Goal: Task Accomplishment & Management: Use online tool/utility

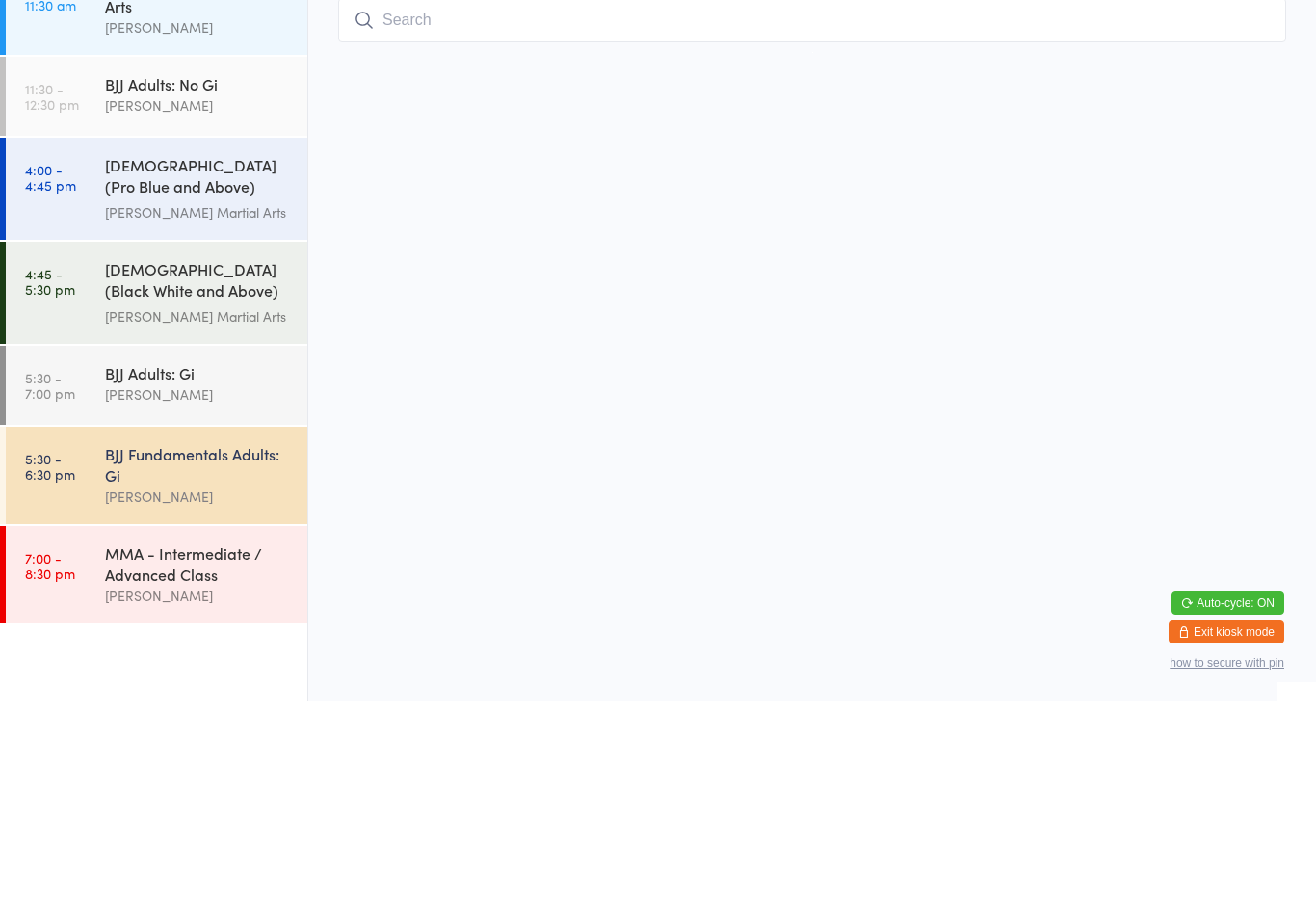
click at [112, 436] on div "[PERSON_NAME] Martial Arts" at bounding box center [198, 430] width 186 height 22
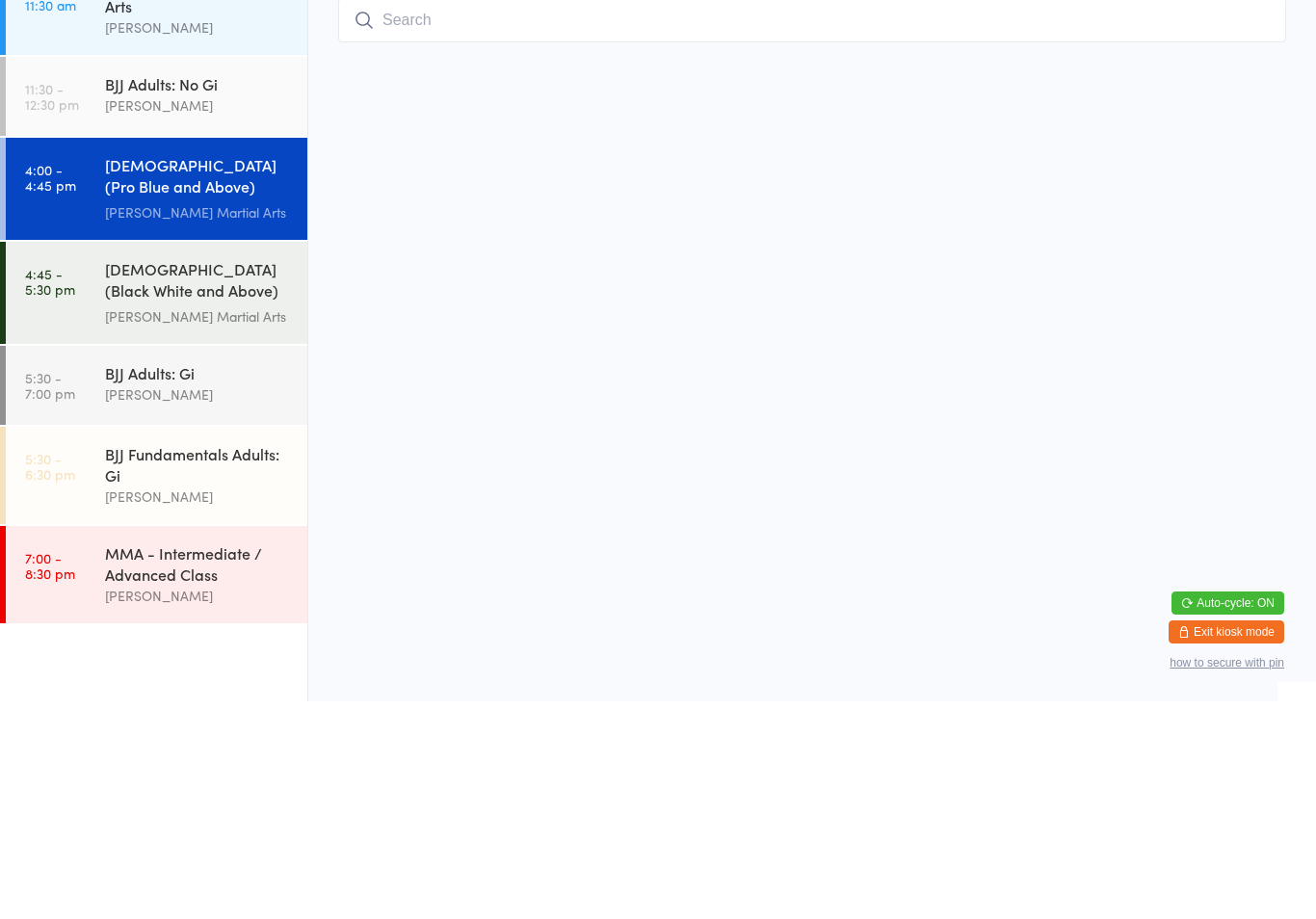
click at [438, 260] on input "search" at bounding box center [811, 238] width 948 height 45
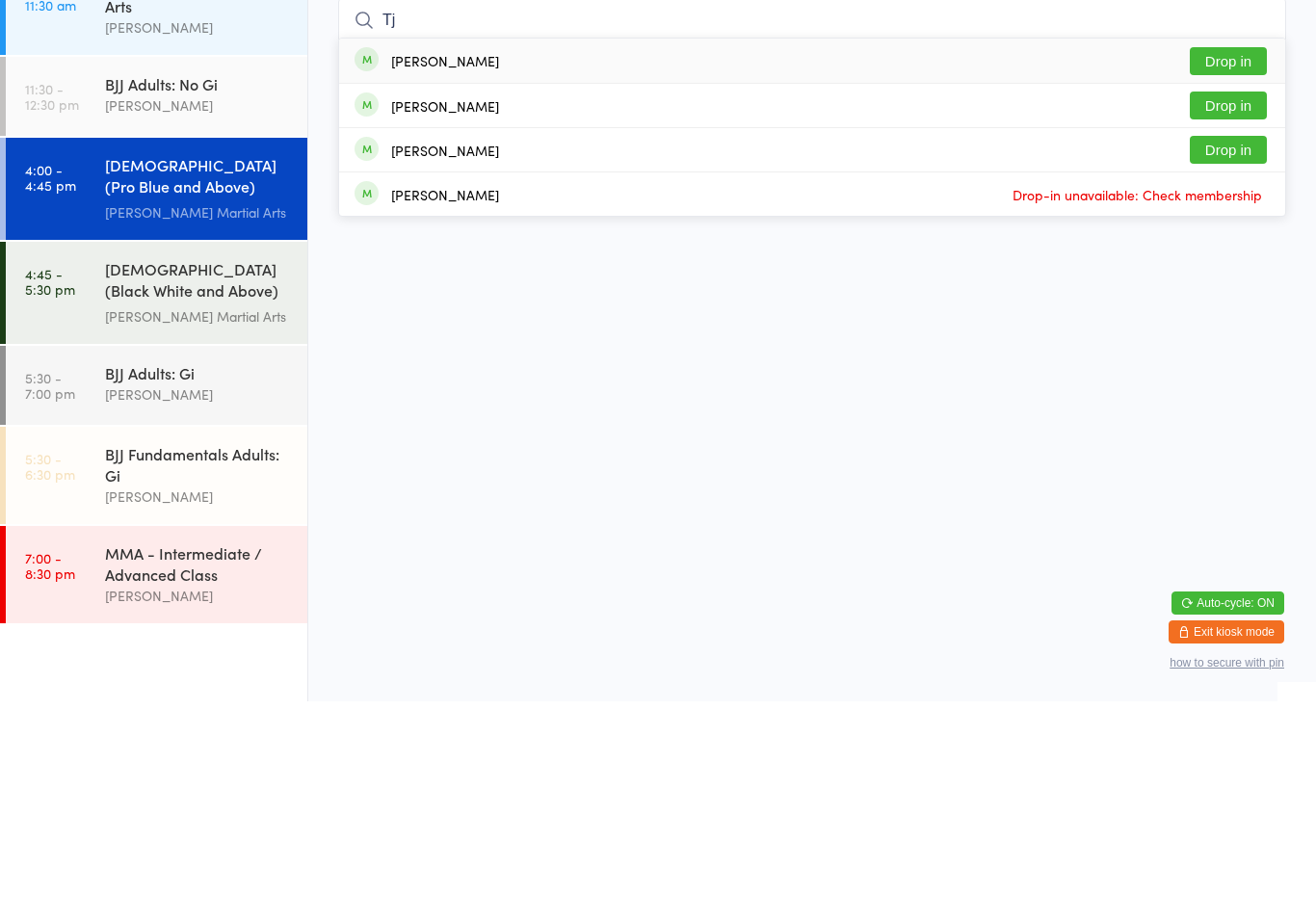
type input "Tj"
click at [1239, 264] on button "Drop in" at bounding box center [1228, 278] width 77 height 28
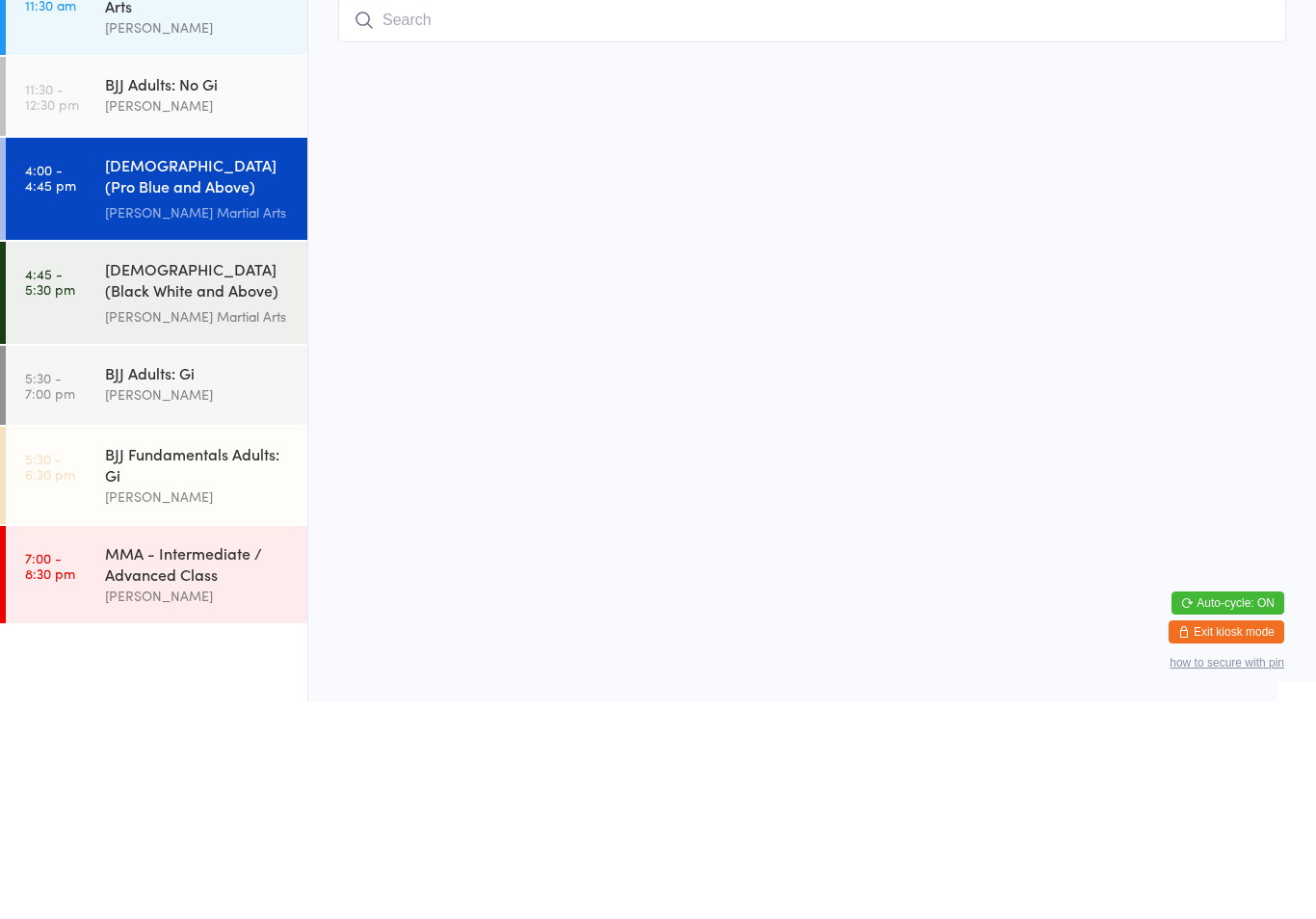
click at [471, 216] on input "search" at bounding box center [811, 238] width 948 height 45
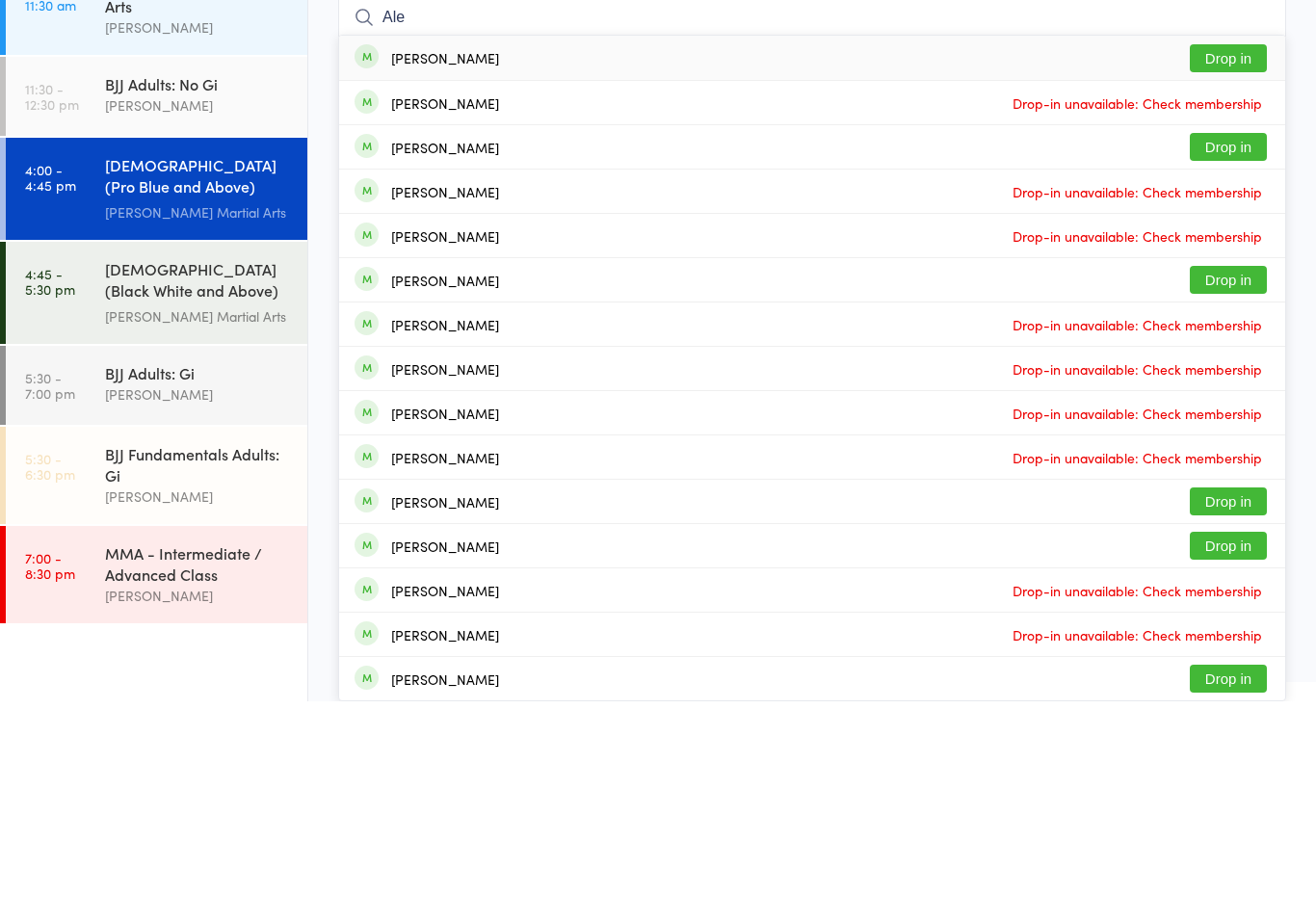
type input "Ale"
click at [1235, 351] on button "Drop in" at bounding box center [1228, 364] width 77 height 28
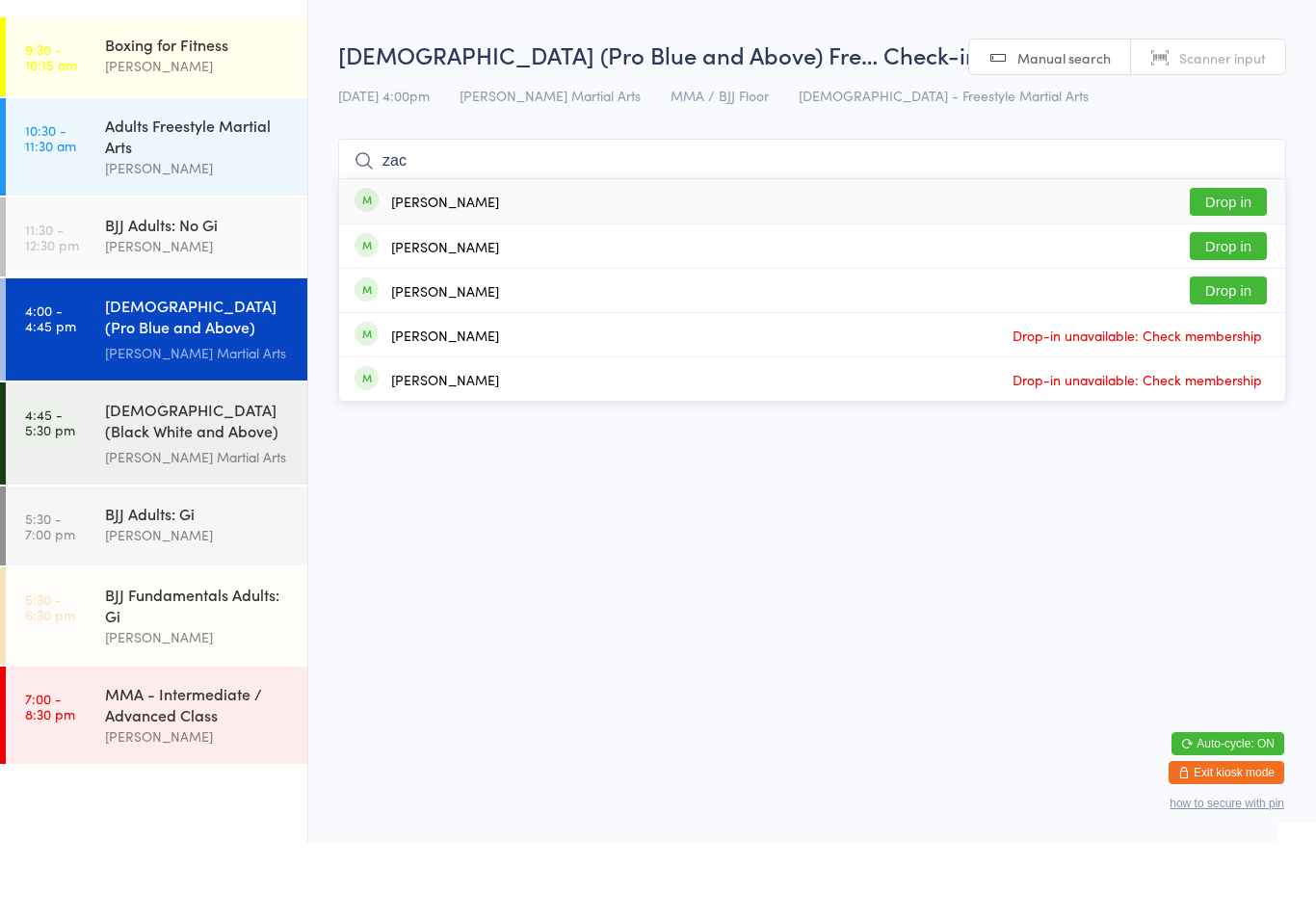
type input "zac"
click at [1246, 264] on button "Drop in" at bounding box center [1228, 278] width 77 height 28
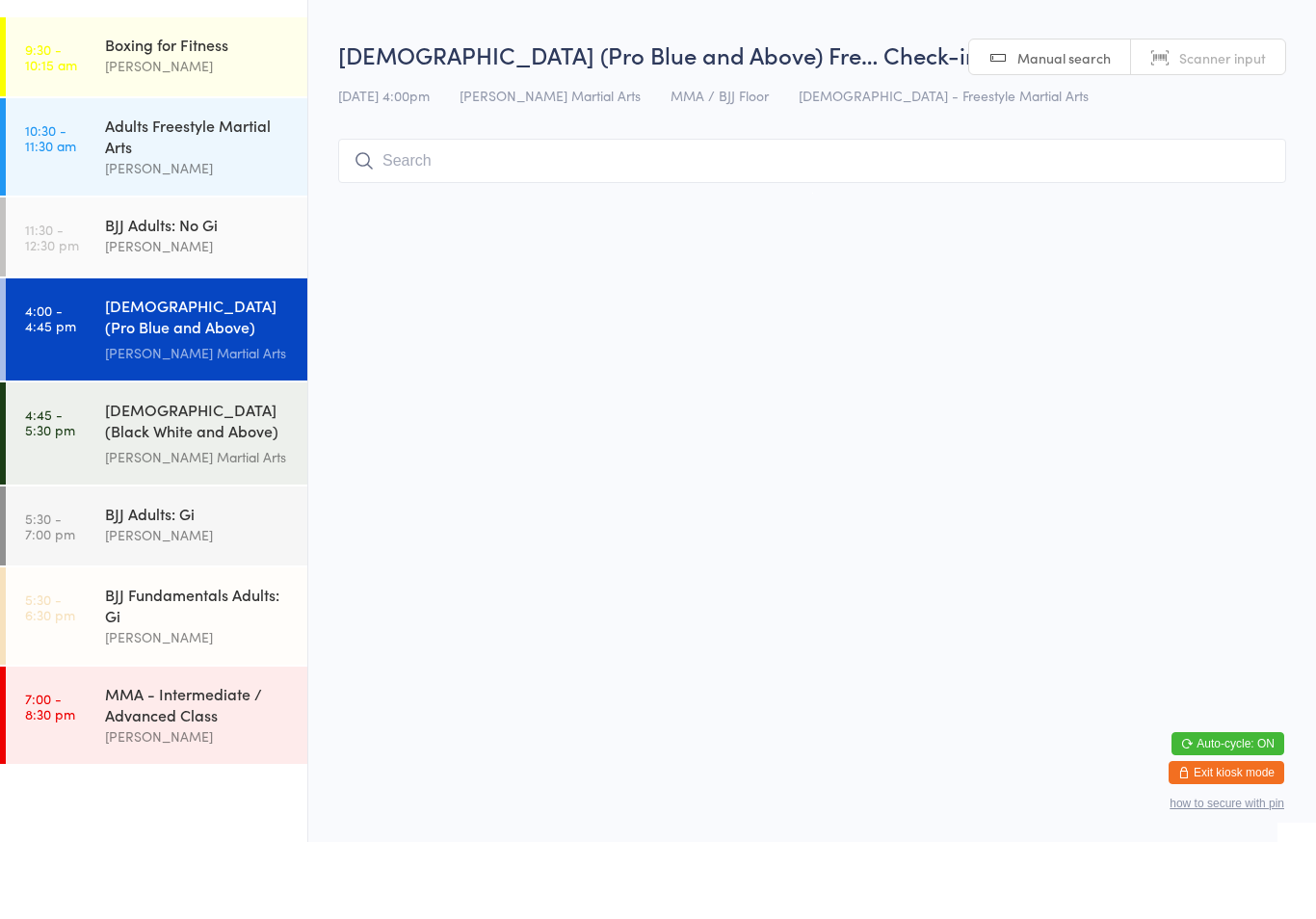
click at [456, 222] on input "search" at bounding box center [811, 238] width 948 height 45
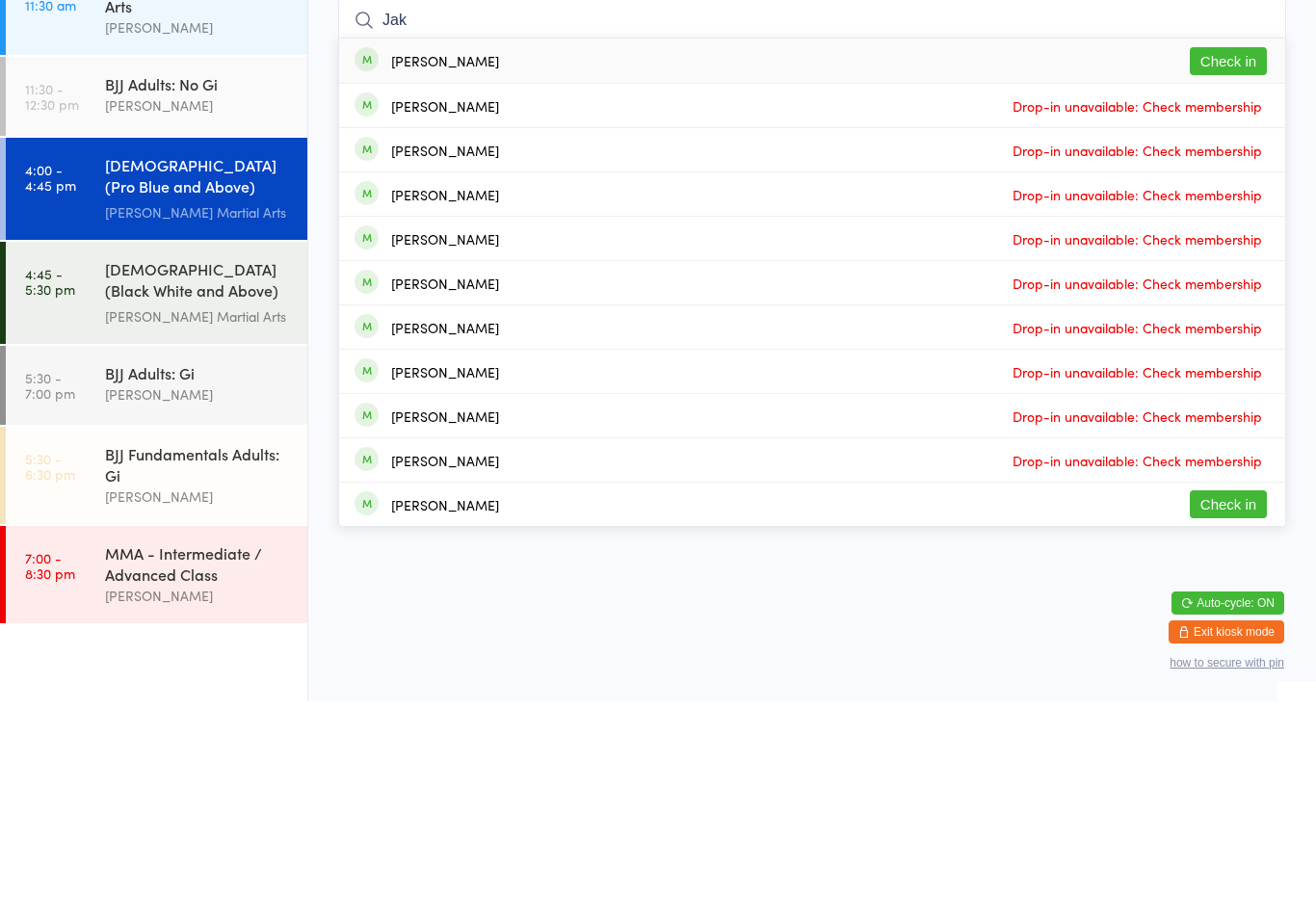
type input "Jak"
click at [1225, 264] on button "Check in" at bounding box center [1228, 278] width 77 height 28
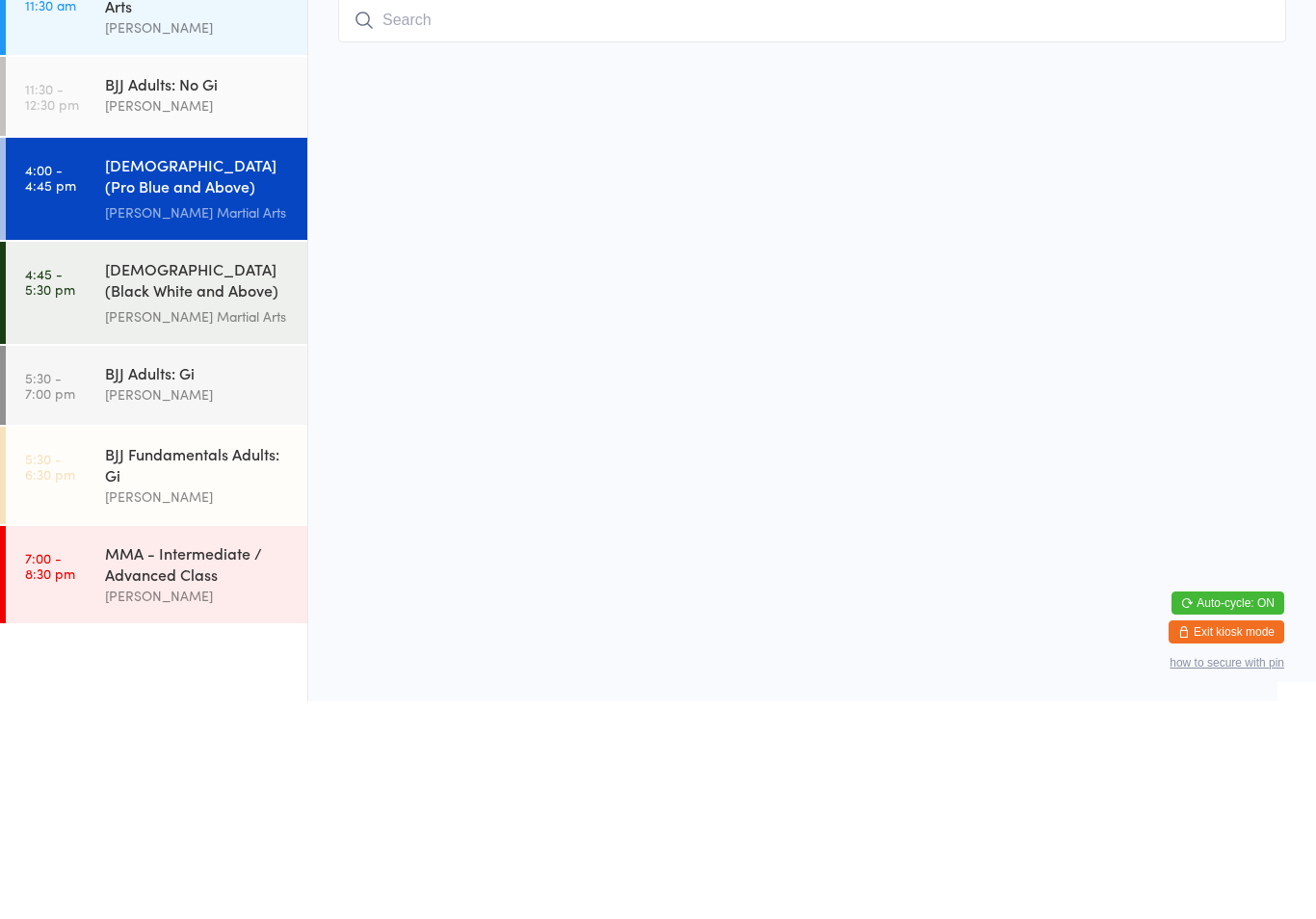
click at [1197, 216] on input "search" at bounding box center [811, 238] width 948 height 45
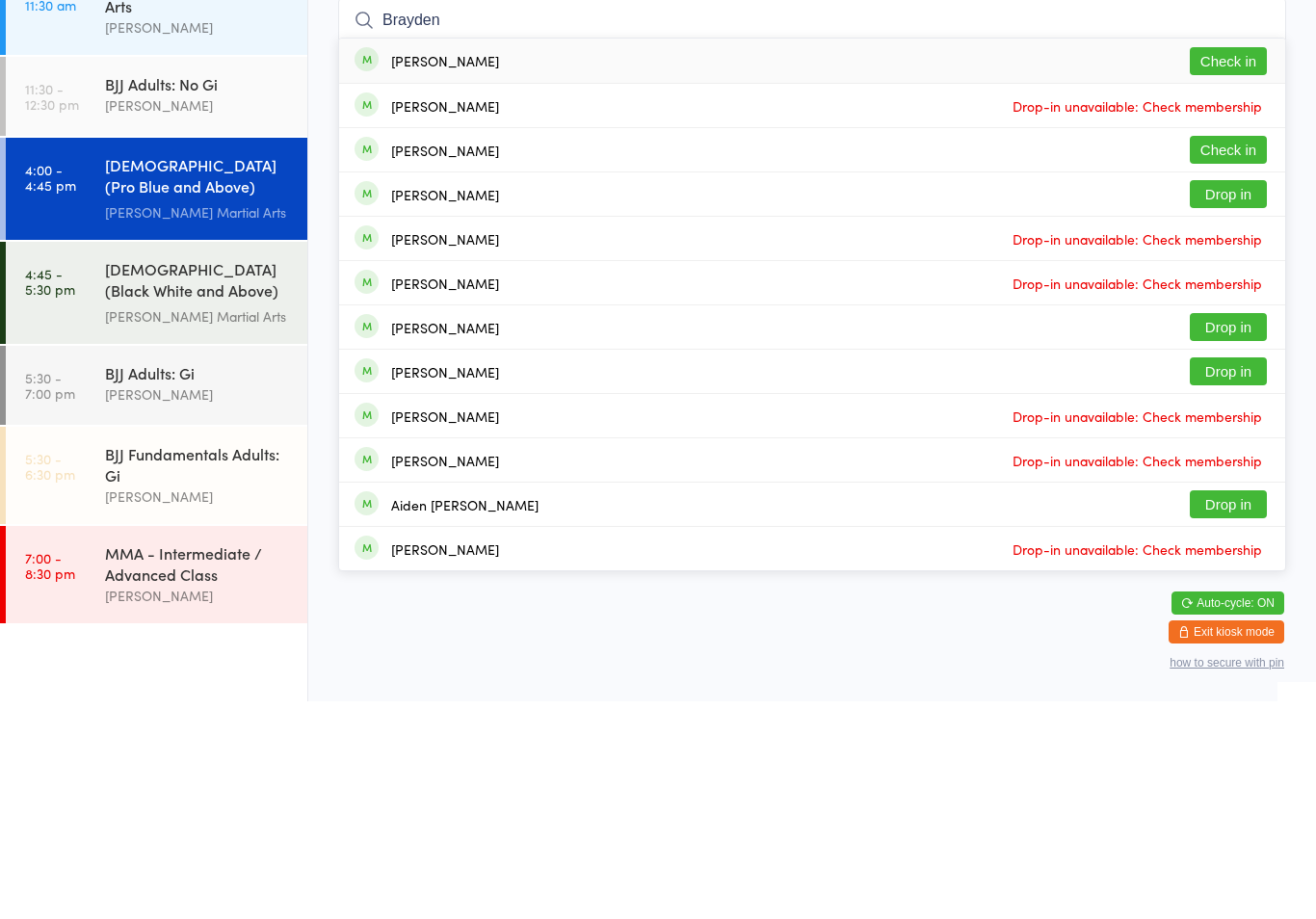
type input "Brayden"
click at [1242, 264] on button "Check in" at bounding box center [1228, 278] width 77 height 28
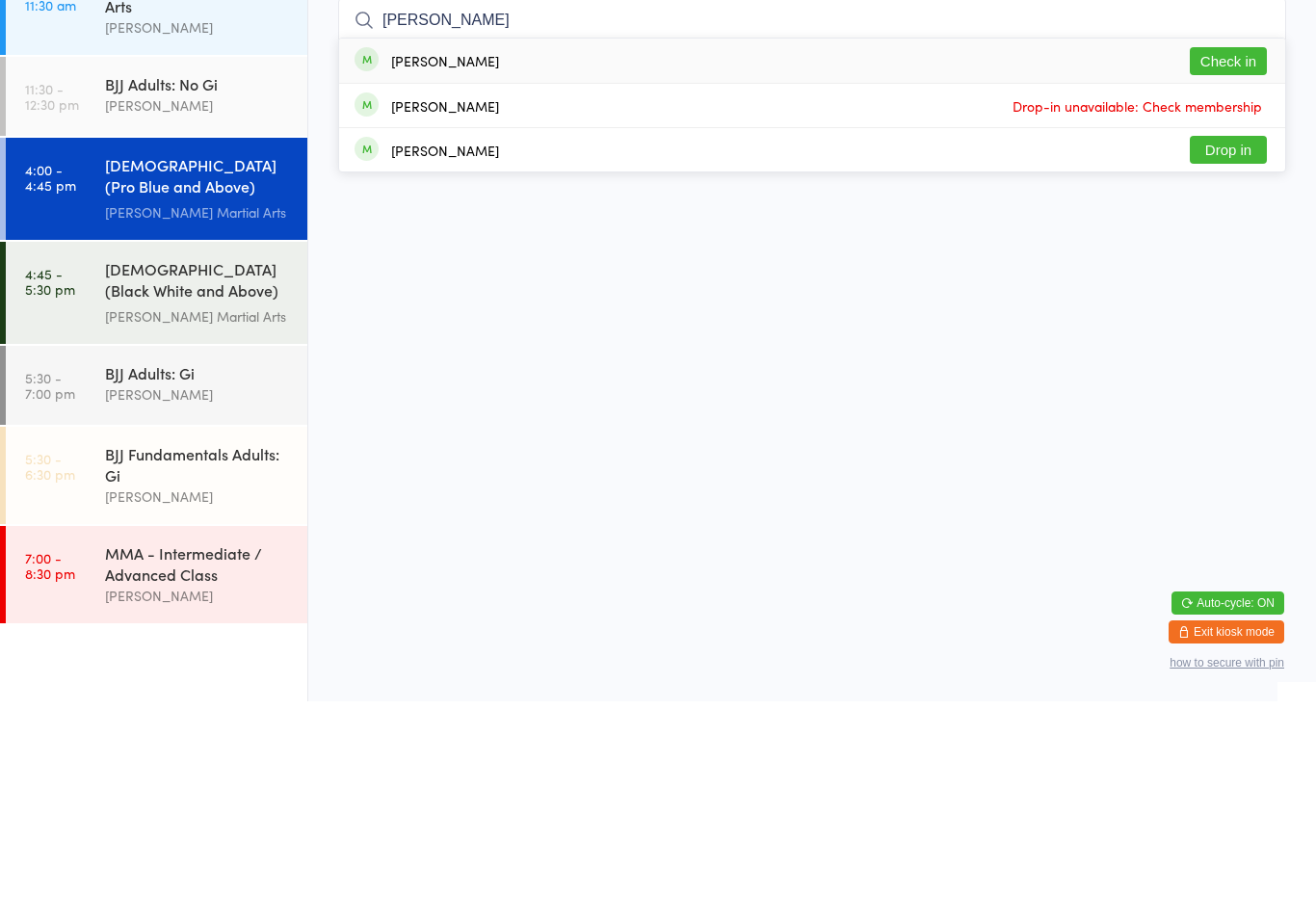
type input "[PERSON_NAME]"
click at [1229, 264] on button "Check in" at bounding box center [1228, 278] width 77 height 28
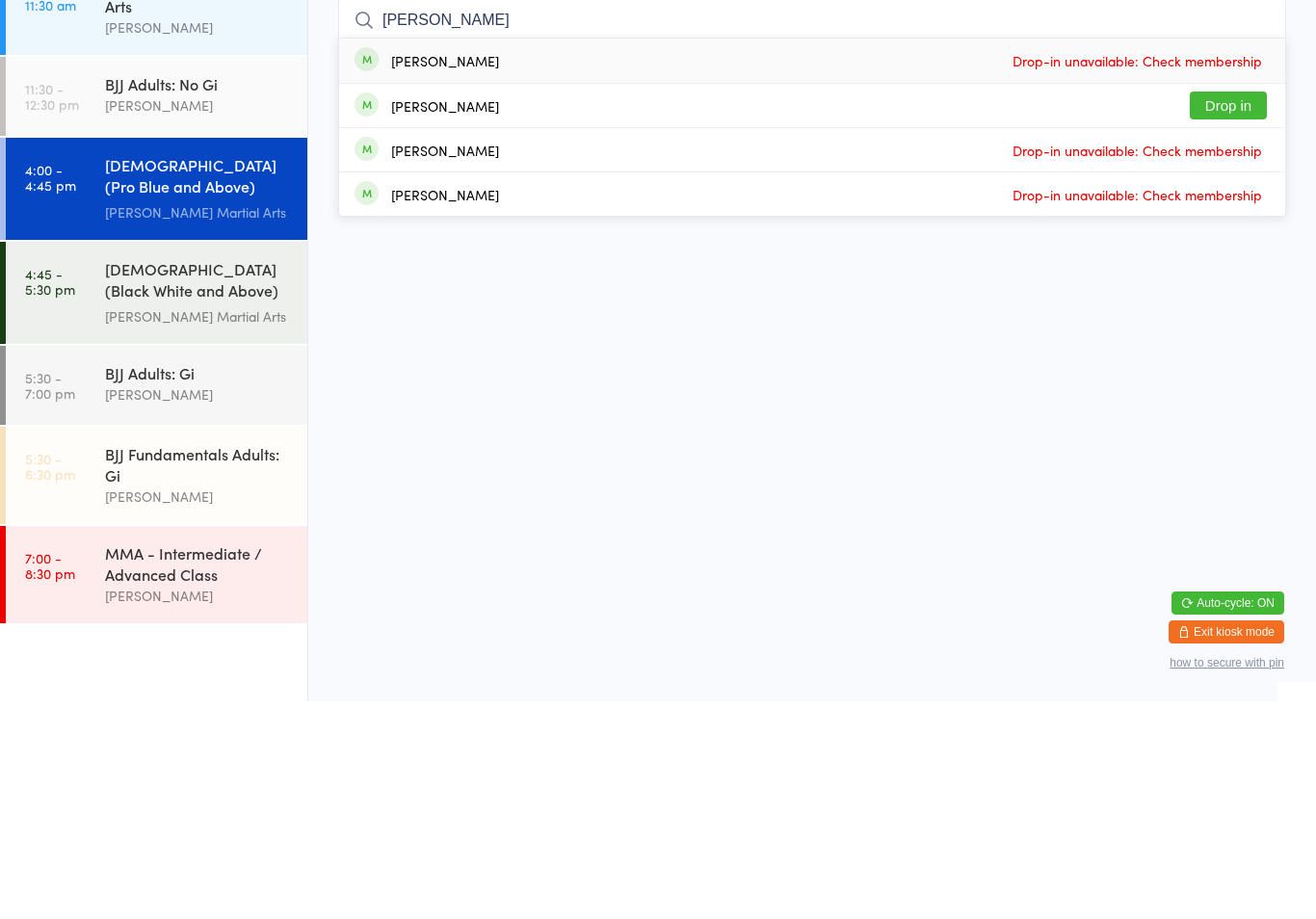
type input "[PERSON_NAME]"
click at [1241, 309] on button "Drop in" at bounding box center [1228, 323] width 77 height 28
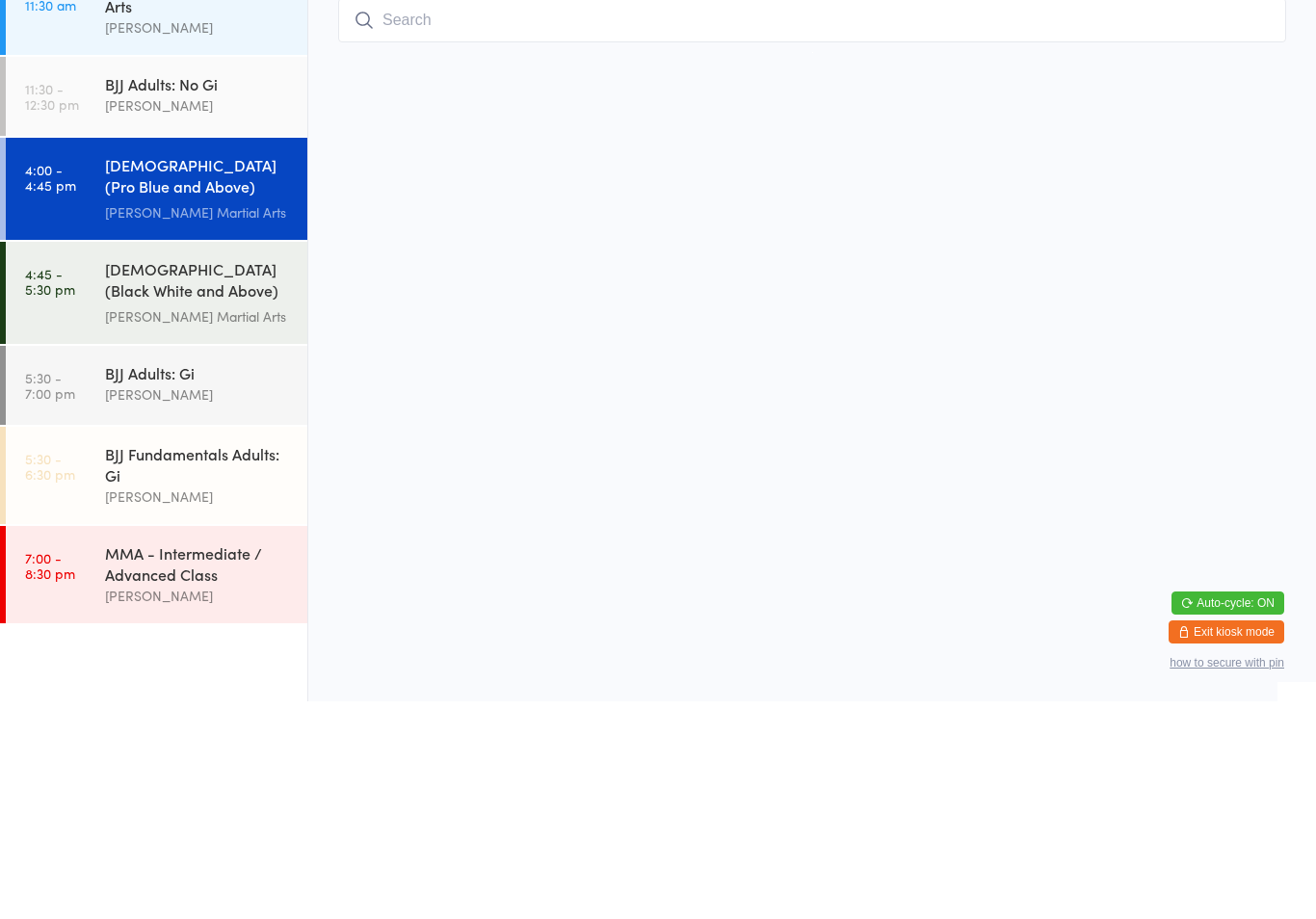
click at [728, 216] on input "search" at bounding box center [811, 238] width 948 height 45
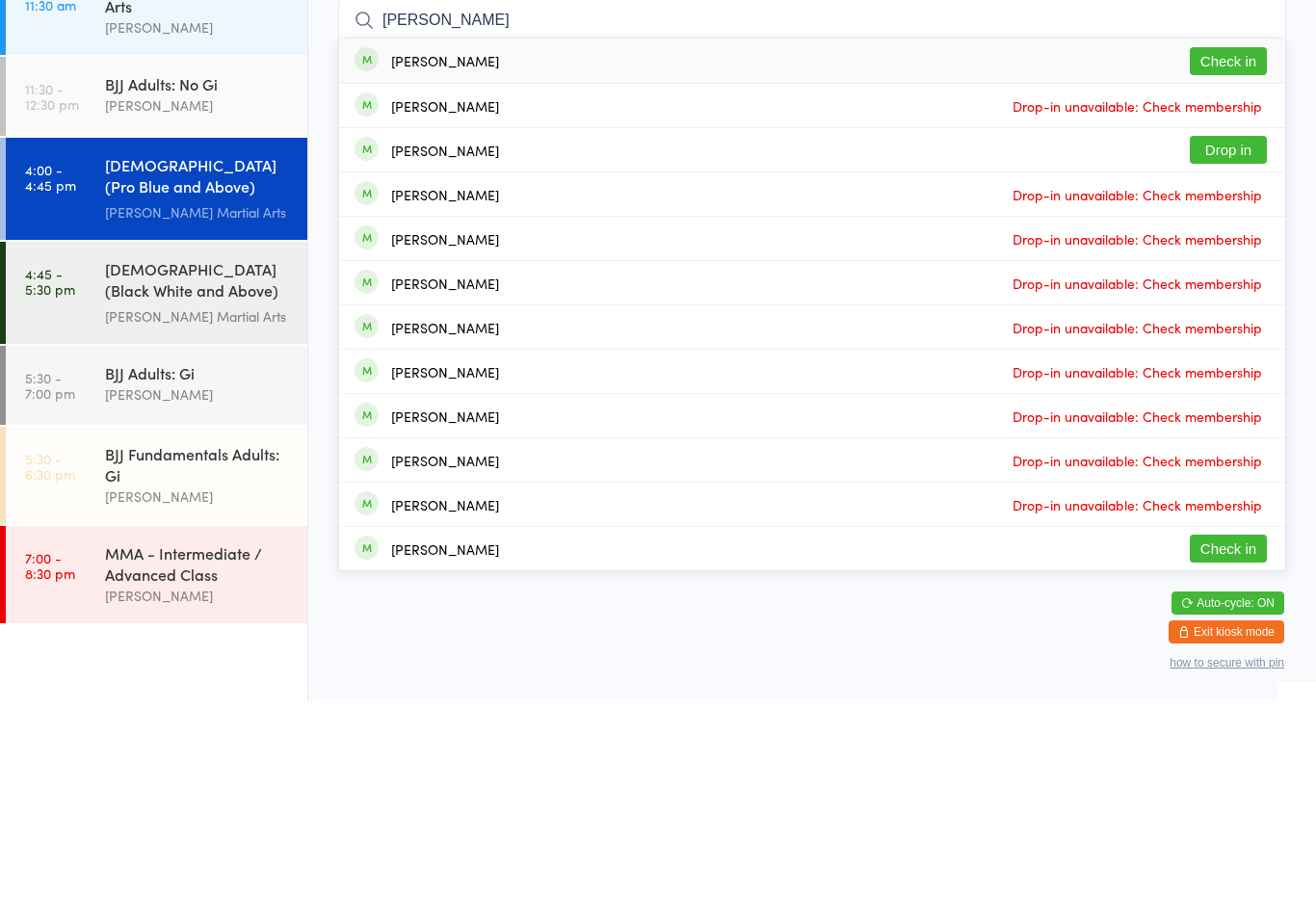
type input "[PERSON_NAME]"
click at [1235, 264] on button "Check in" at bounding box center [1228, 278] width 77 height 28
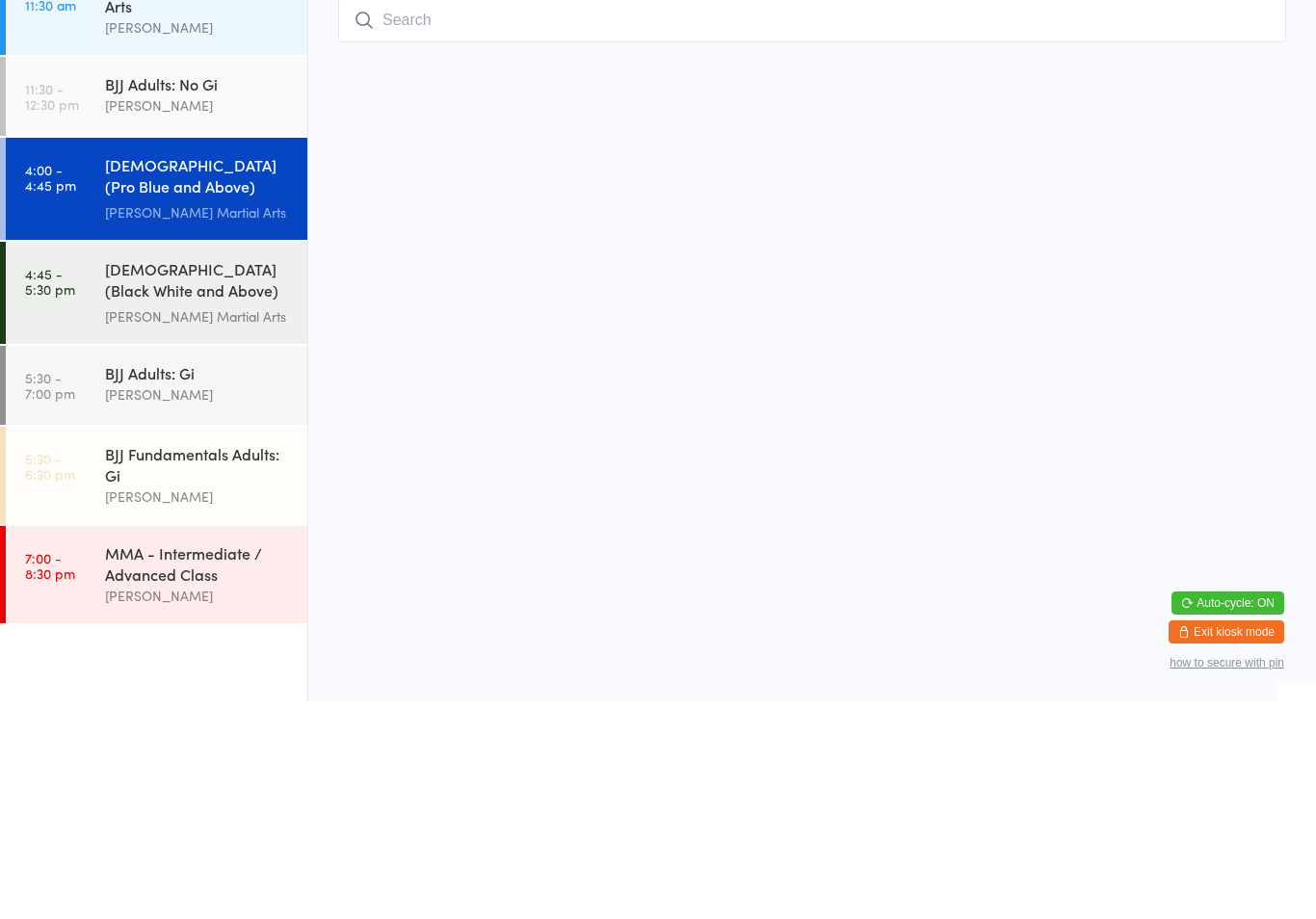
click at [1137, 258] on input "search" at bounding box center [811, 238] width 948 height 45
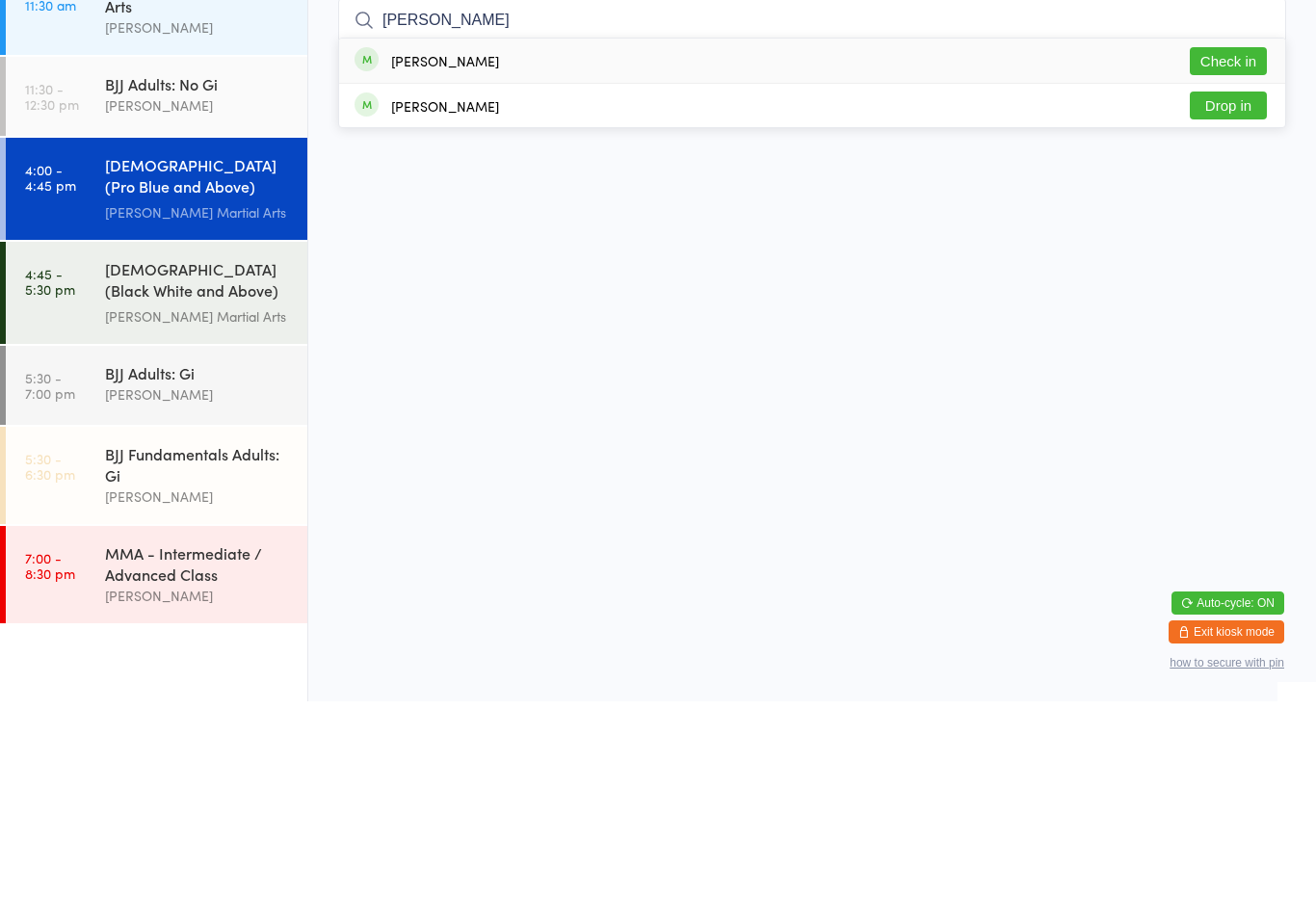
type input "[PERSON_NAME]"
click at [1226, 264] on button "Check in" at bounding box center [1228, 278] width 77 height 28
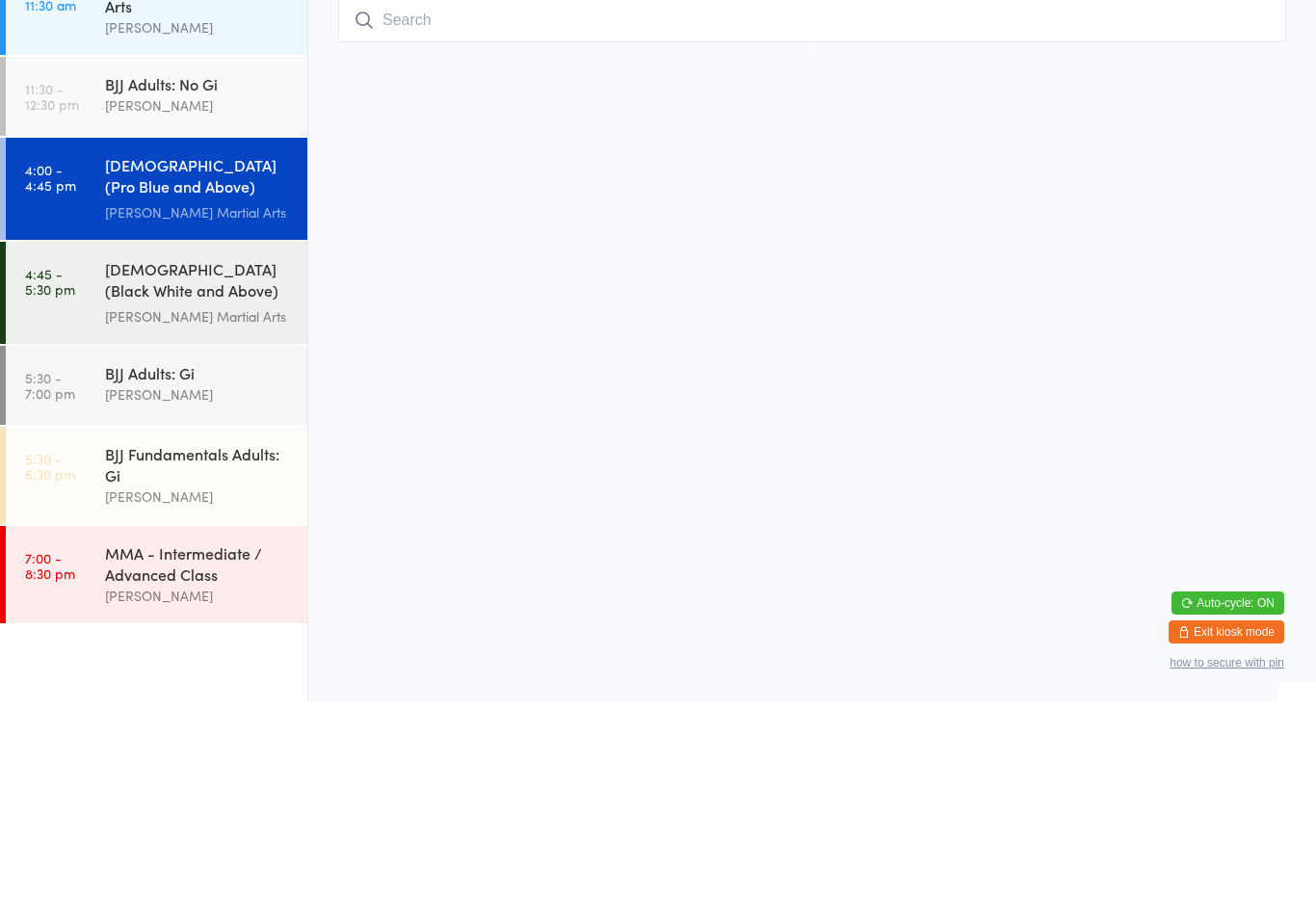
click at [1272, 216] on input "search" at bounding box center [811, 238] width 948 height 45
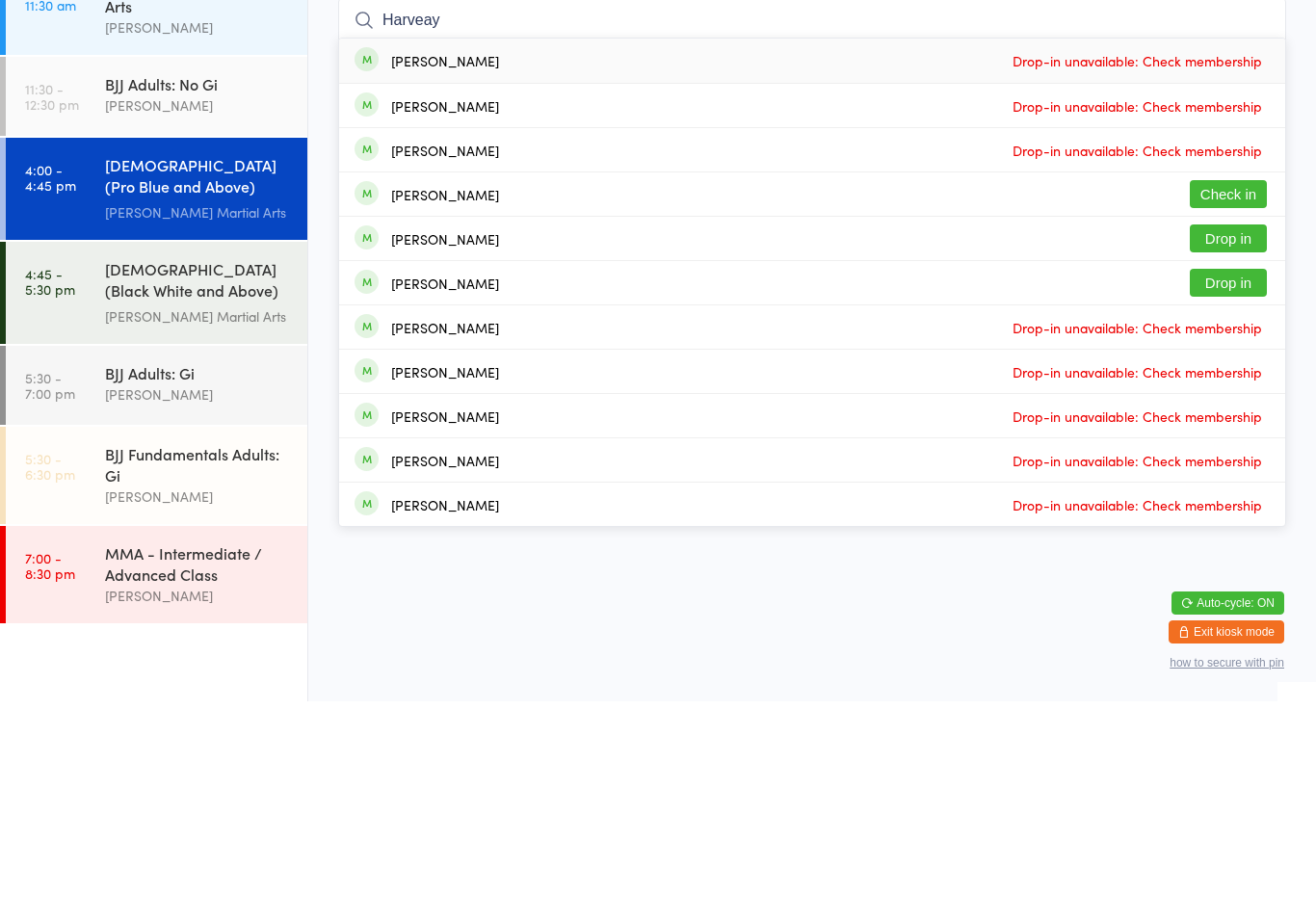
type input "Harveay"
click at [568, 390] on div "[PERSON_NAME] Check in" at bounding box center [811, 412] width 946 height 44
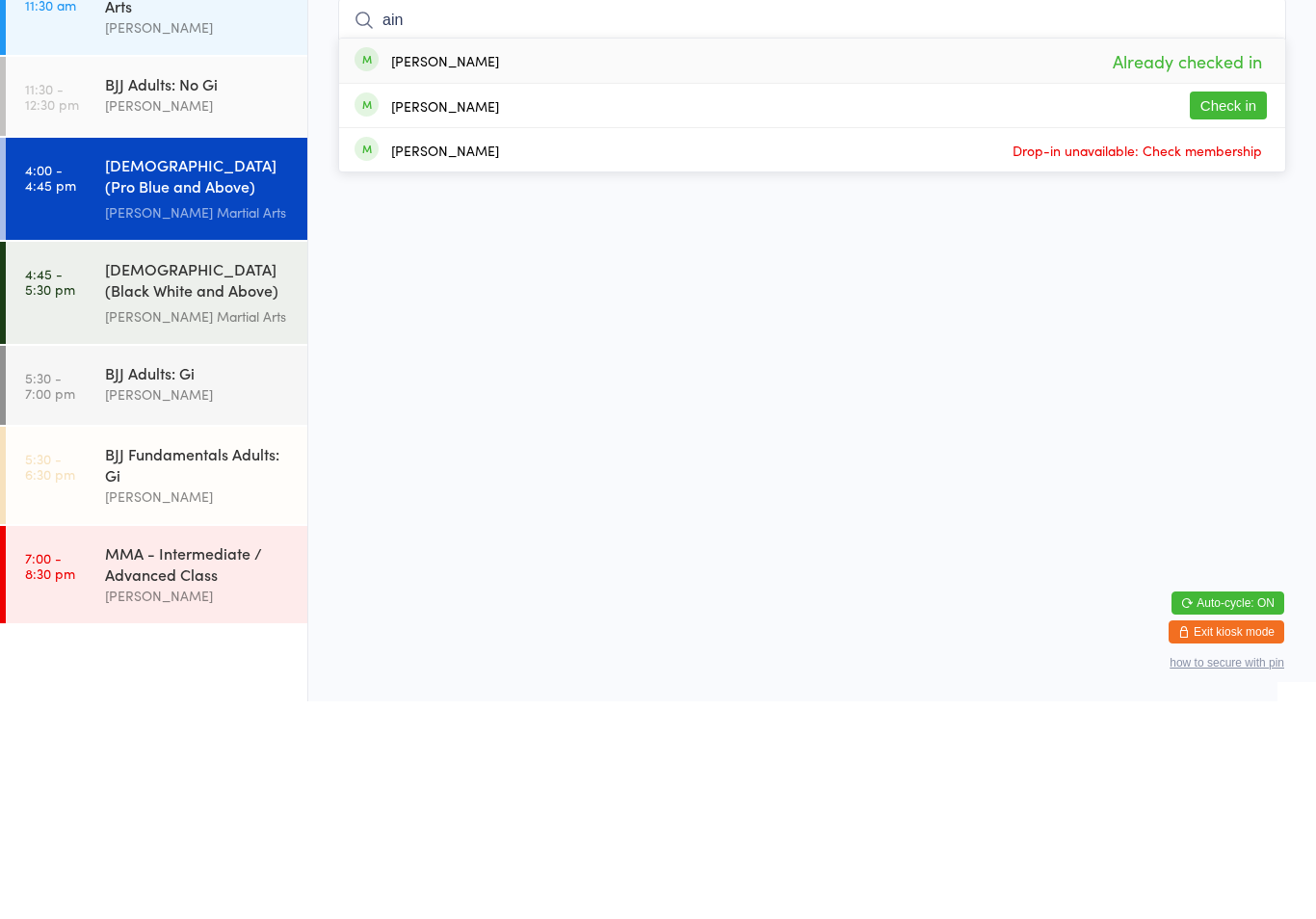
type input "ain"
click at [1230, 309] on button "Check in" at bounding box center [1228, 323] width 77 height 28
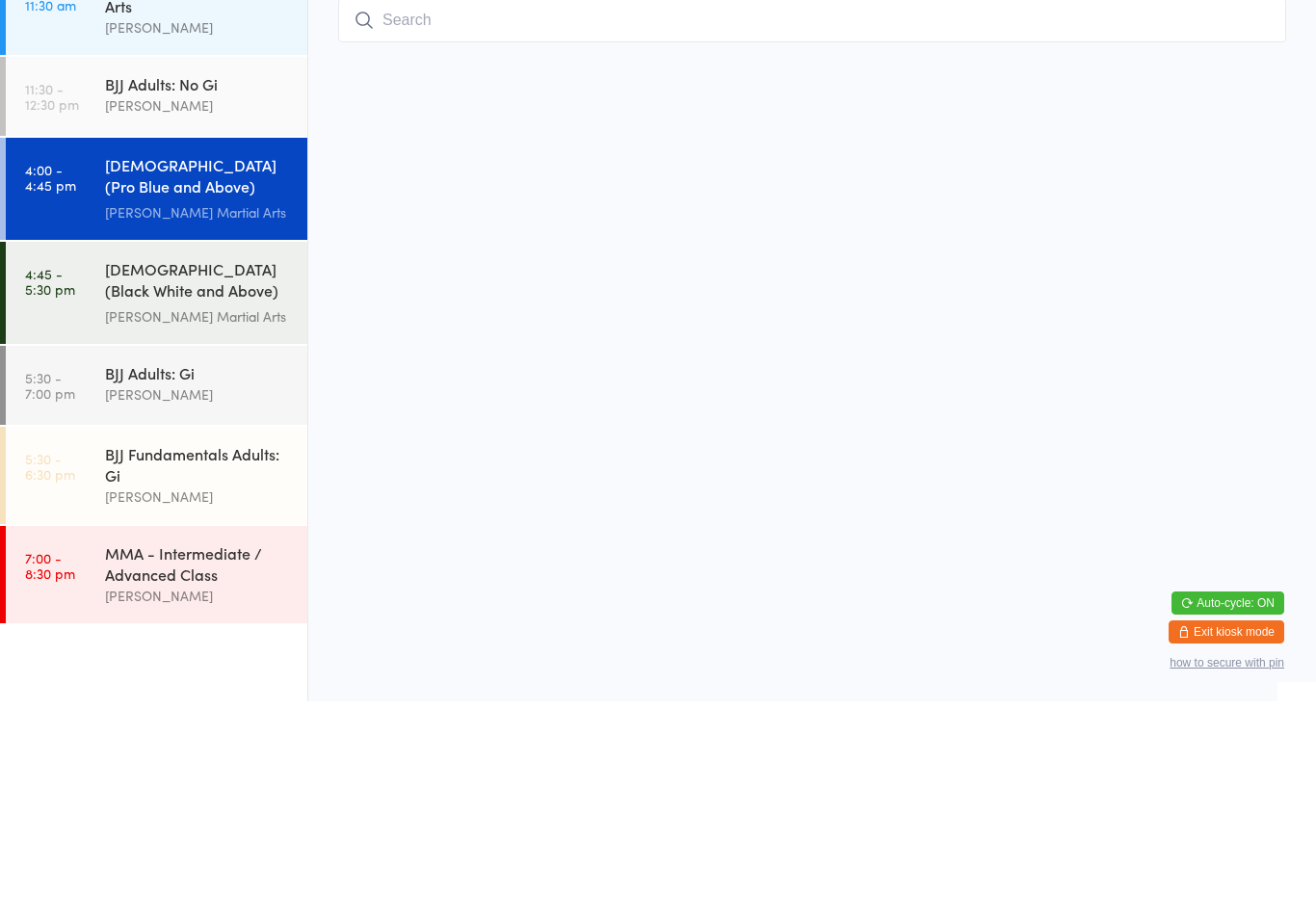
click at [404, 216] on input "search" at bounding box center [811, 238] width 948 height 45
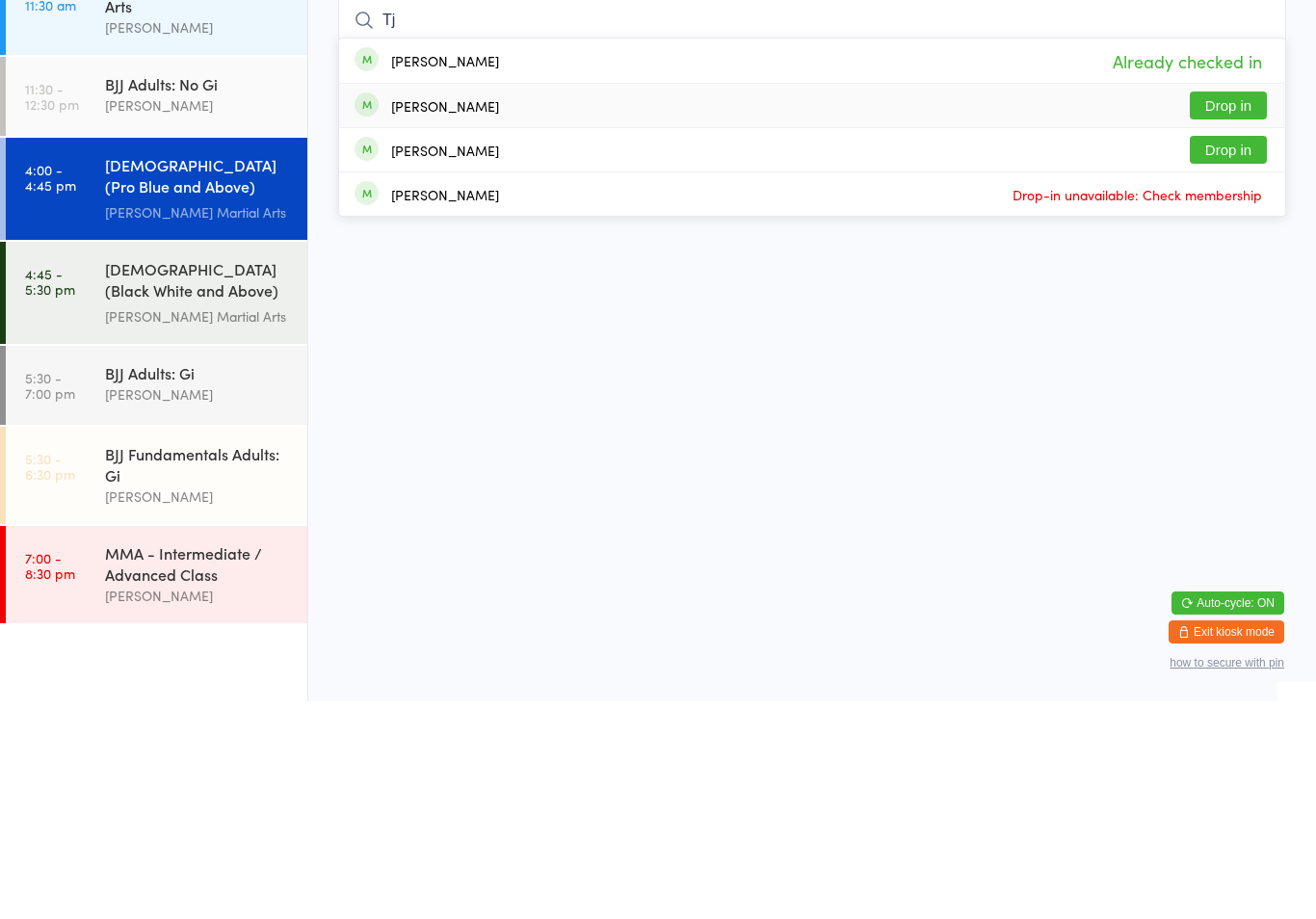
type input "Tj"
click at [588, 301] on div "[PERSON_NAME] Drop in" at bounding box center [811, 323] width 946 height 44
type input "tj"
click at [561, 301] on div "[PERSON_NAME] Drop in" at bounding box center [811, 323] width 946 height 44
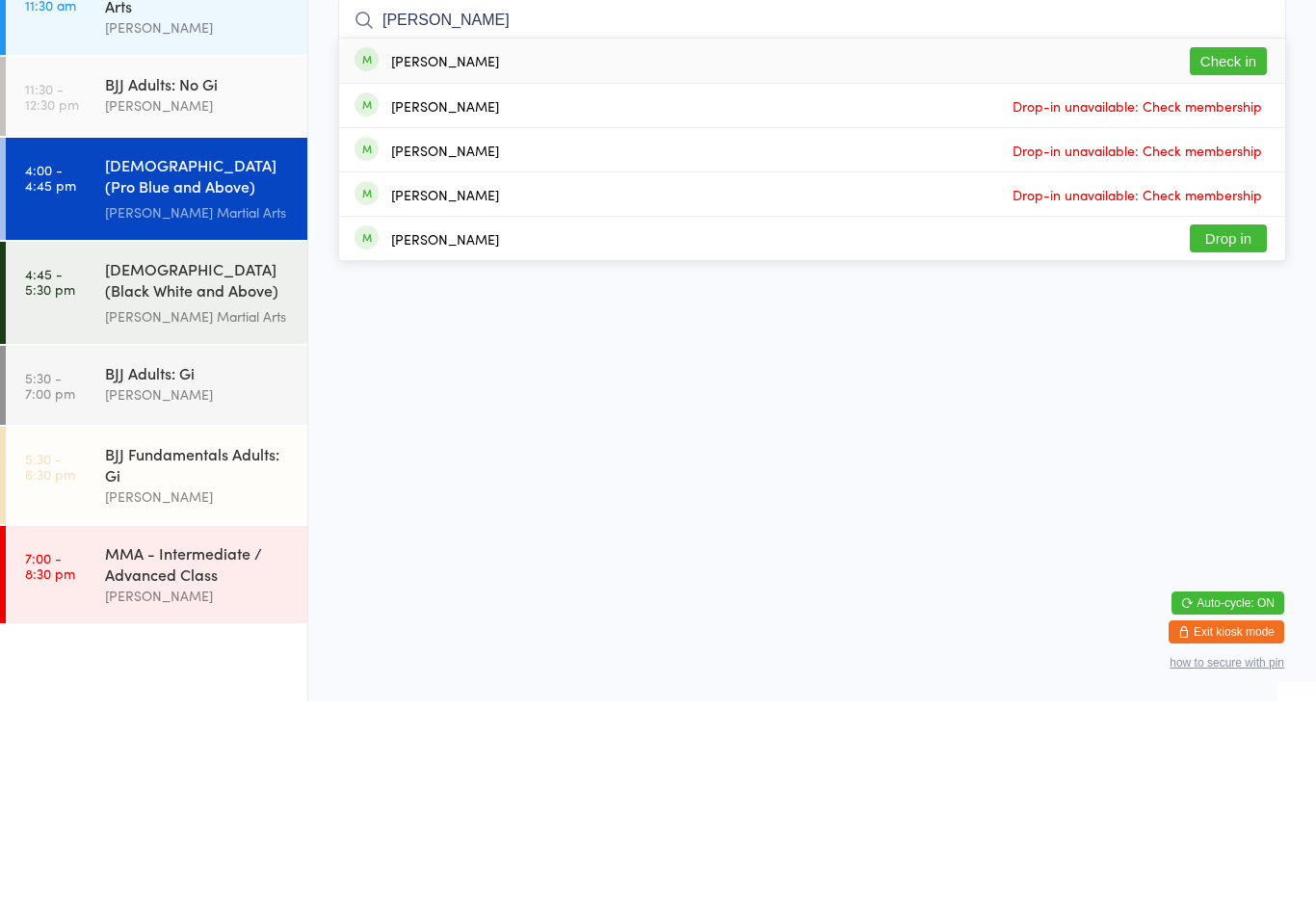
type input "[PERSON_NAME]"
click at [1235, 264] on button "Check in" at bounding box center [1228, 278] width 77 height 28
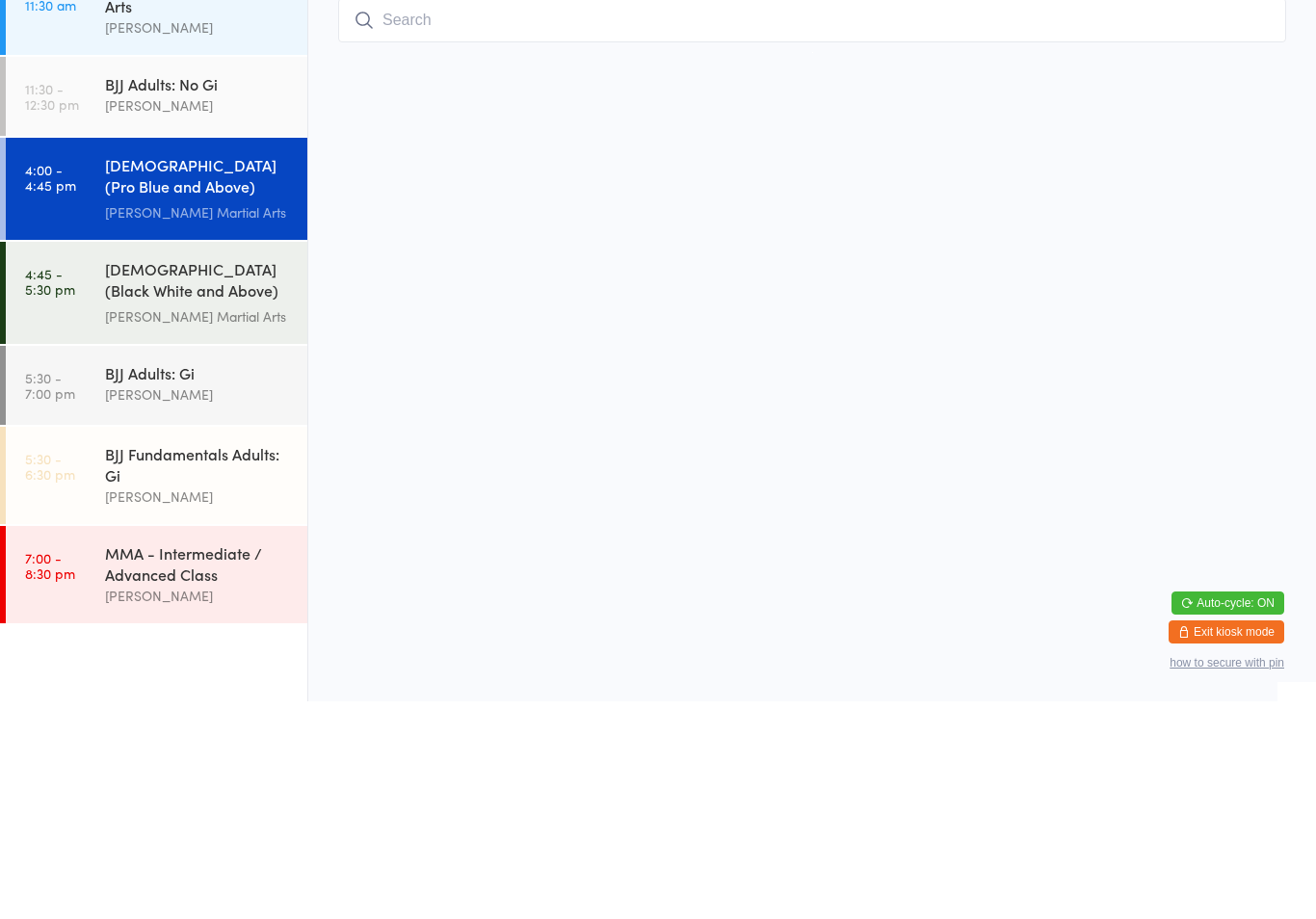
click at [1019, 216] on input "search" at bounding box center [811, 238] width 948 height 45
click at [224, 475] on div "[DEMOGRAPHIC_DATA] (Black White and Above) Freestyle Martial ..." at bounding box center [198, 499] width 186 height 48
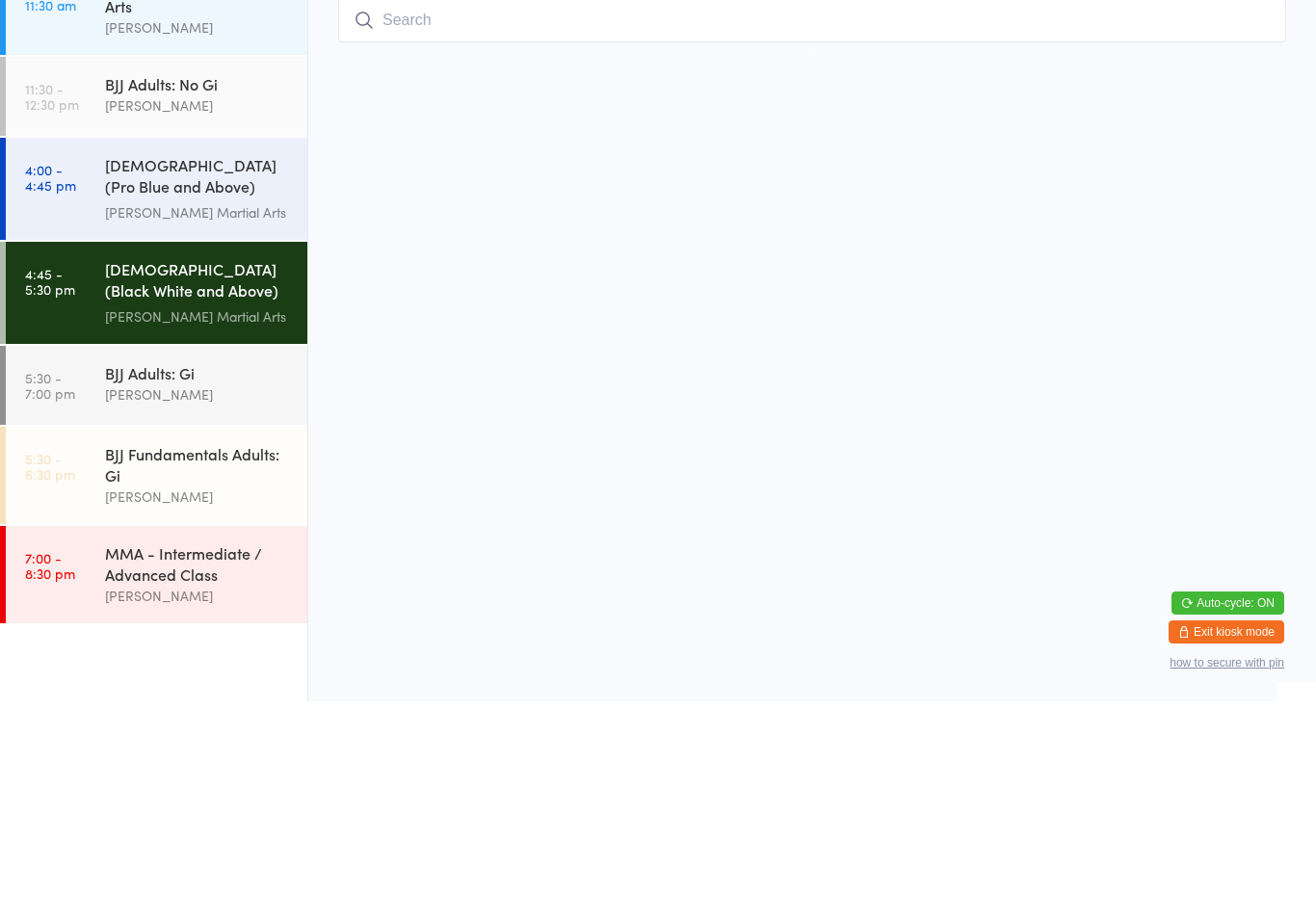
click at [450, 281] on html "You have now entered Kiosk Mode. Members will be able to check themselves in us…" at bounding box center [658, 460] width 1316 height 919
click at [439, 244] on input "search" at bounding box center [811, 238] width 948 height 45
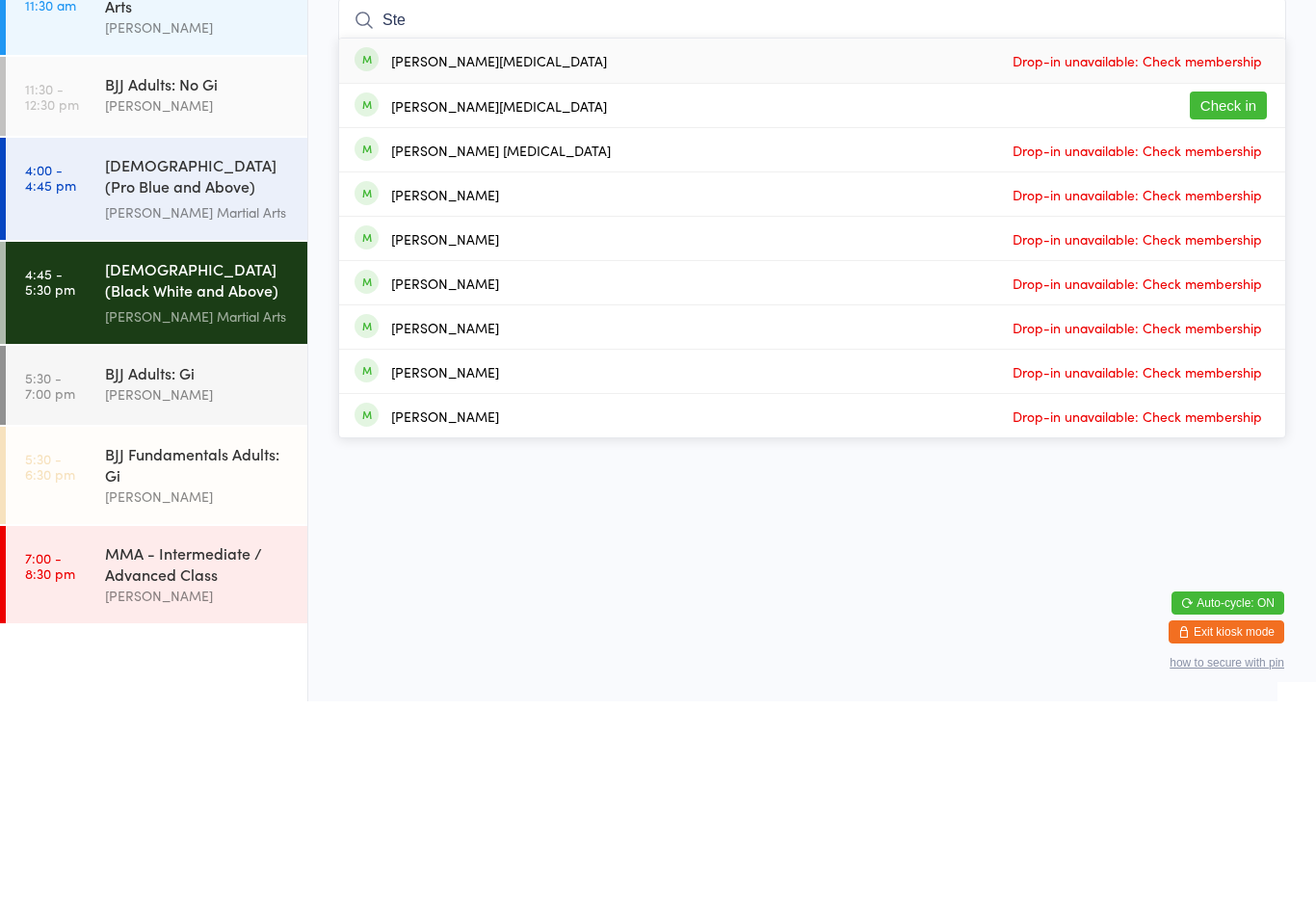
type input "Ste"
click at [1214, 309] on button "Check in" at bounding box center [1228, 323] width 77 height 28
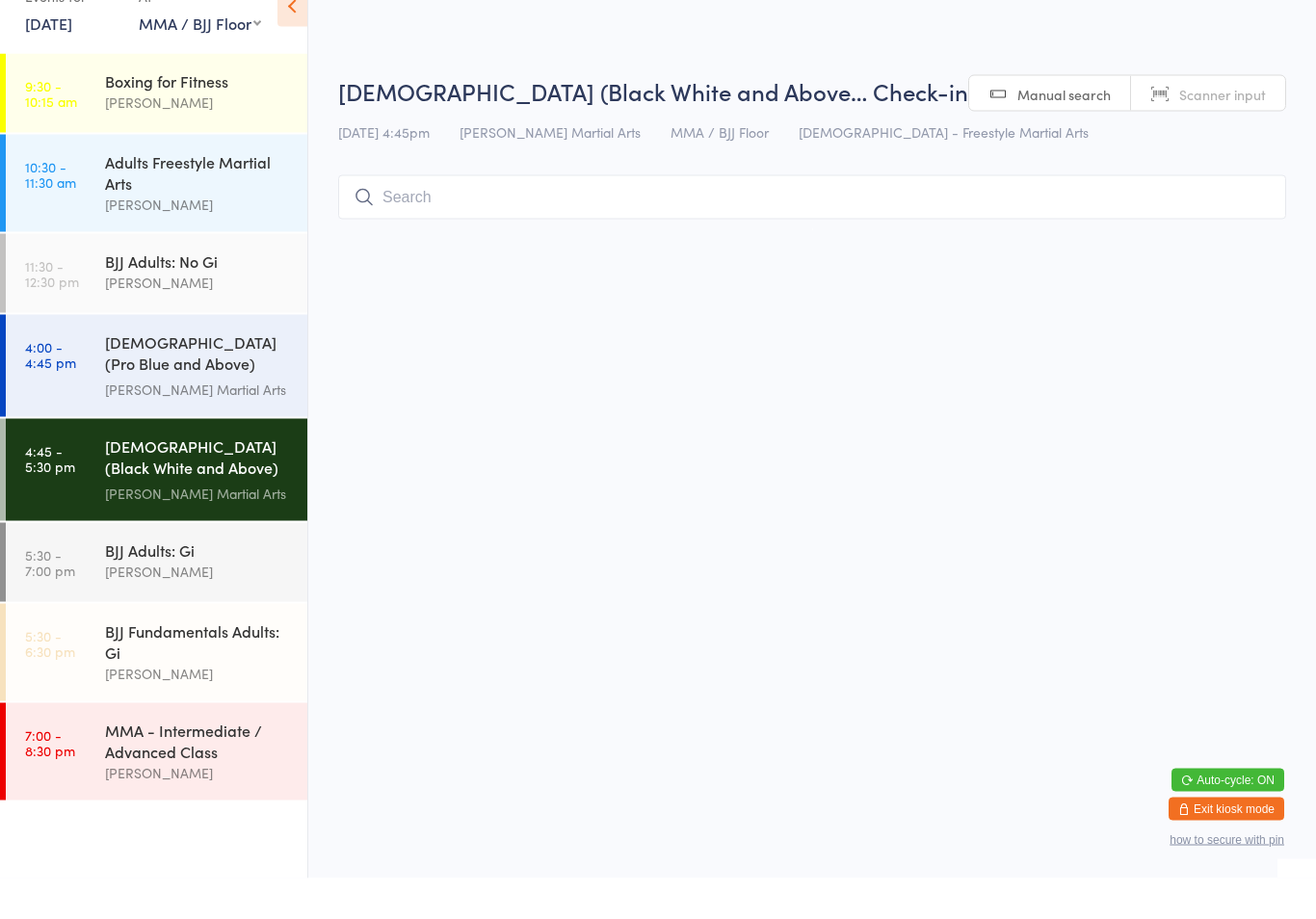
click at [54, 379] on time "4:00 - 4:45 pm" at bounding box center [51, 394] width 51 height 31
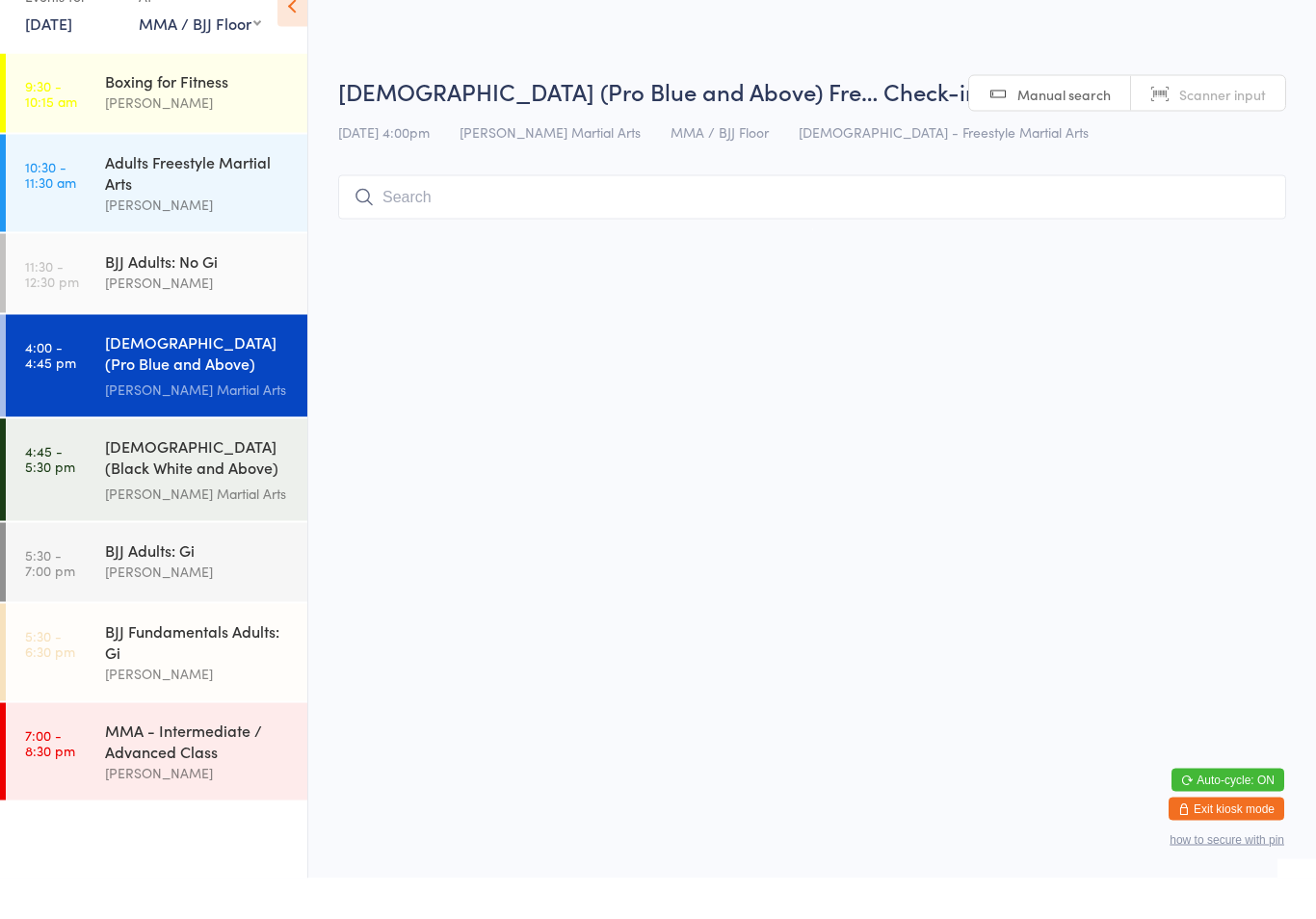
click at [665, 216] on input "search" at bounding box center [811, 238] width 948 height 45
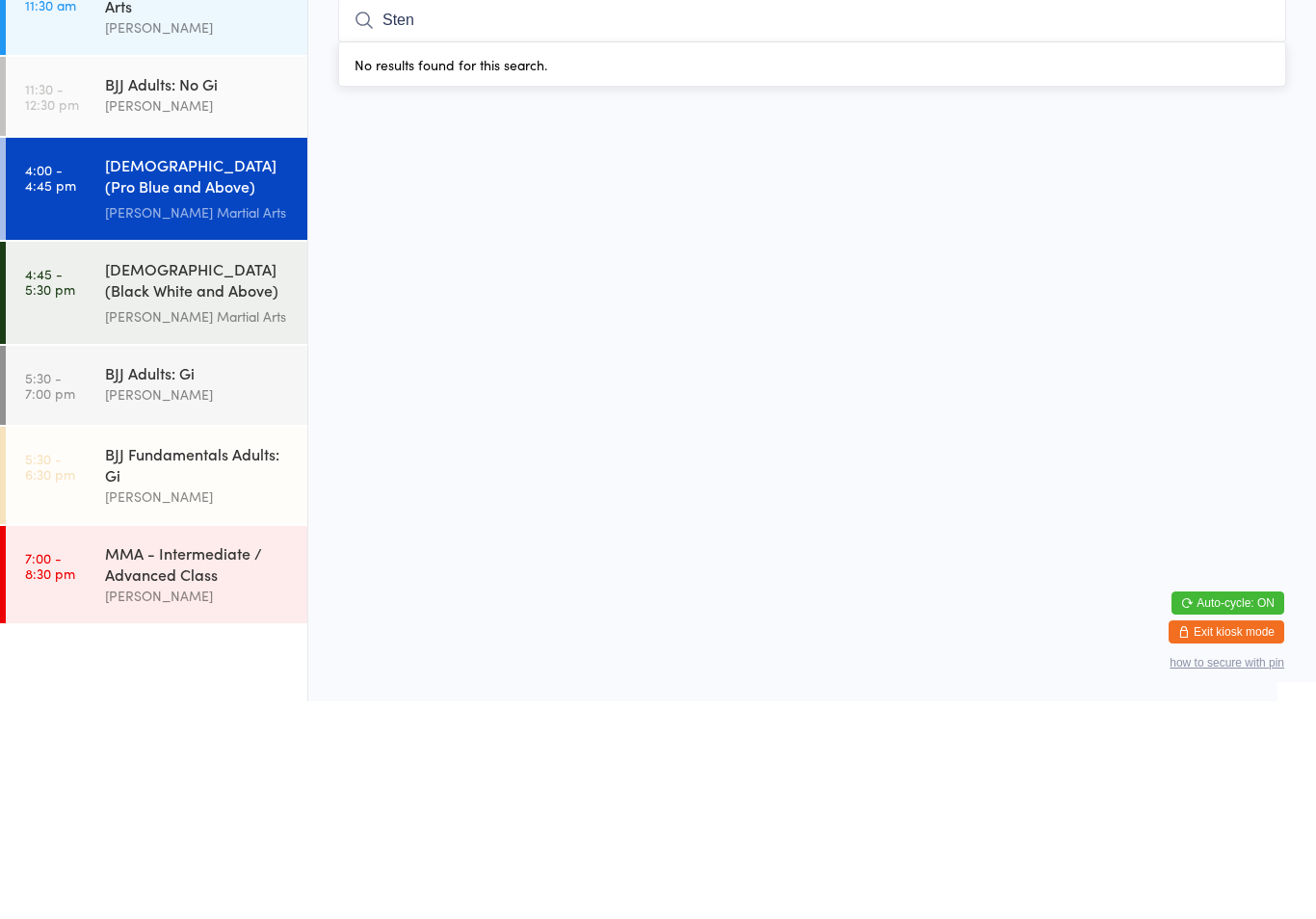
type input "[MEDICAL_DATA]"
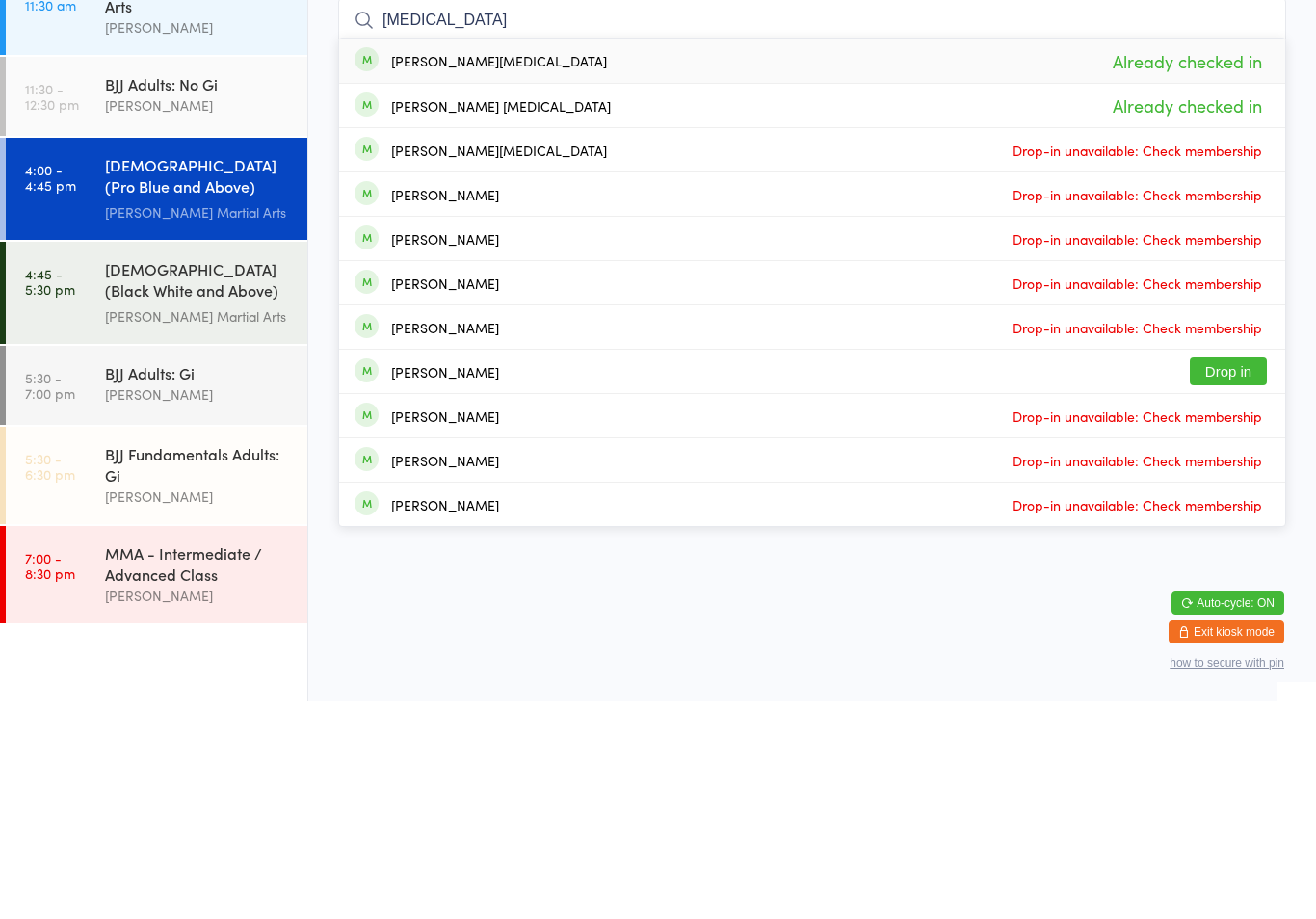
click at [619, 216] on input "[MEDICAL_DATA]" at bounding box center [811, 238] width 948 height 45
click at [603, 216] on input "[MEDICAL_DATA]" at bounding box center [811, 238] width 948 height 45
click at [601, 216] on input "[MEDICAL_DATA]" at bounding box center [811, 238] width 948 height 45
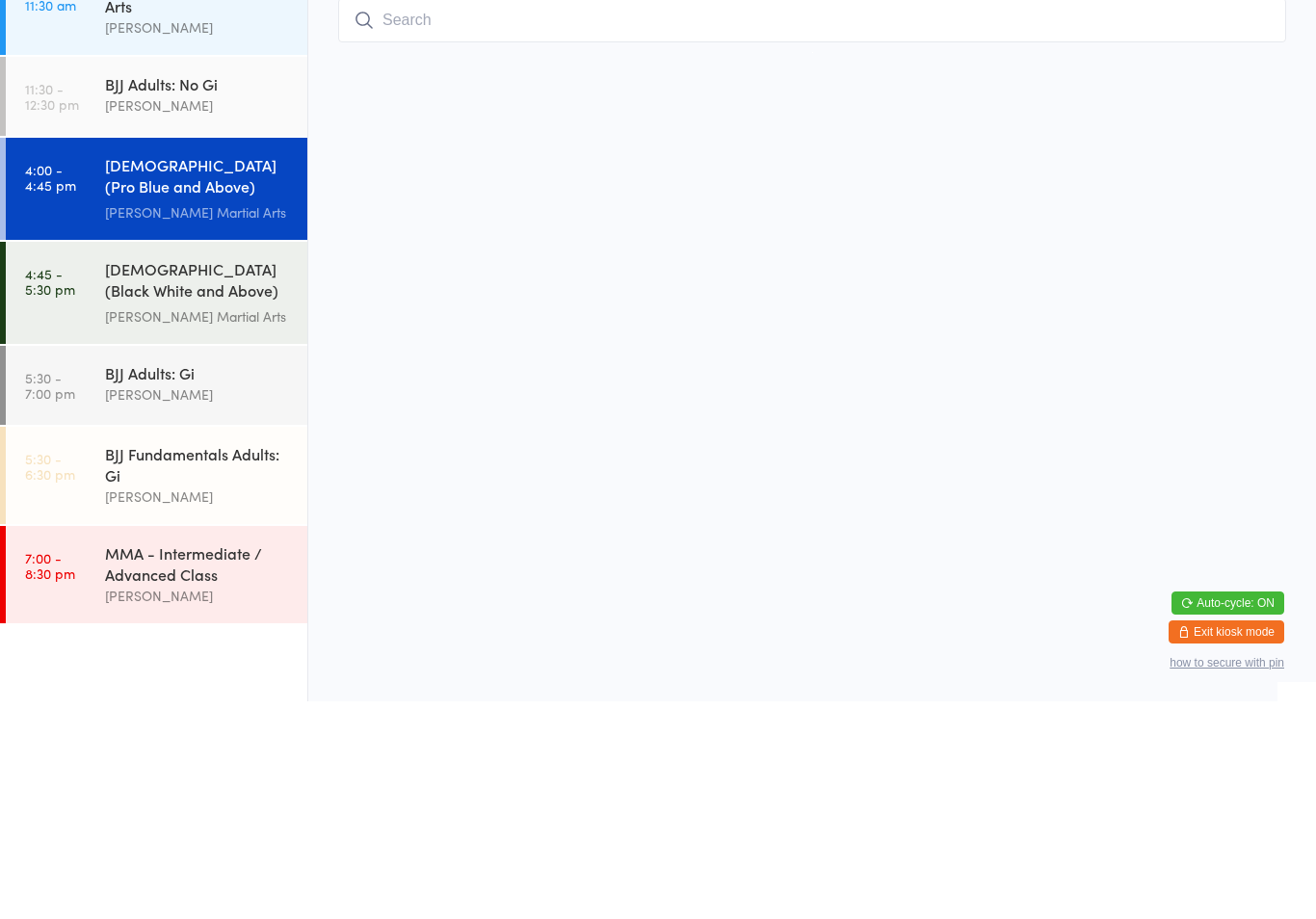
click at [929, 325] on html "You have now entered Kiosk Mode. Members will be able to check themselves in us…" at bounding box center [658, 460] width 1316 height 919
click at [262, 744] on div "MMA - Intermediate / Advanced Class [PERSON_NAME]" at bounding box center [206, 792] width 202 height 97
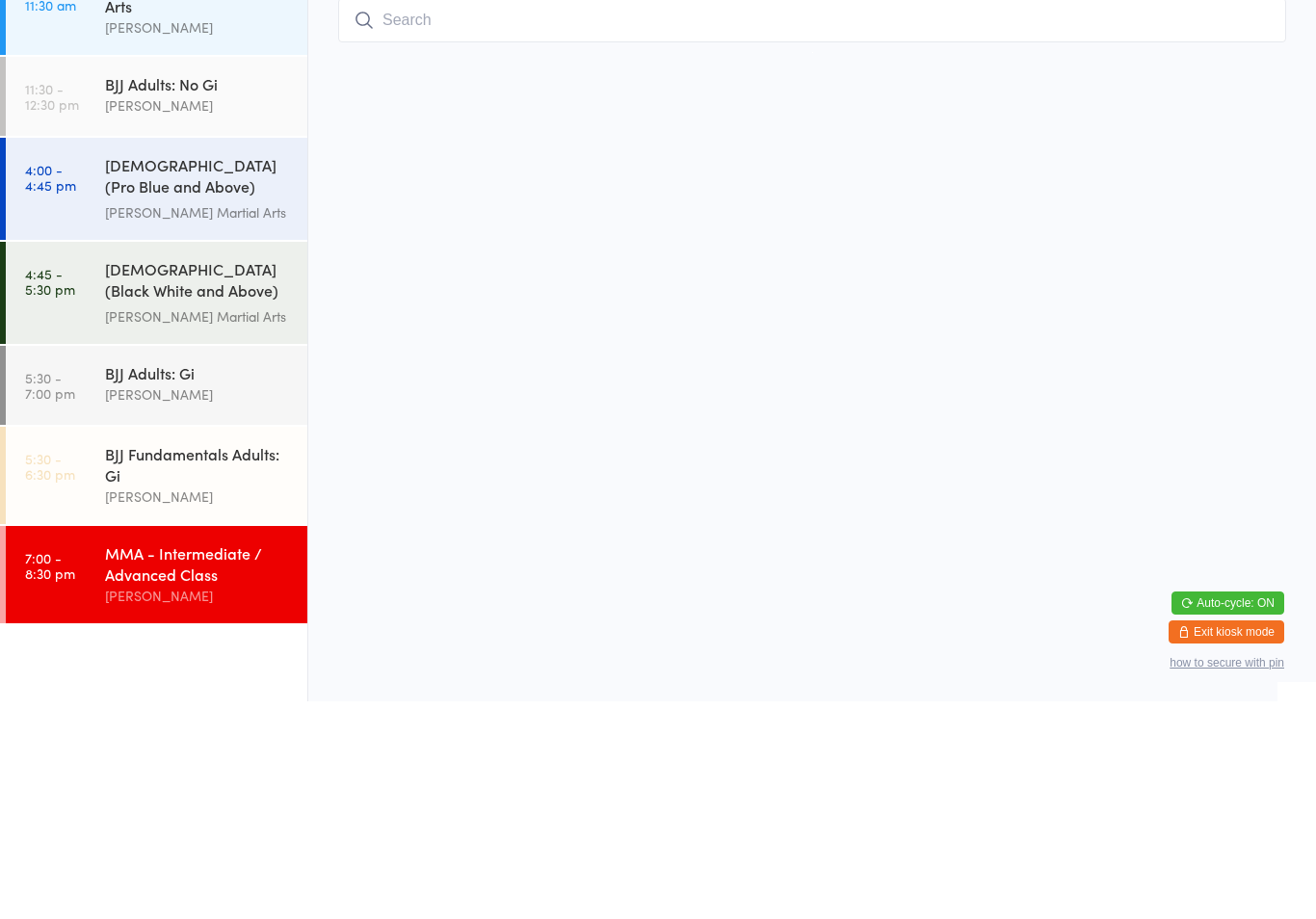
click at [222, 744] on div "MMA - Intermediate / Advanced Class [PERSON_NAME]" at bounding box center [206, 792] width 202 height 97
click at [262, 703] on div "[PERSON_NAME]" at bounding box center [198, 714] width 186 height 22
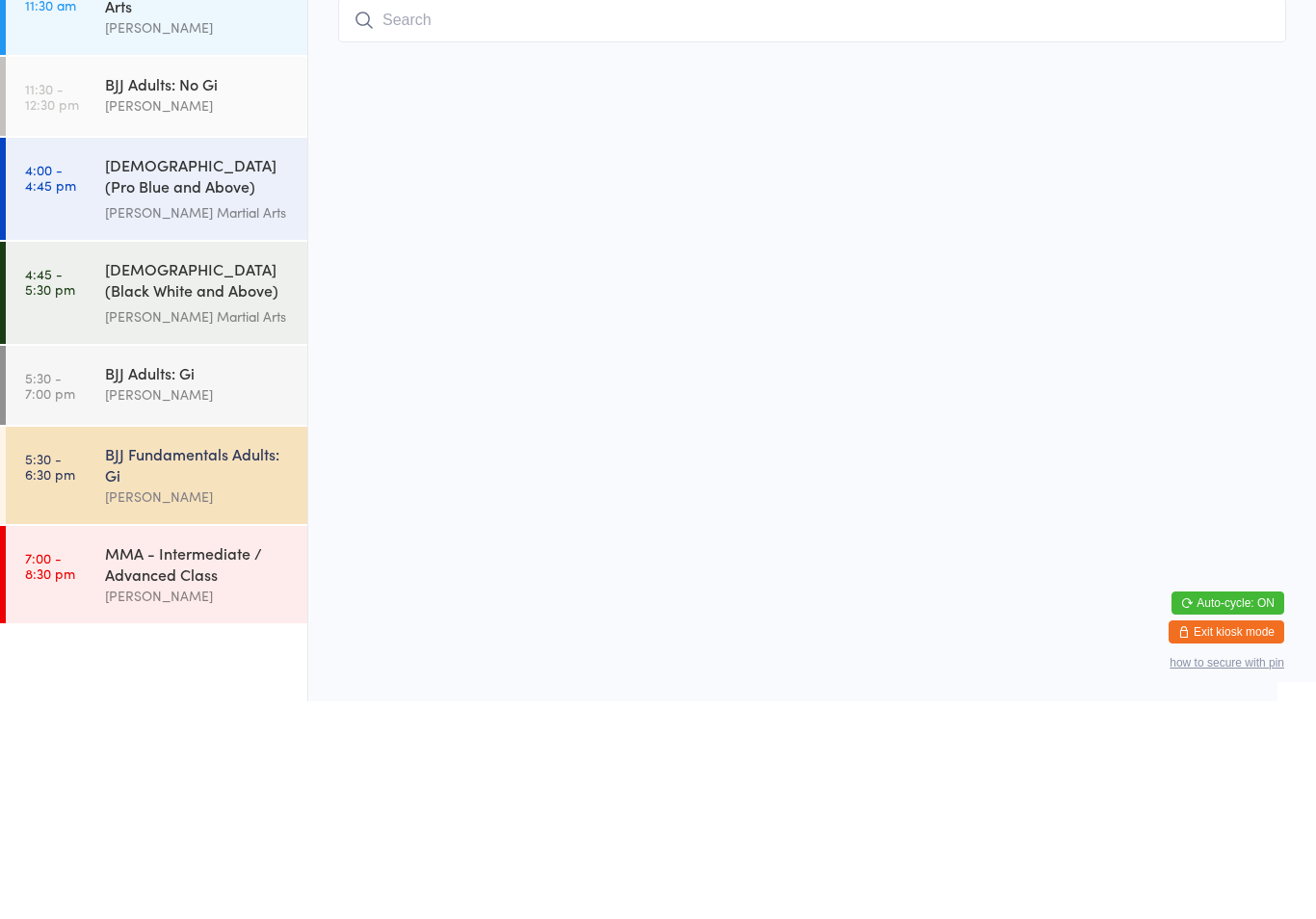
click at [238, 703] on div "[PERSON_NAME]" at bounding box center [198, 714] width 186 height 22
click at [229, 645] on div "BJJ Fundamentals Adults: [PERSON_NAME]" at bounding box center [206, 693] width 202 height 97
click at [192, 744] on div "MMA - Intermediate / Advanced Class [PERSON_NAME]" at bounding box center [206, 792] width 202 height 97
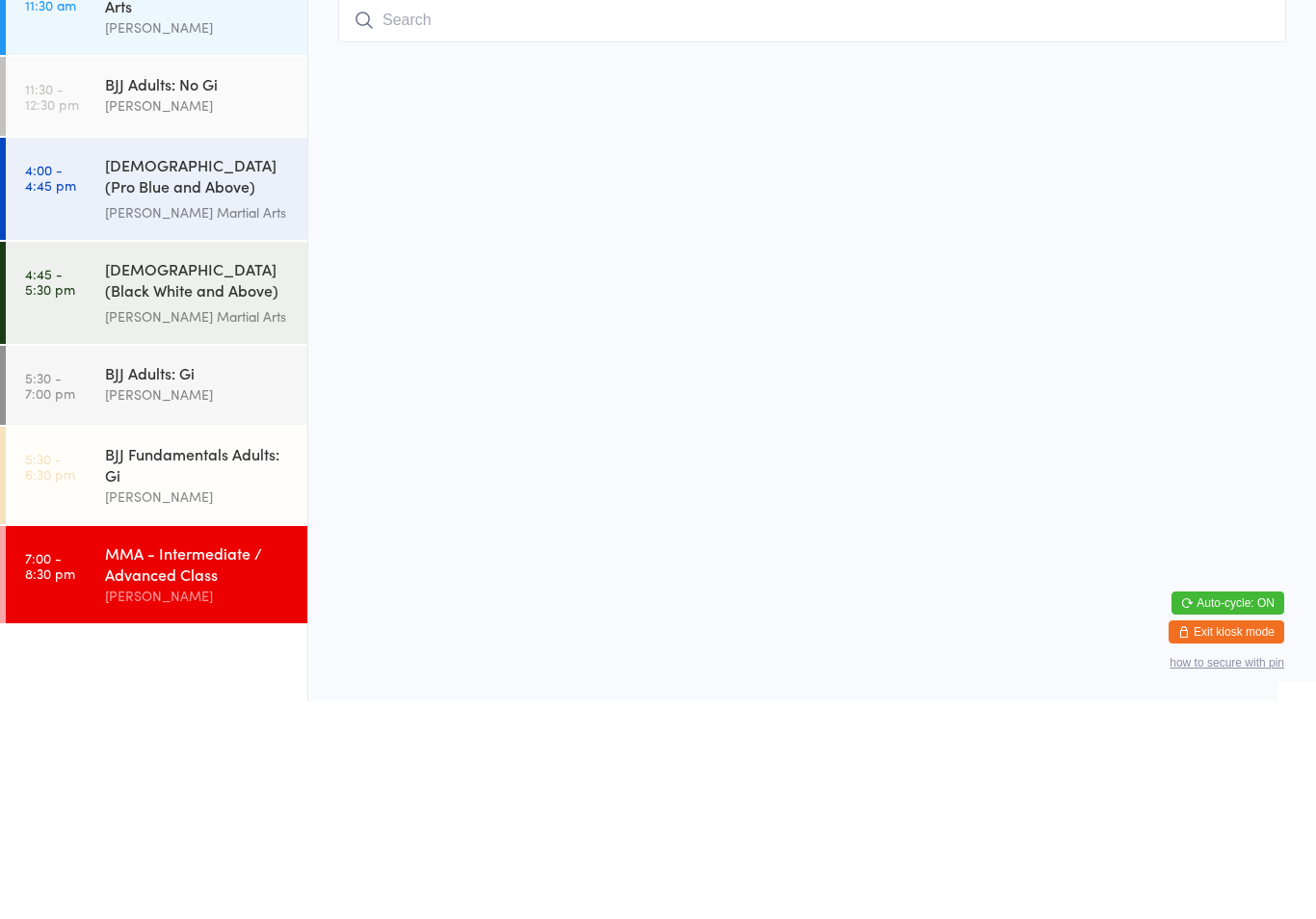
click at [178, 512] on div "[DEMOGRAPHIC_DATA] (Black White and Above) Freestyle Martial ..." at bounding box center [198, 499] width 186 height 48
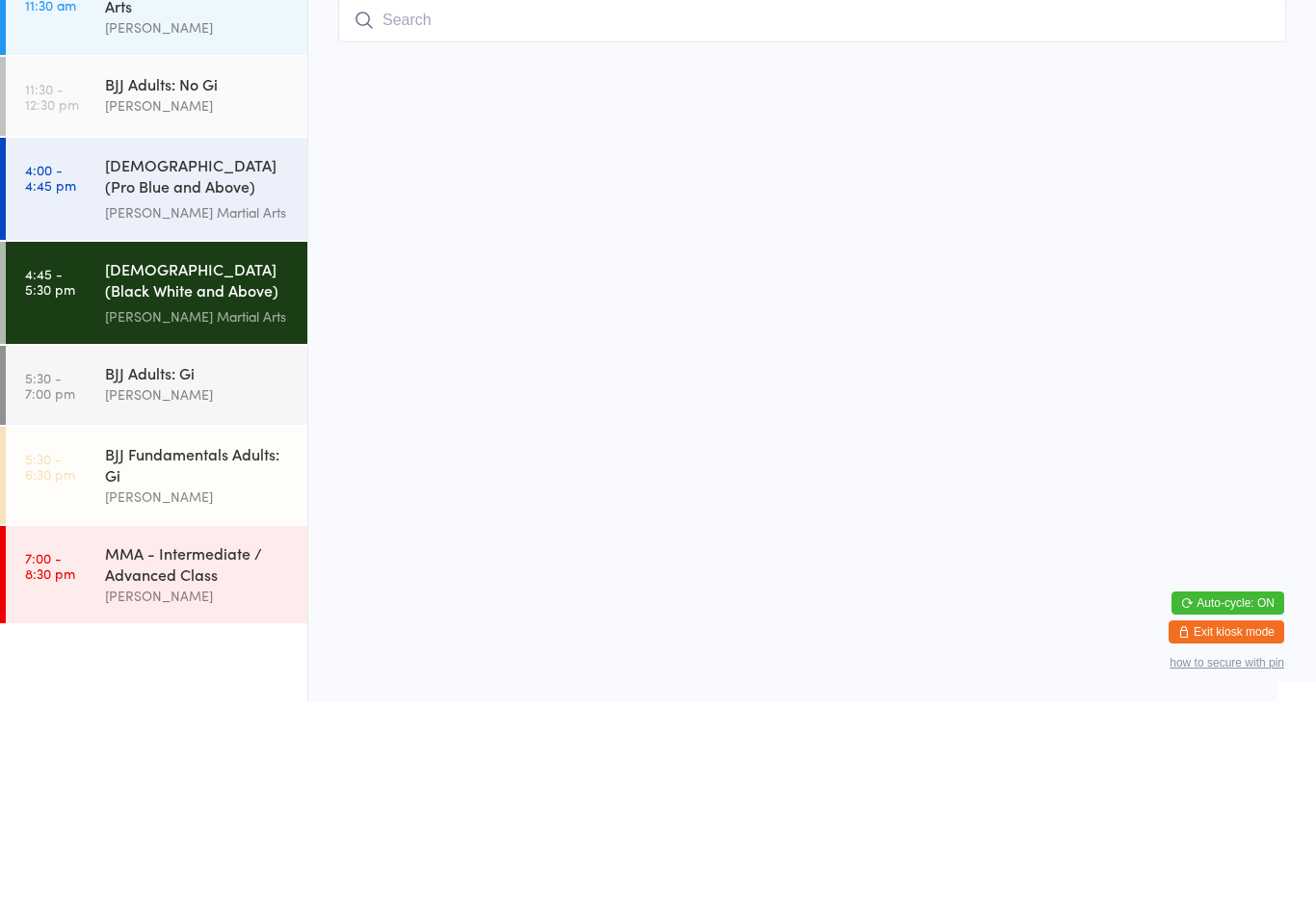
click at [709, 248] on input "search" at bounding box center [811, 238] width 948 height 45
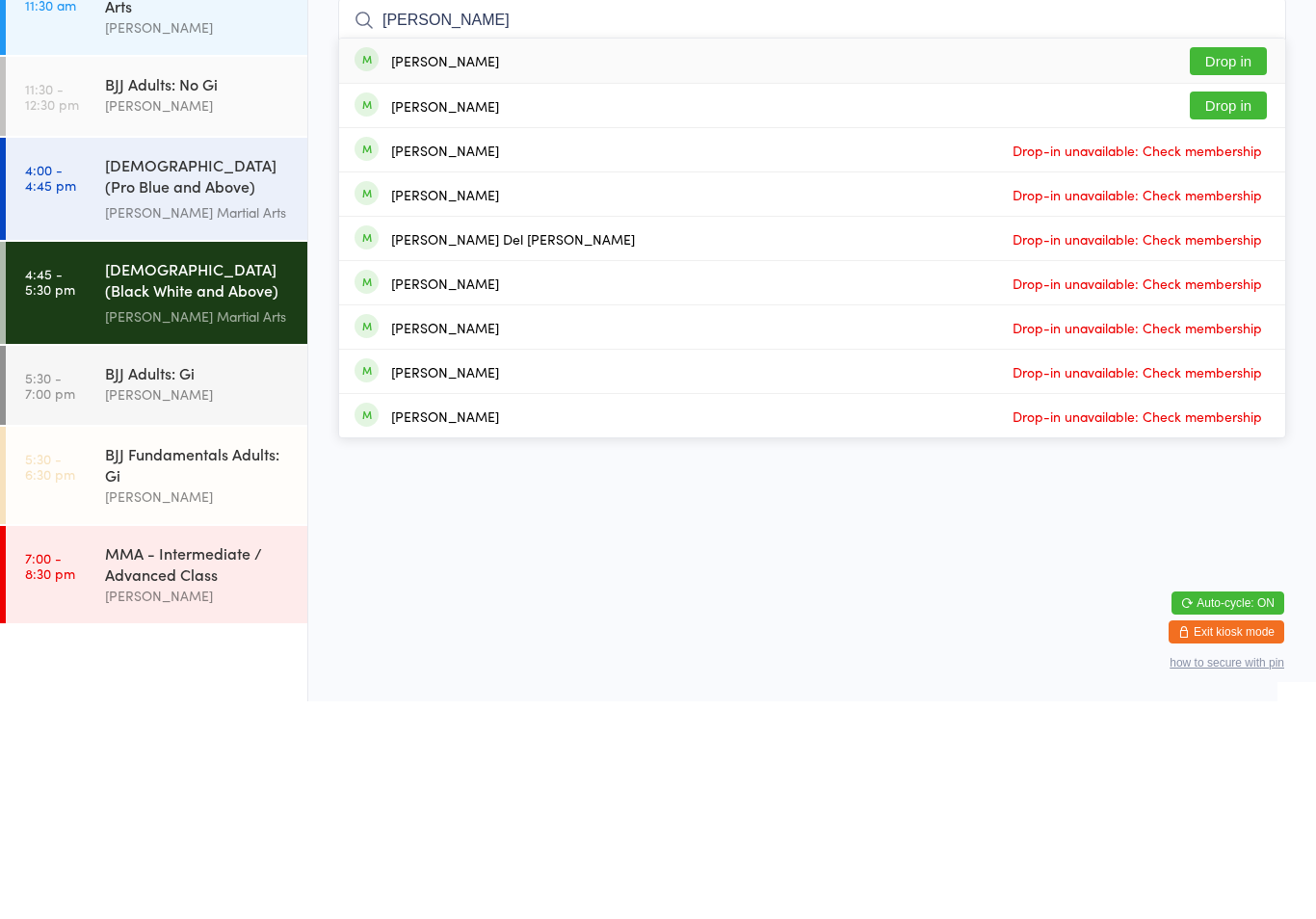
type input "[PERSON_NAME]"
click at [1231, 264] on button "Drop in" at bounding box center [1228, 278] width 77 height 28
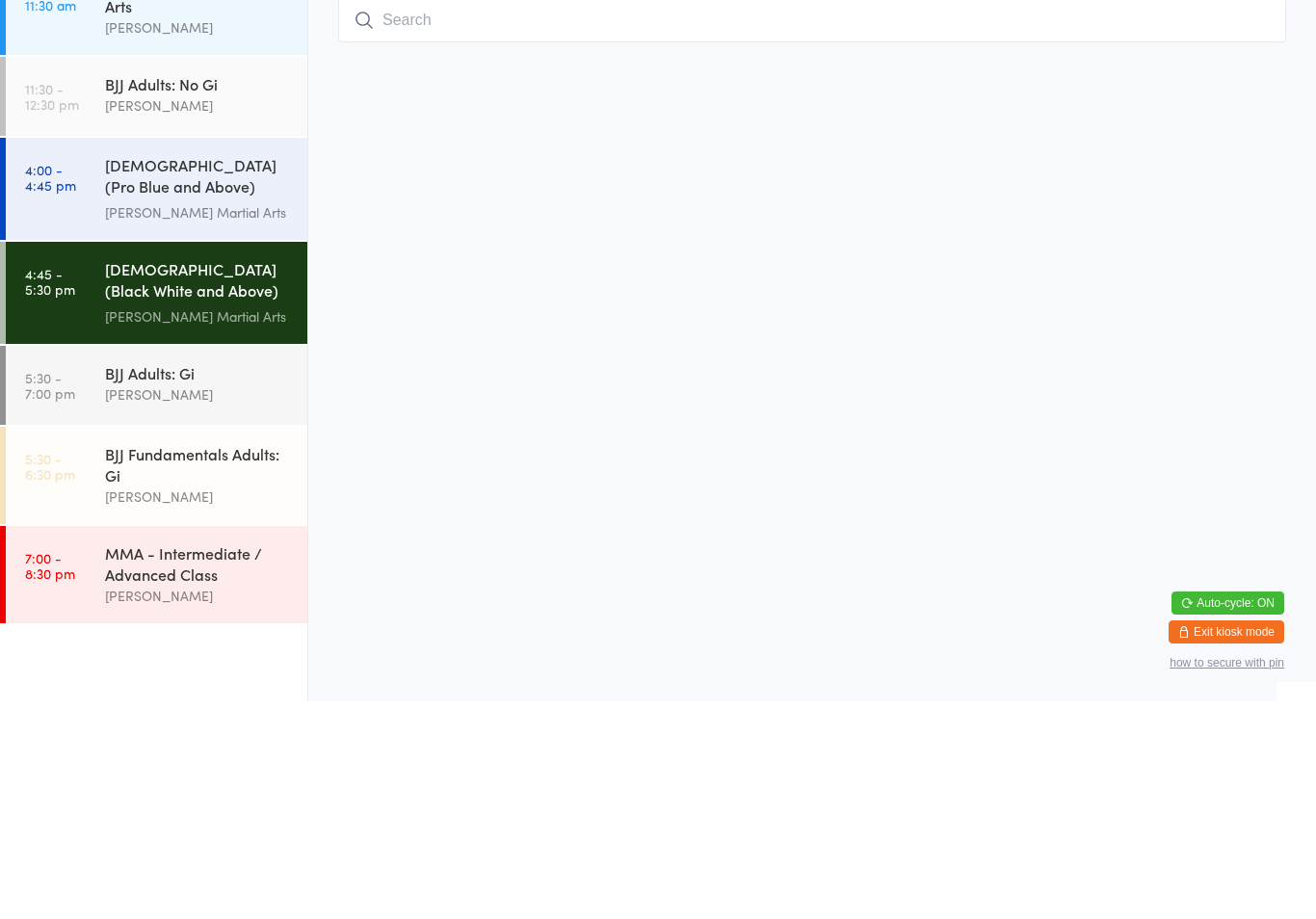
click at [810, 234] on input "search" at bounding box center [811, 238] width 948 height 45
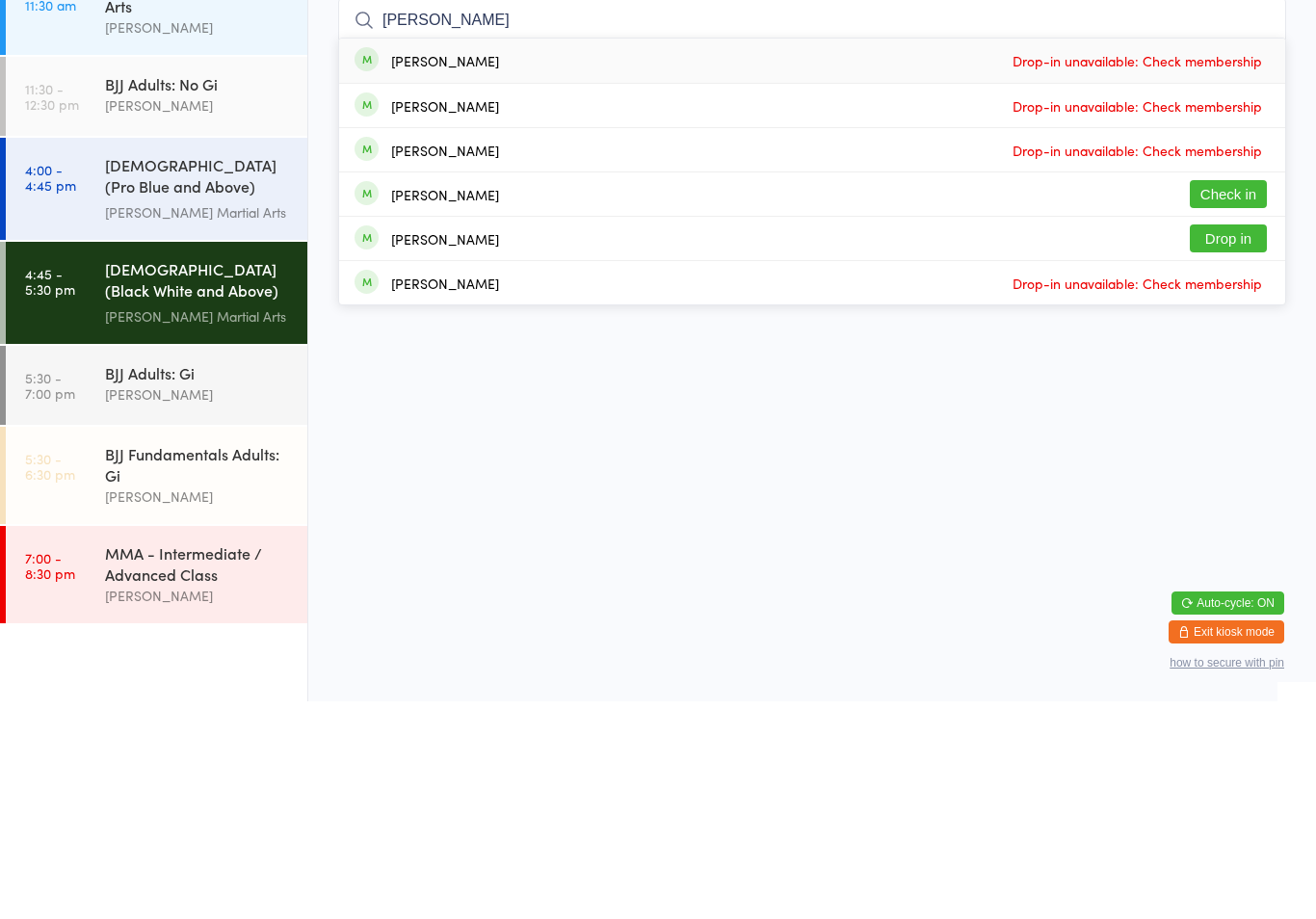
type input "[PERSON_NAME]"
click at [1243, 398] on button "Check in" at bounding box center [1228, 412] width 77 height 28
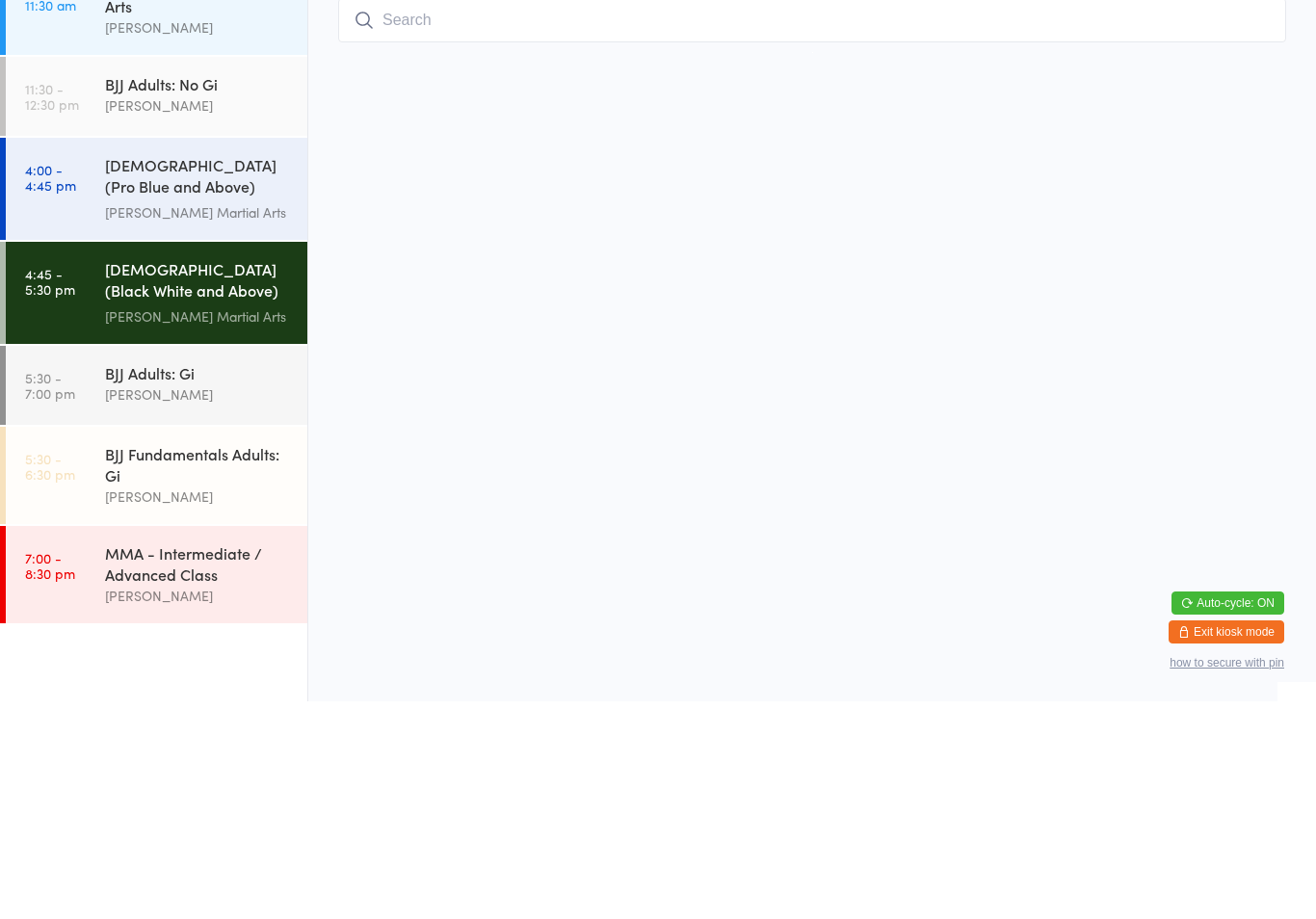
click at [758, 259] on input "search" at bounding box center [811, 238] width 948 height 45
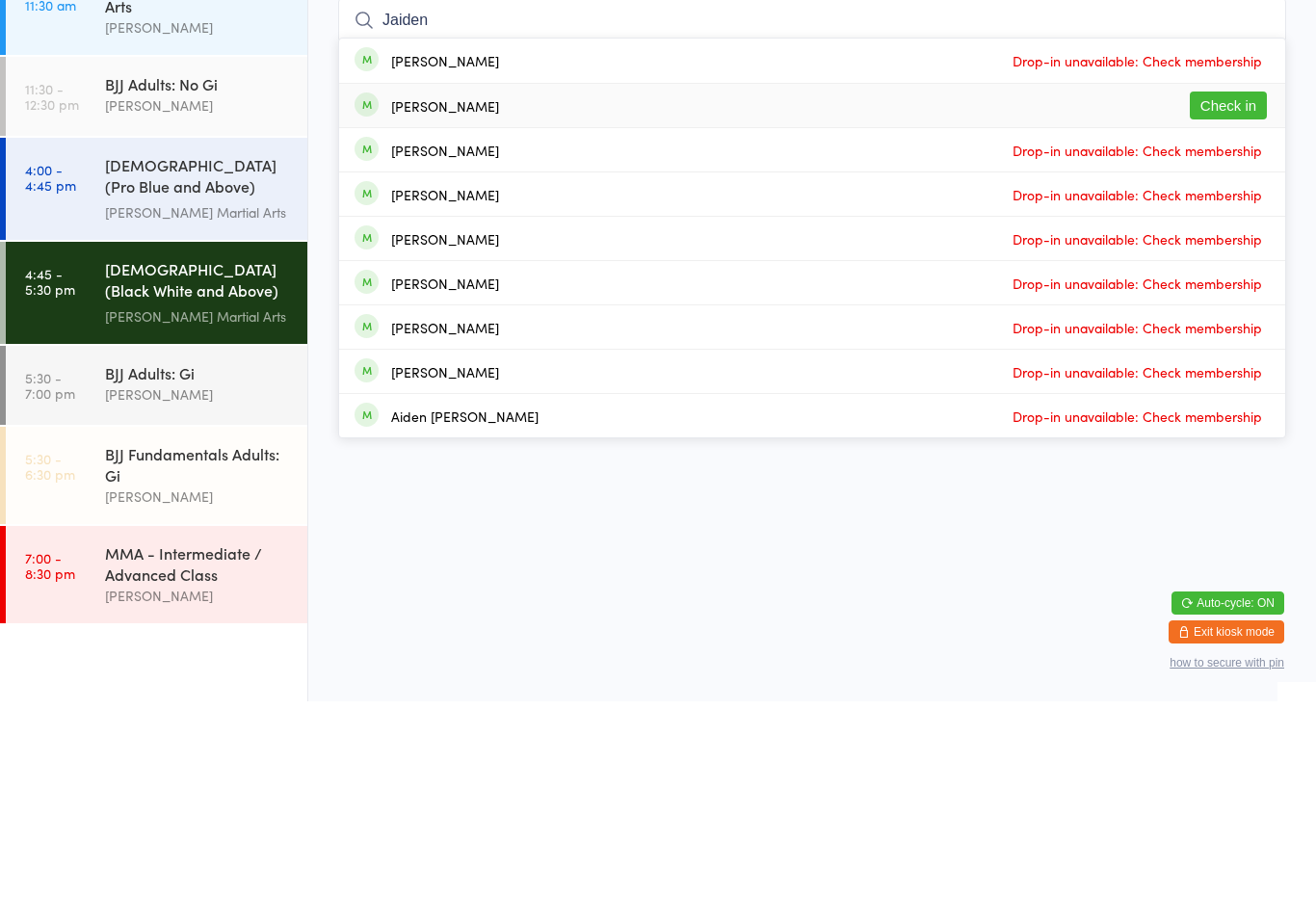
type input "Jaiden"
click at [1030, 301] on div "[PERSON_NAME] Check in" at bounding box center [811, 323] width 946 height 44
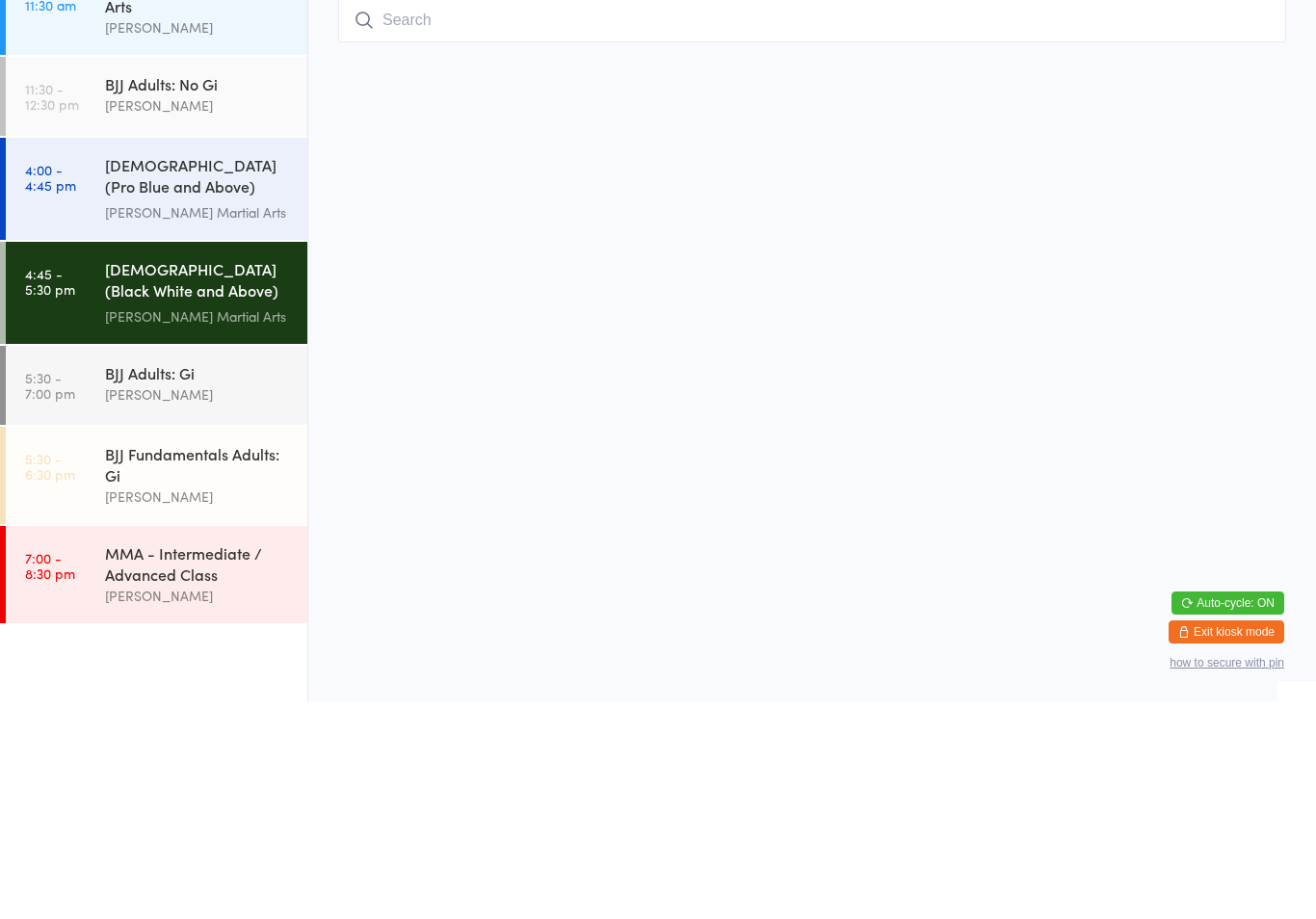
click at [932, 216] on input "search" at bounding box center [811, 238] width 948 height 45
type input "Porscha"
click at [677, 256] on div "[PERSON_NAME] Check in" at bounding box center [811, 278] width 946 height 45
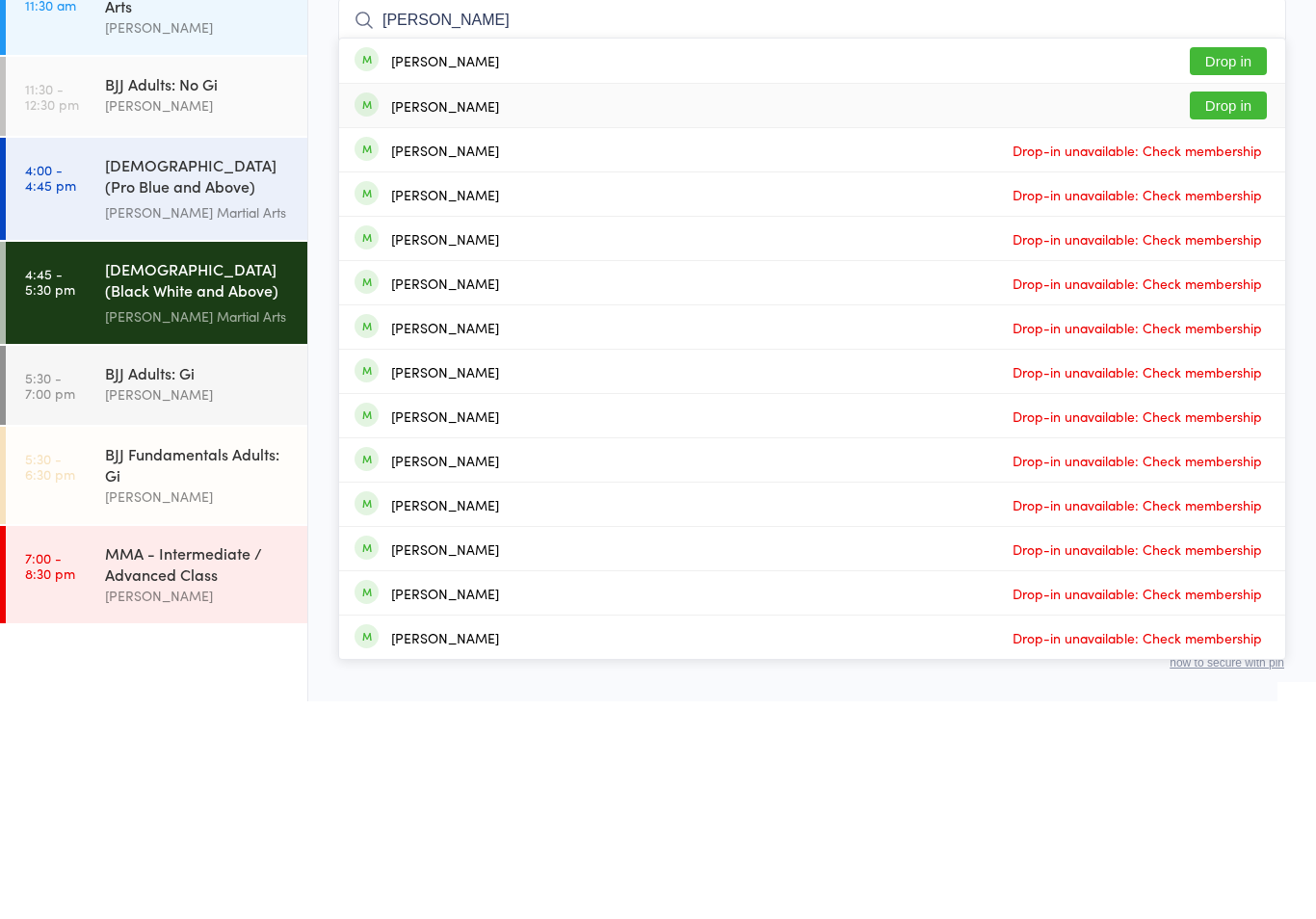
type input "[PERSON_NAME]"
click at [1245, 309] on button "Drop in" at bounding box center [1228, 323] width 77 height 28
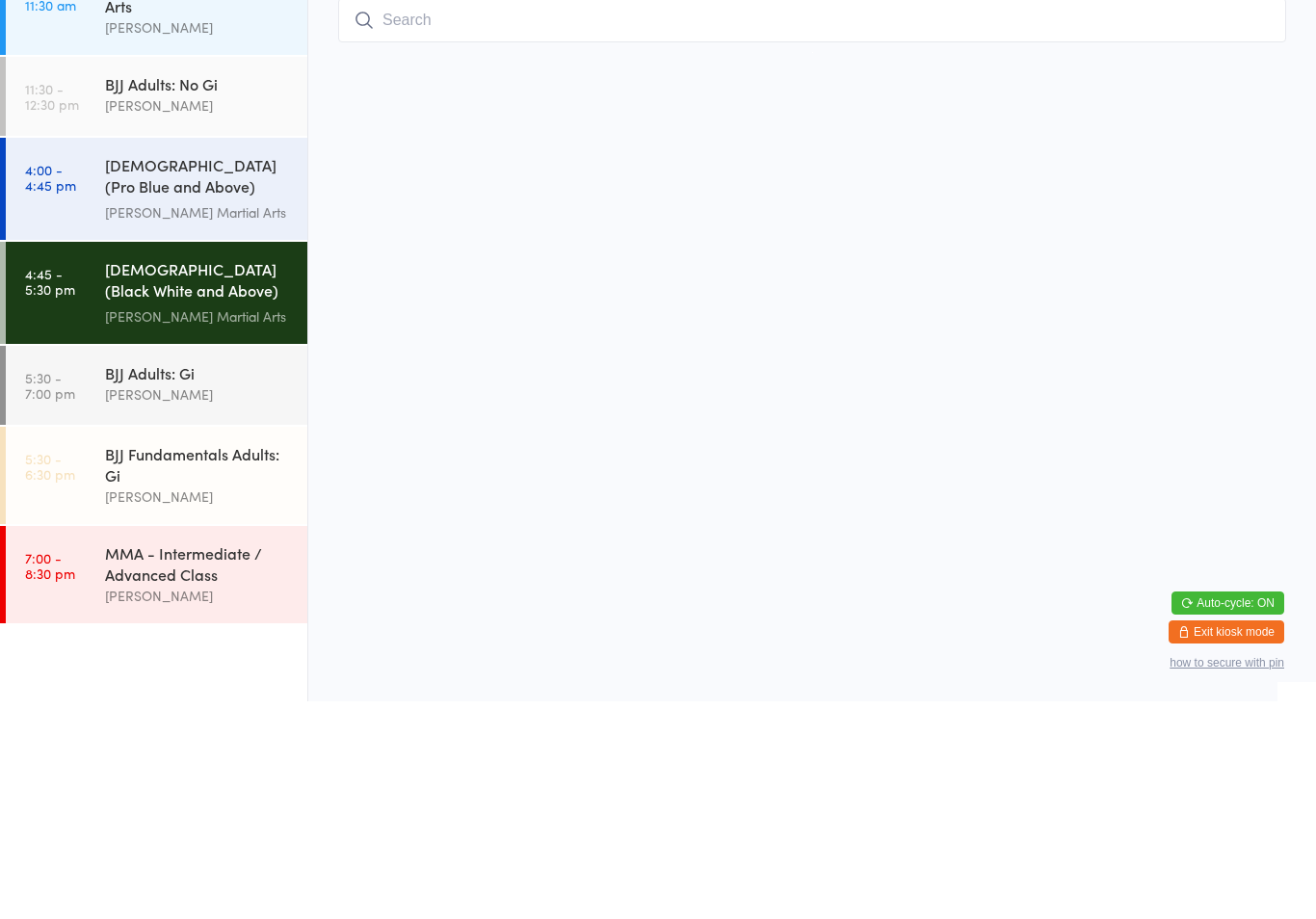
click at [490, 216] on input "search" at bounding box center [811, 238] width 948 height 45
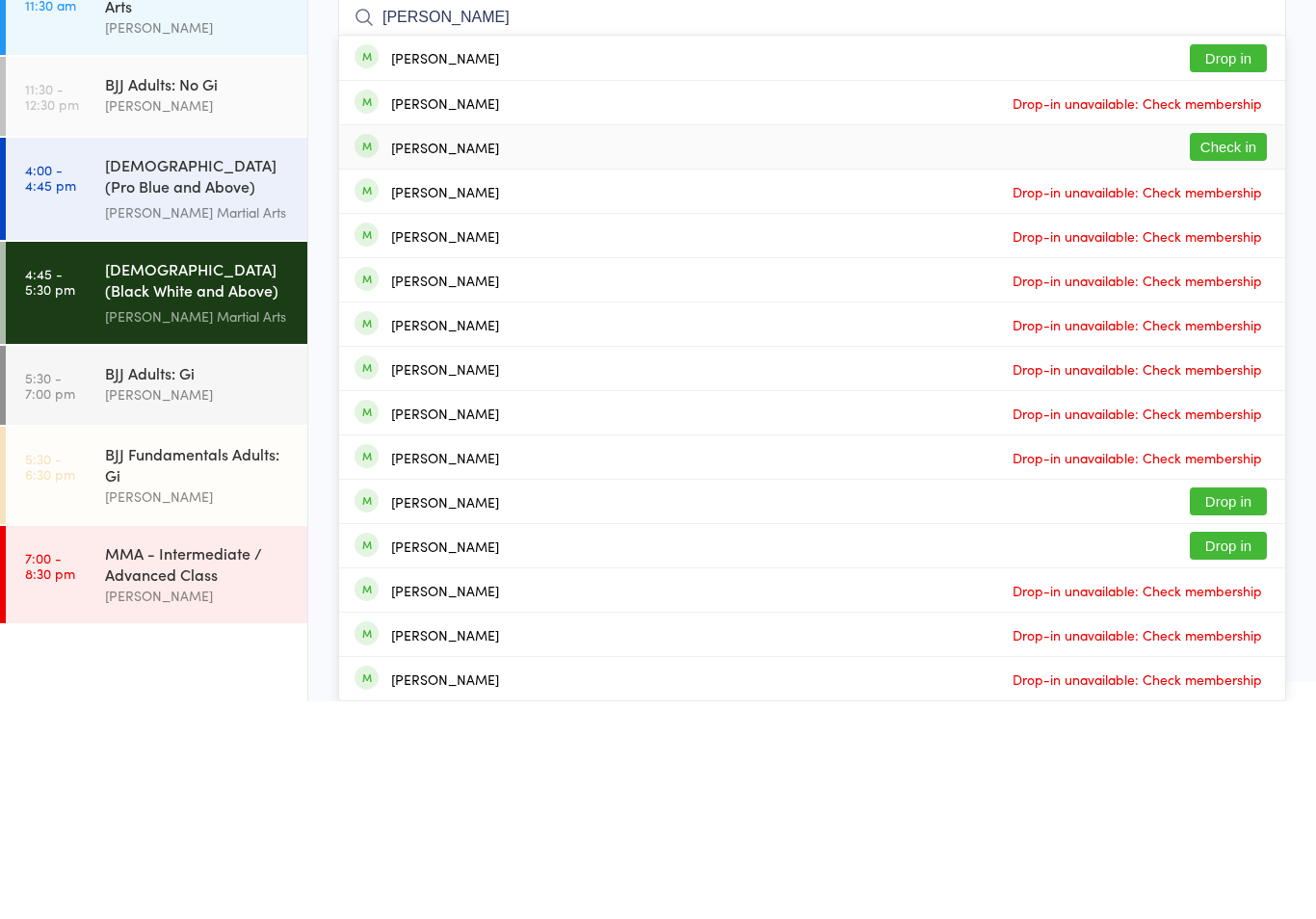
type input "[PERSON_NAME]"
click at [475, 343] on div "[PERSON_NAME] Check in" at bounding box center [811, 364] width 946 height 44
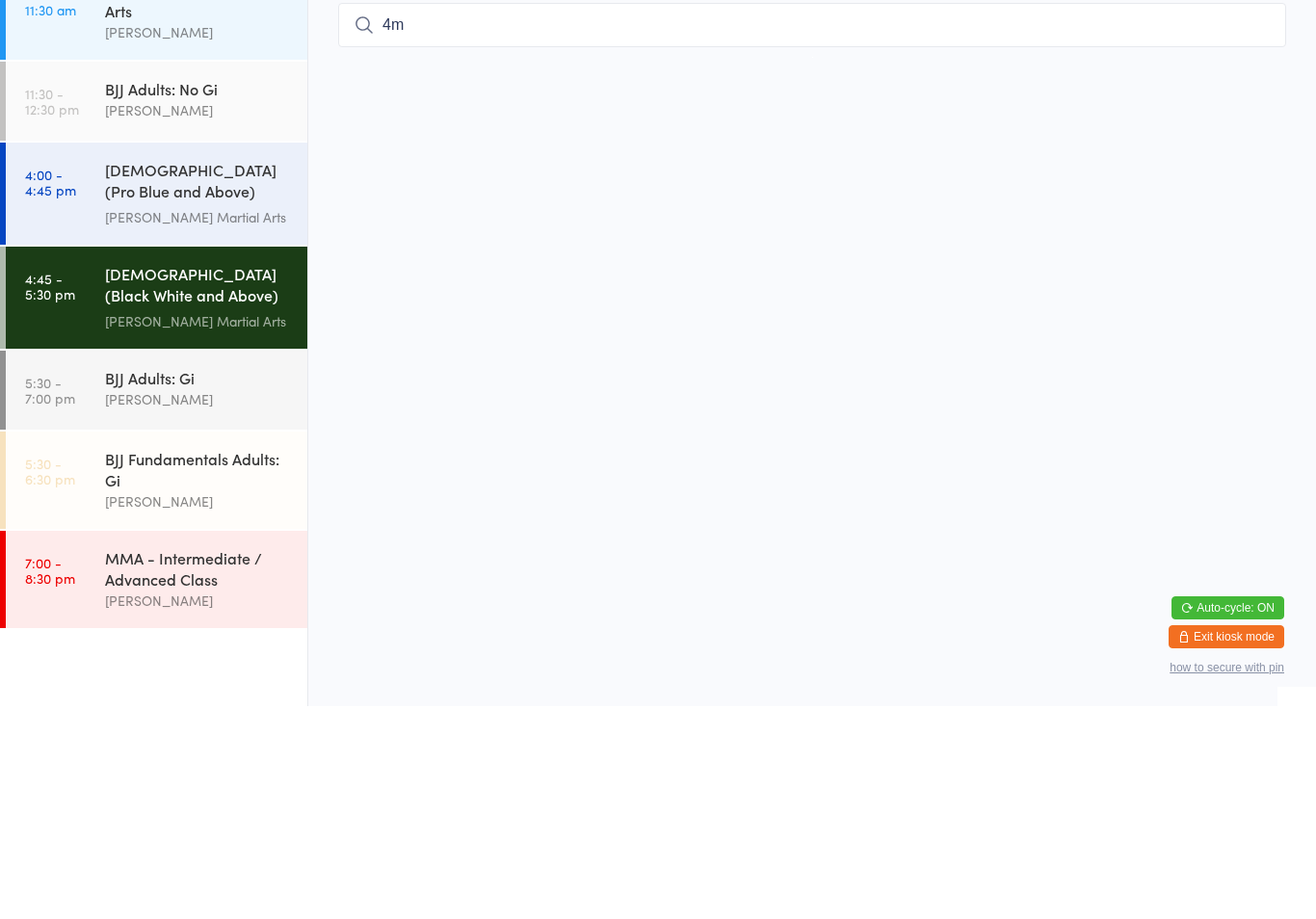
type input "4"
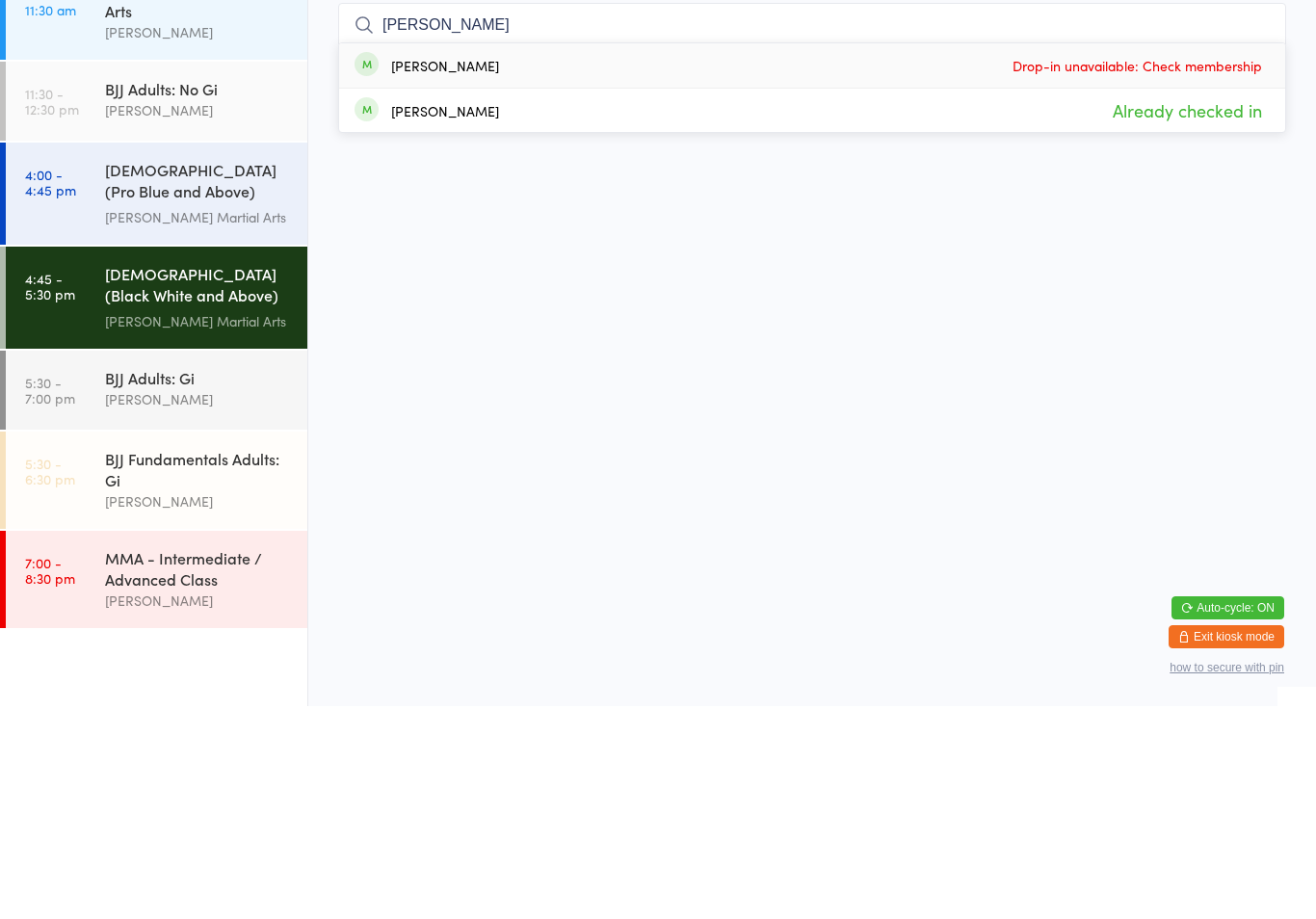
click at [1304, 158] on html "You have now entered Kiosk Mode. Members will be able to check themselves in us…" at bounding box center [658, 460] width 1316 height 919
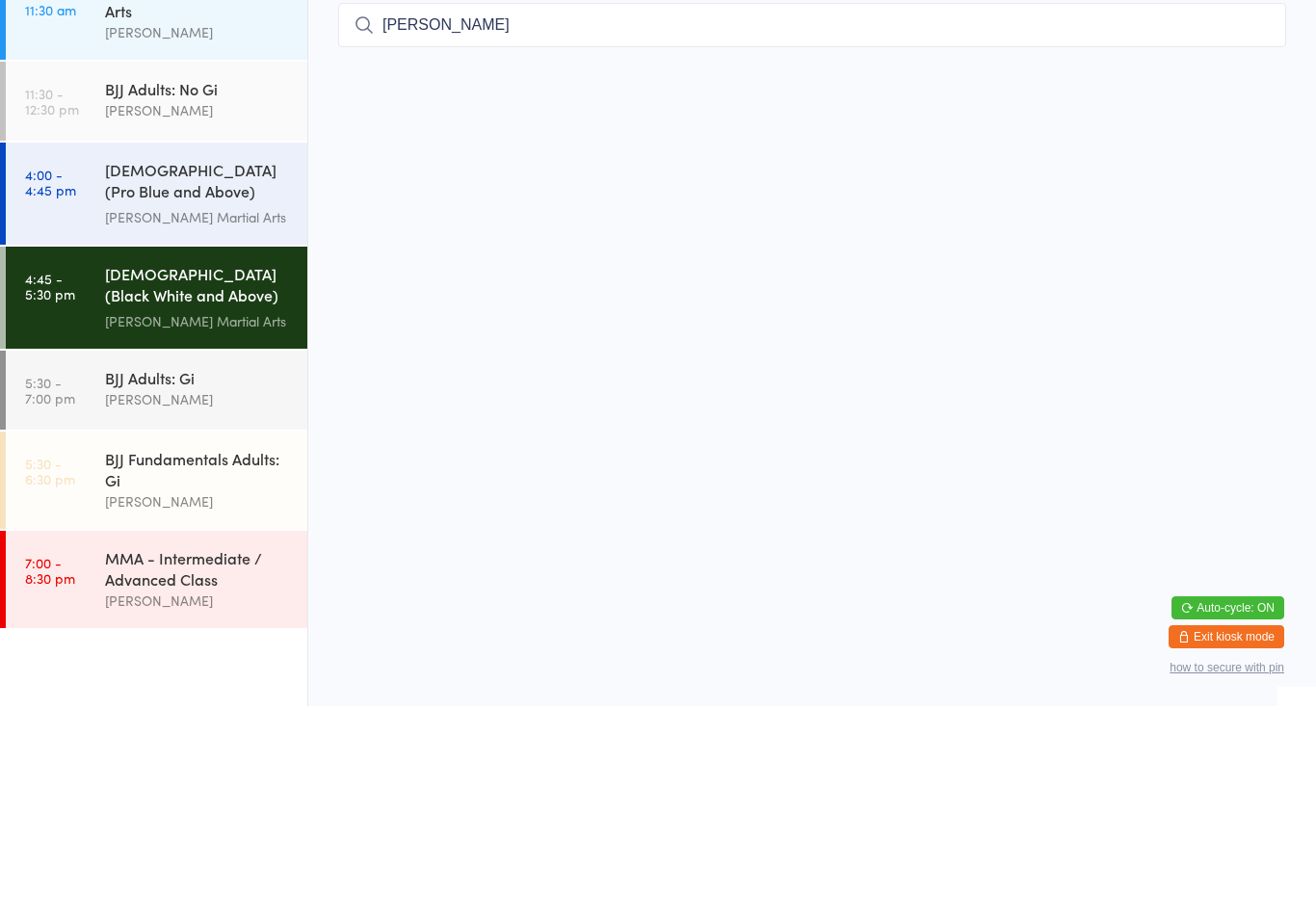
click at [492, 216] on input "[PERSON_NAME]" at bounding box center [811, 238] width 948 height 45
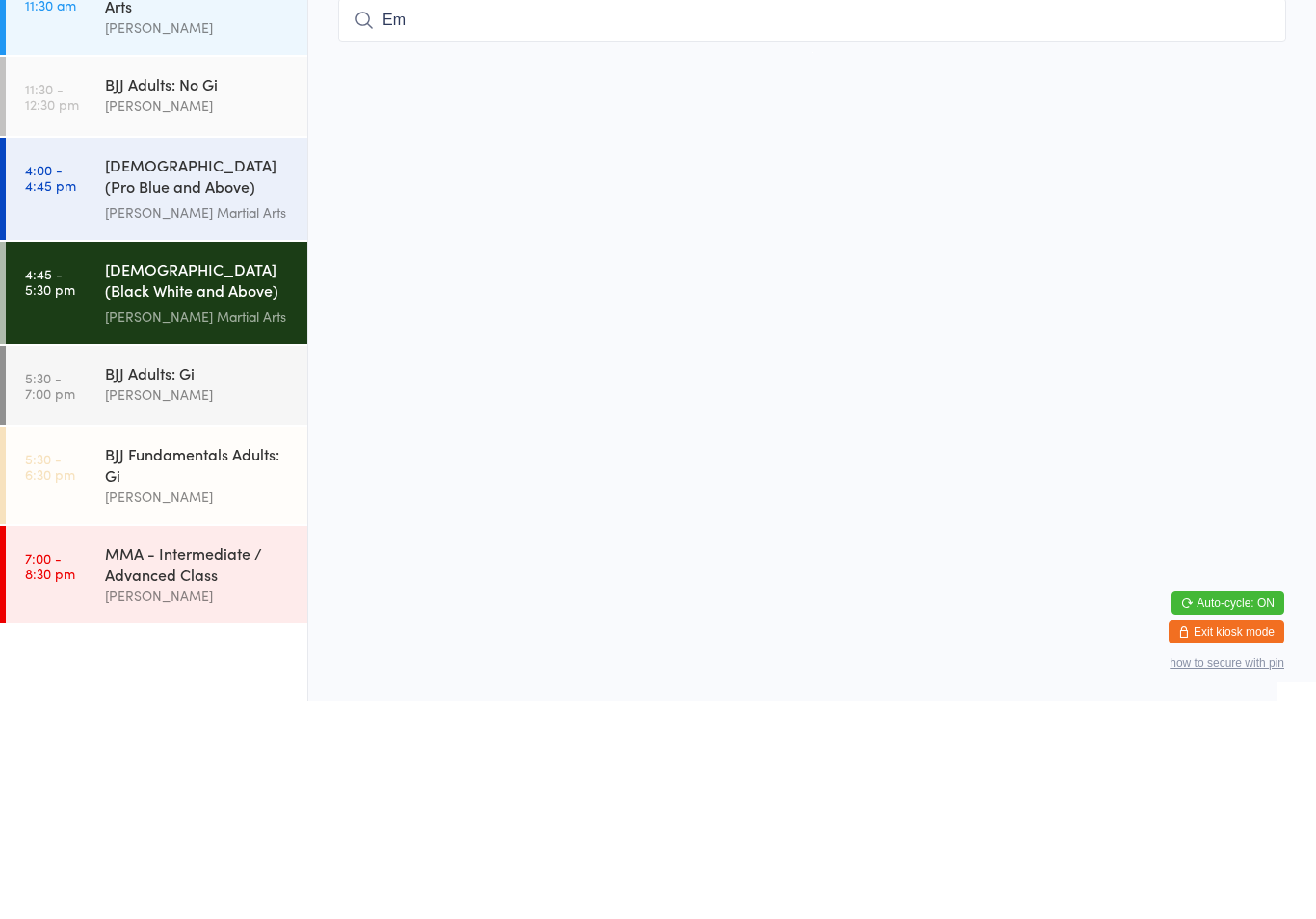
type input "E"
click at [451, 275] on html "You have now entered Kiosk Mode. Members will be able to check themselves in us…" at bounding box center [658, 460] width 1316 height 919
click at [767, 236] on input "❤️❤️❤️❤️❤️❤️❤️❤️❤️❤️❤️" at bounding box center [811, 238] width 948 height 45
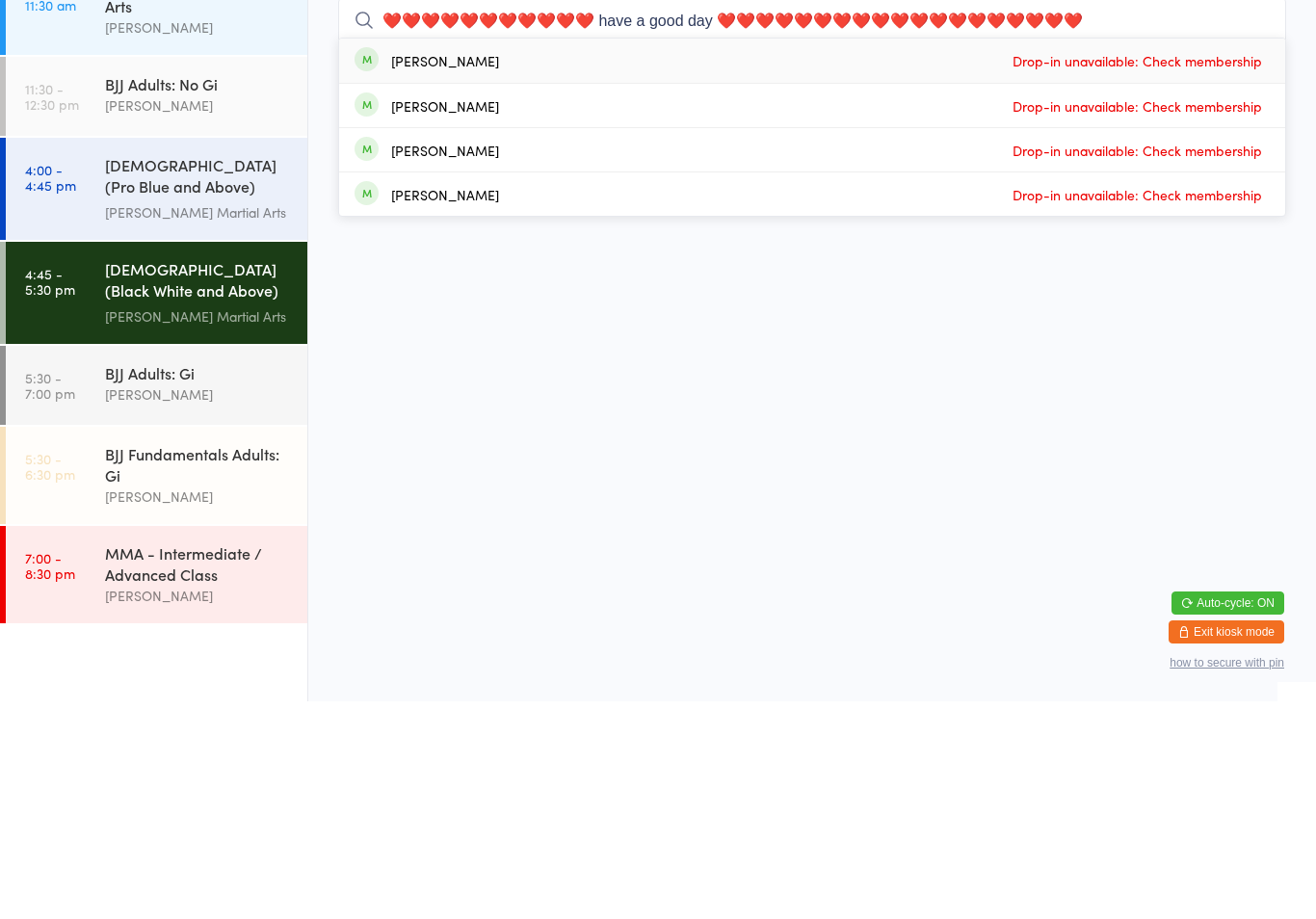
click at [674, 359] on html "You have now entered Kiosk Mode. Members will be able to check themselves in us…" at bounding box center [658, 460] width 1316 height 919
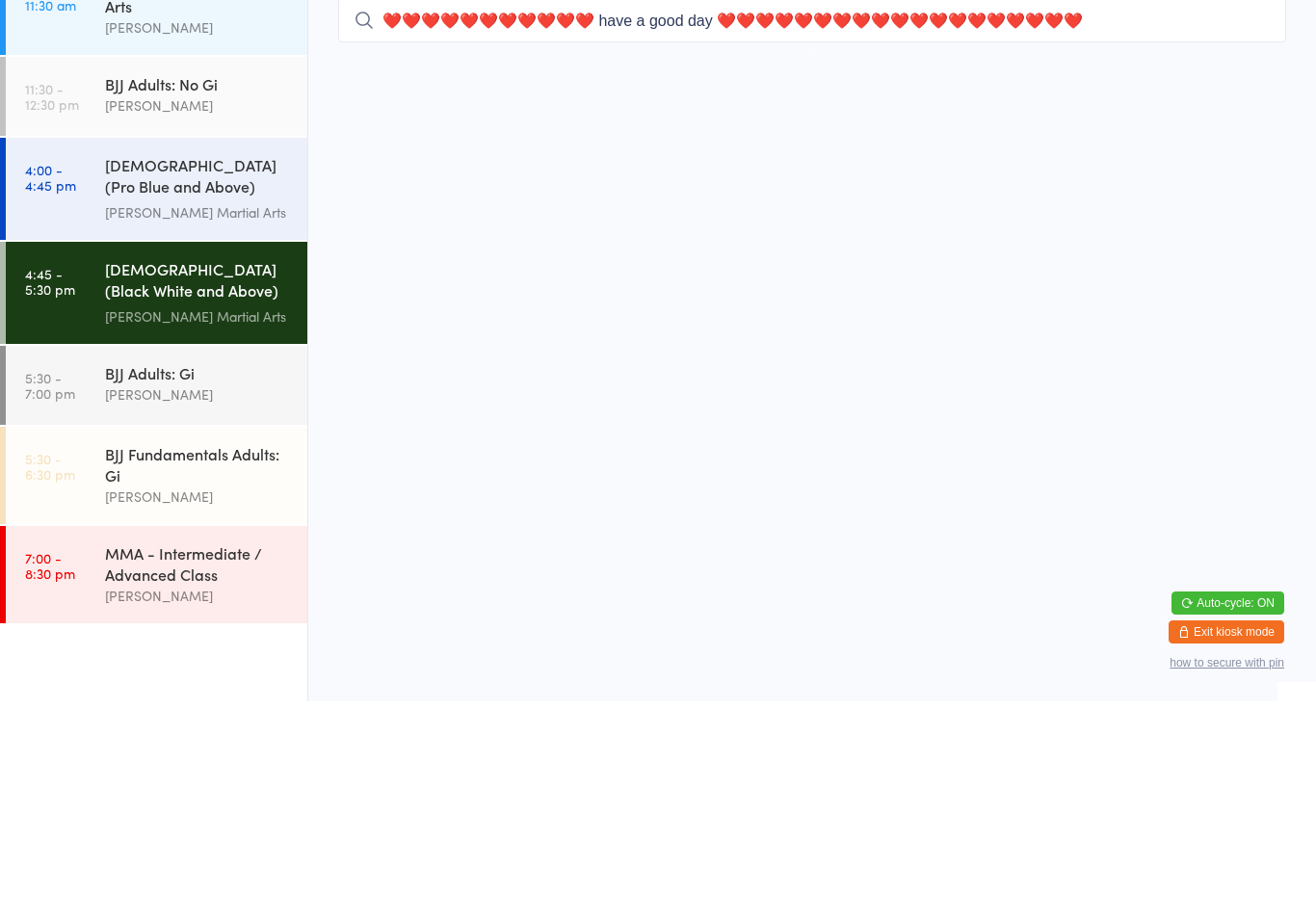
click at [1225, 255] on input "❤️❤️❤️❤️❤️❤️❤️❤️❤️❤️❤️ have a good day ❤️❤️❤️❤️❤️❤️❤️❤️❤️❤️❤️❤️❤️❤️❤️❤️❤️❤️❤️" at bounding box center [811, 238] width 948 height 45
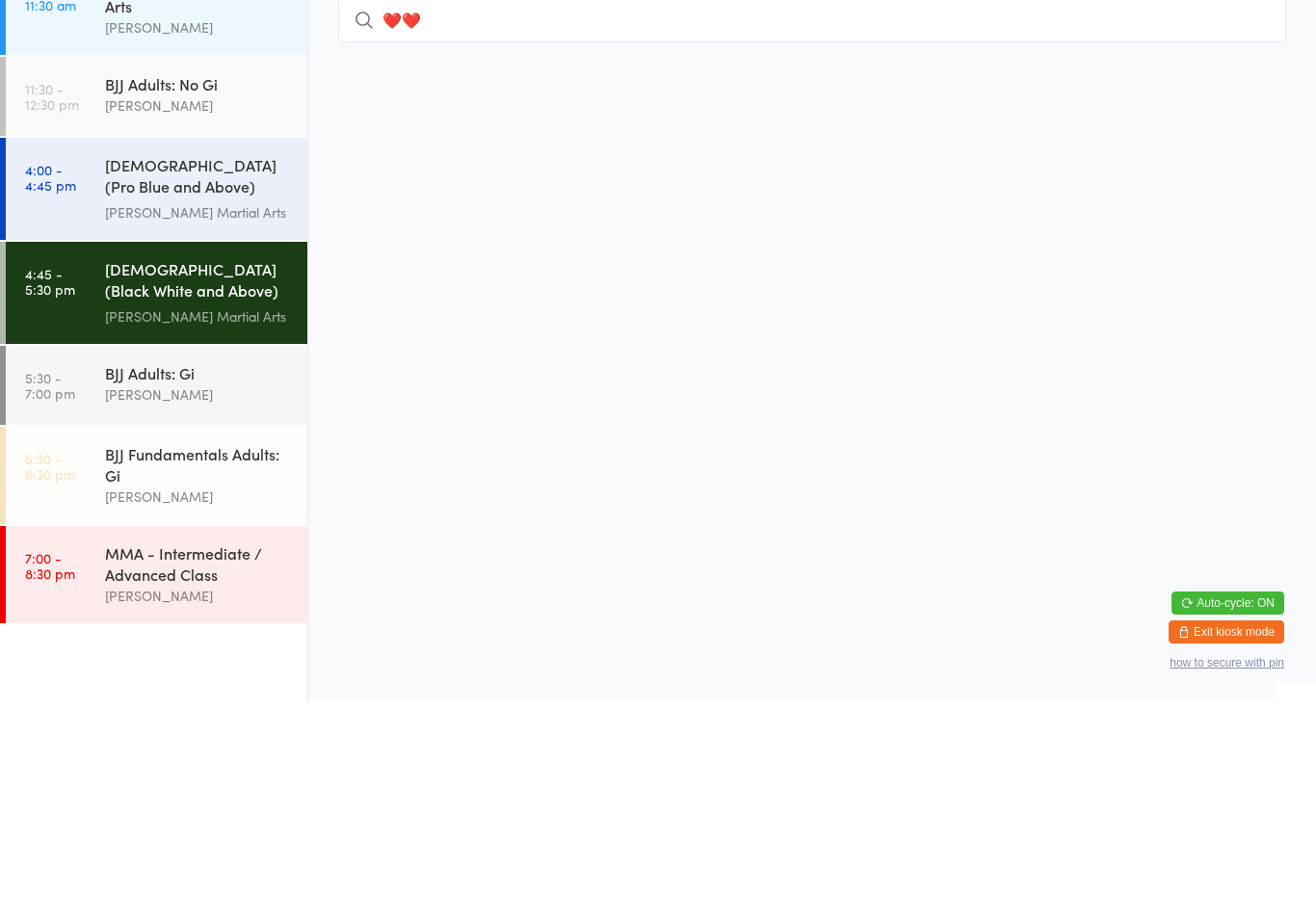
type input "❤️"
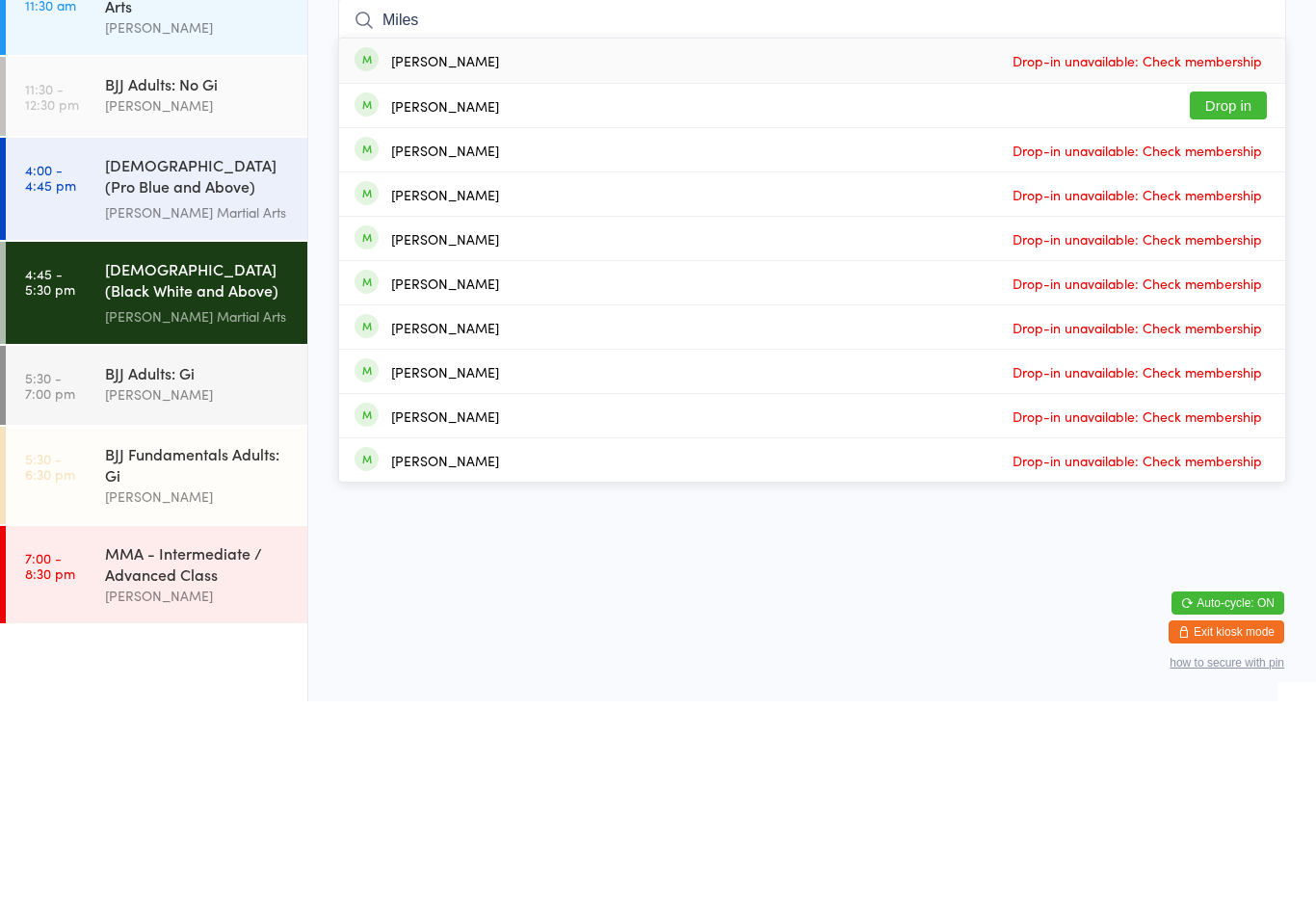
type input "Miles"
click at [1240, 309] on button "Drop in" at bounding box center [1228, 323] width 77 height 28
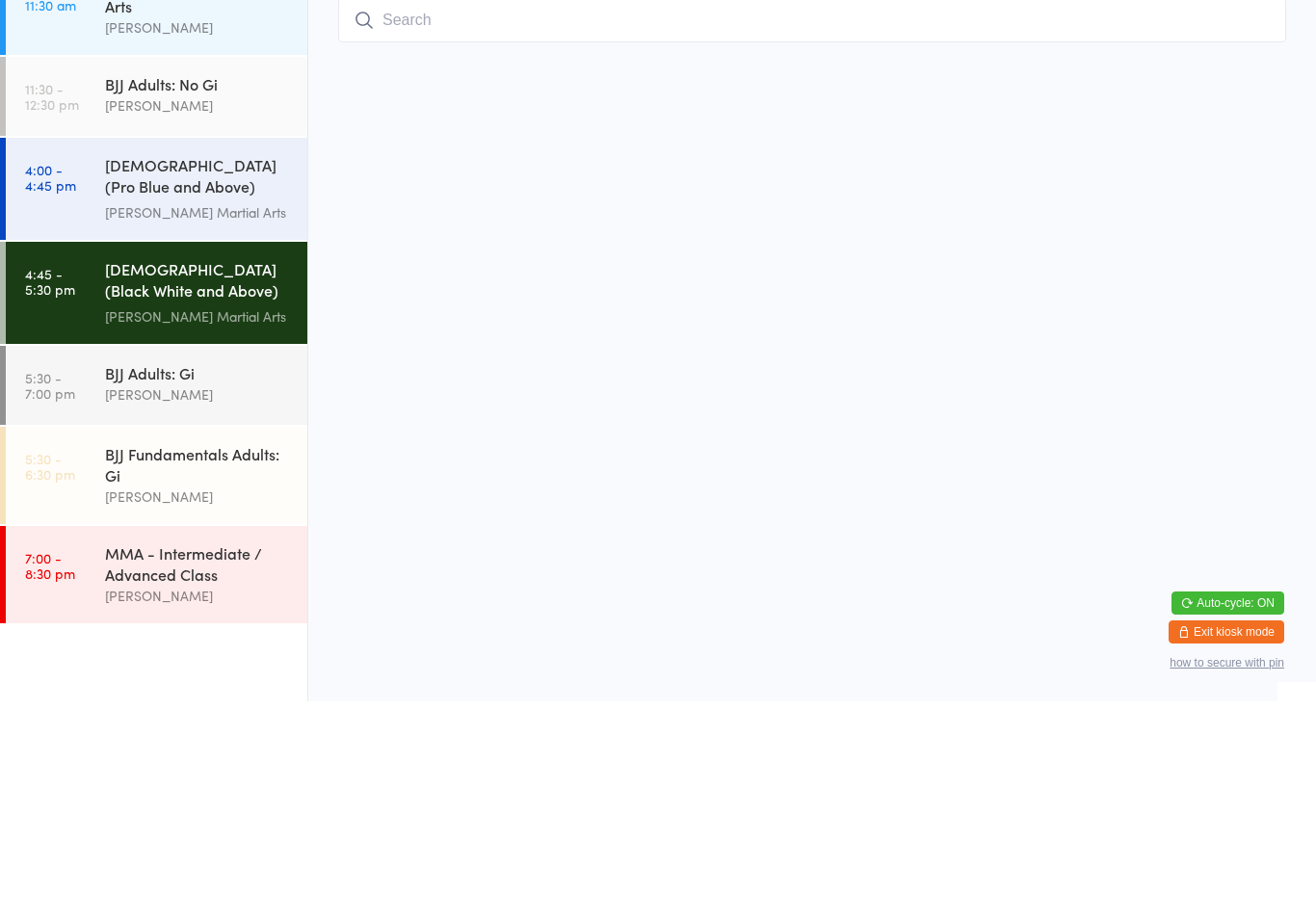
click at [425, 216] on input "search" at bounding box center [811, 238] width 948 height 45
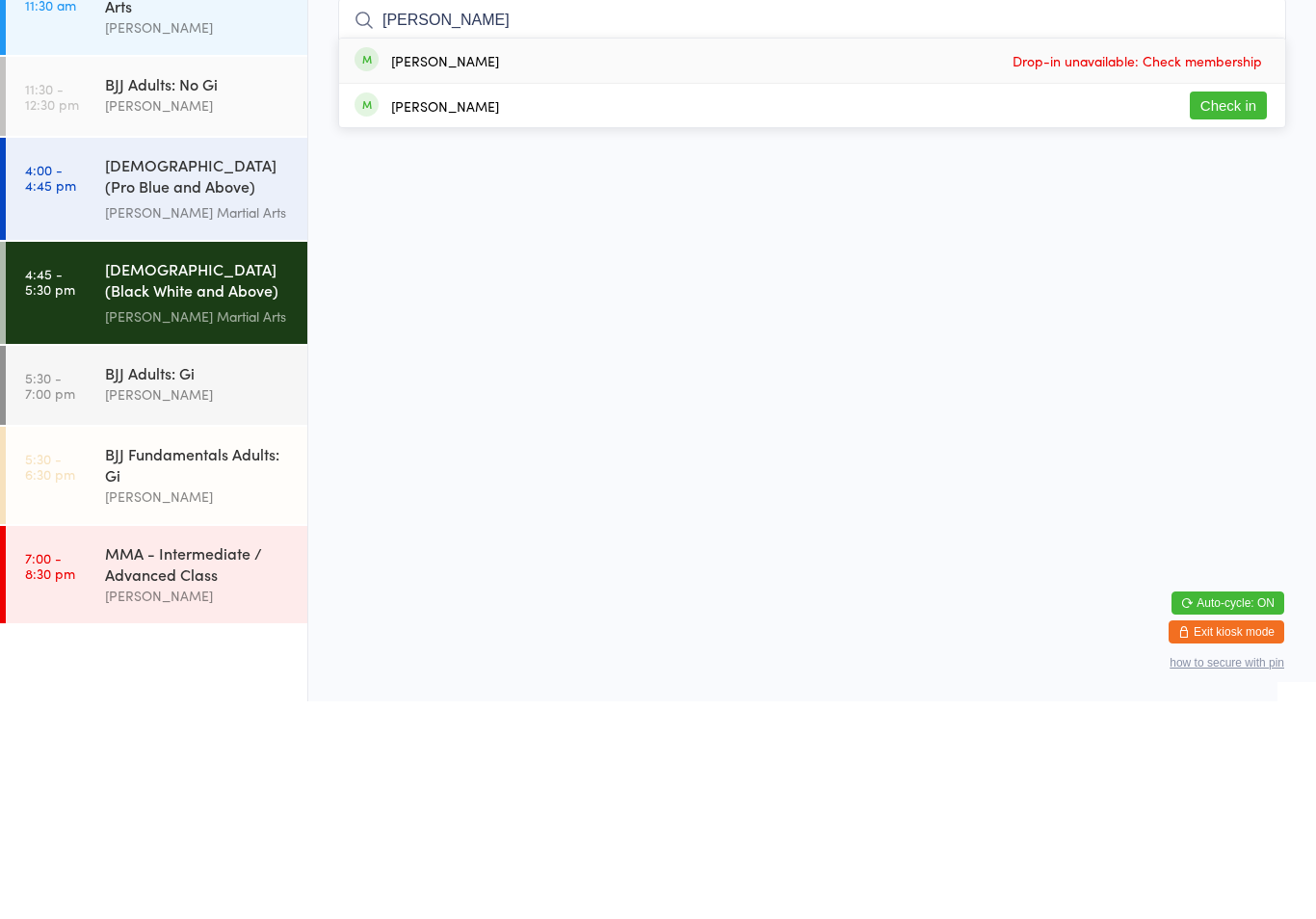
type input "[PERSON_NAME]"
click at [1236, 309] on button "Check in" at bounding box center [1228, 323] width 77 height 28
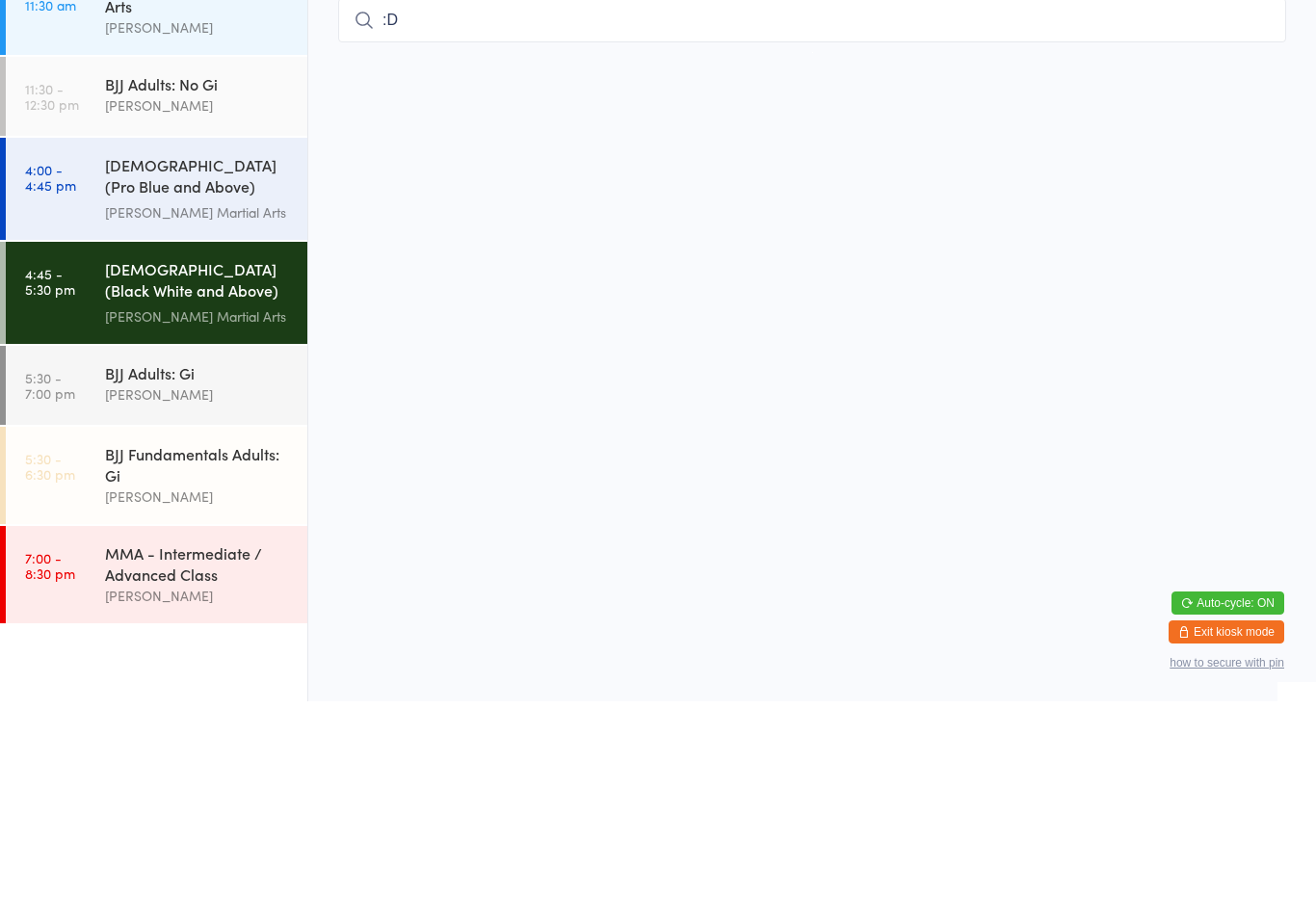
type input ":"
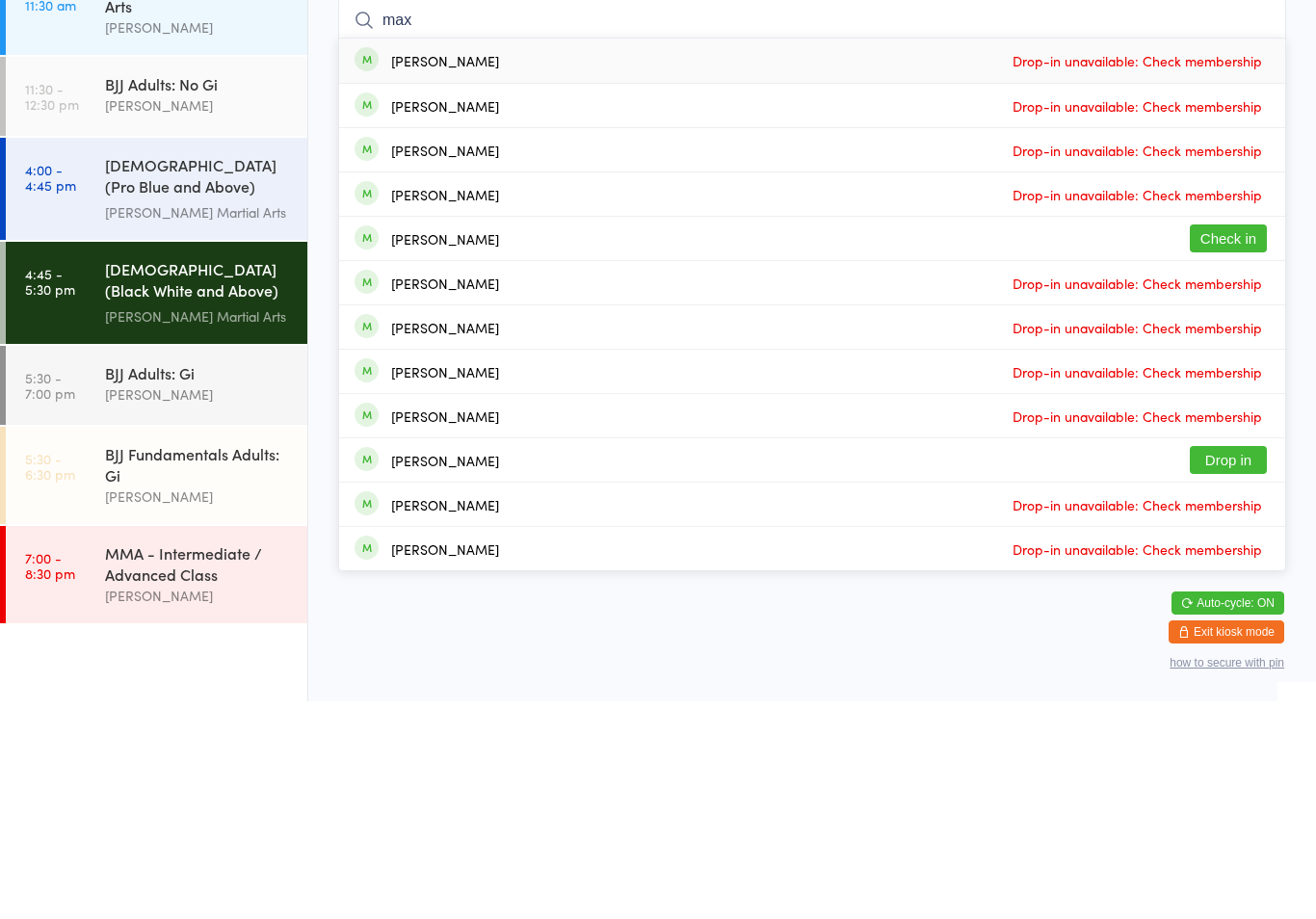
type input "max"
click at [1211, 442] on button "Check in" at bounding box center [1228, 456] width 77 height 28
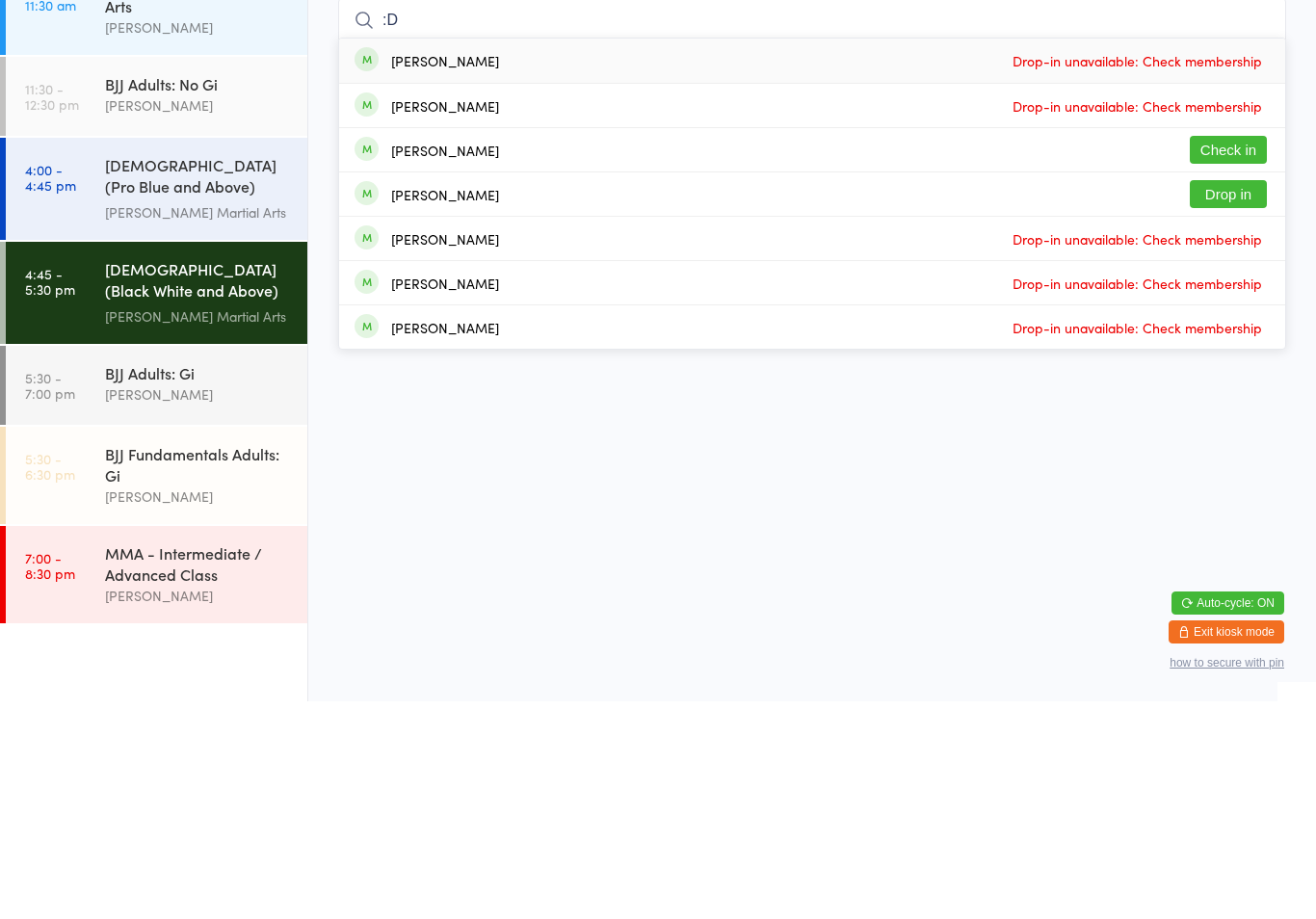
type input ":"
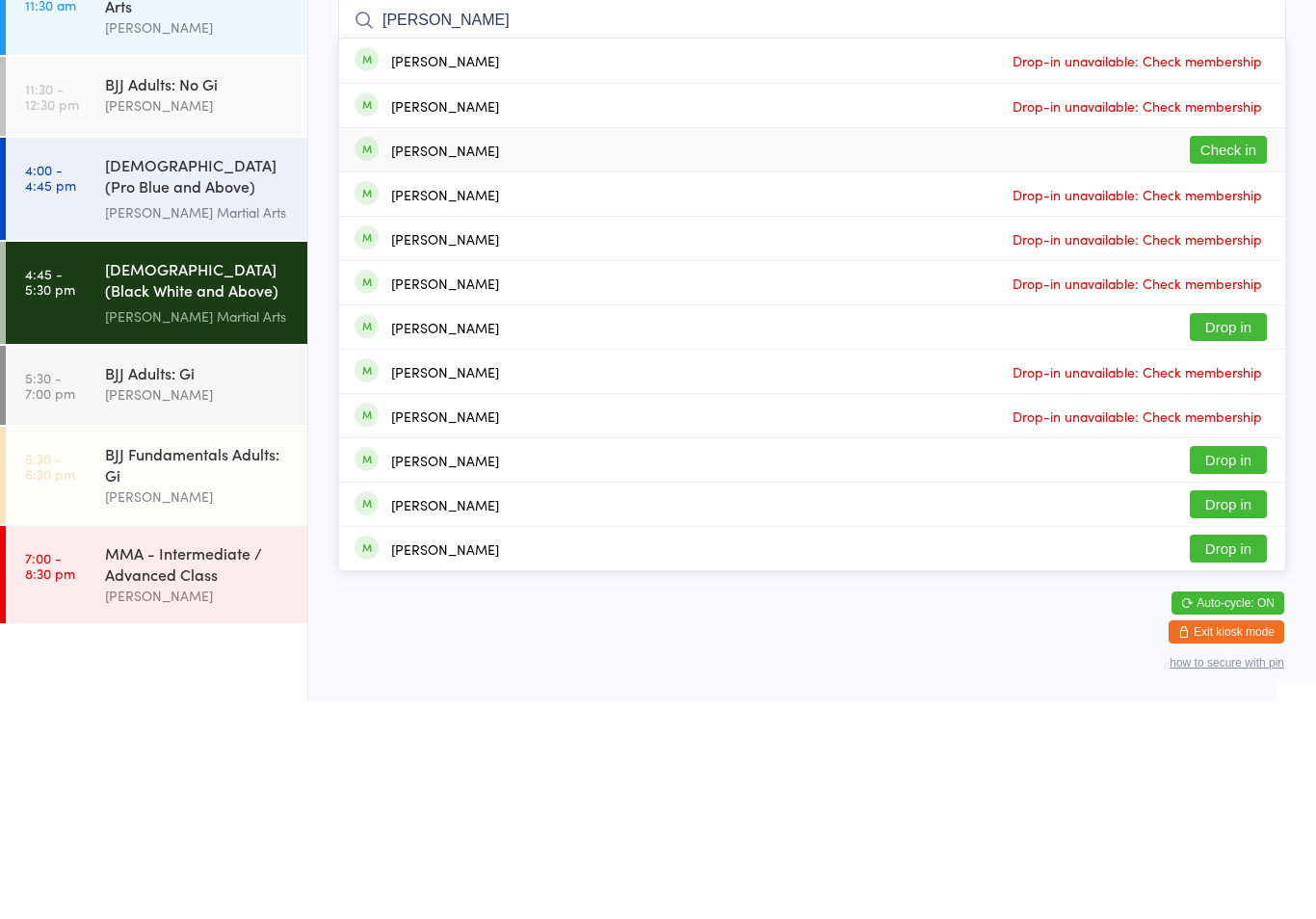
type input "[PERSON_NAME]"
click at [1221, 354] on button "Check in" at bounding box center [1228, 367] width 77 height 28
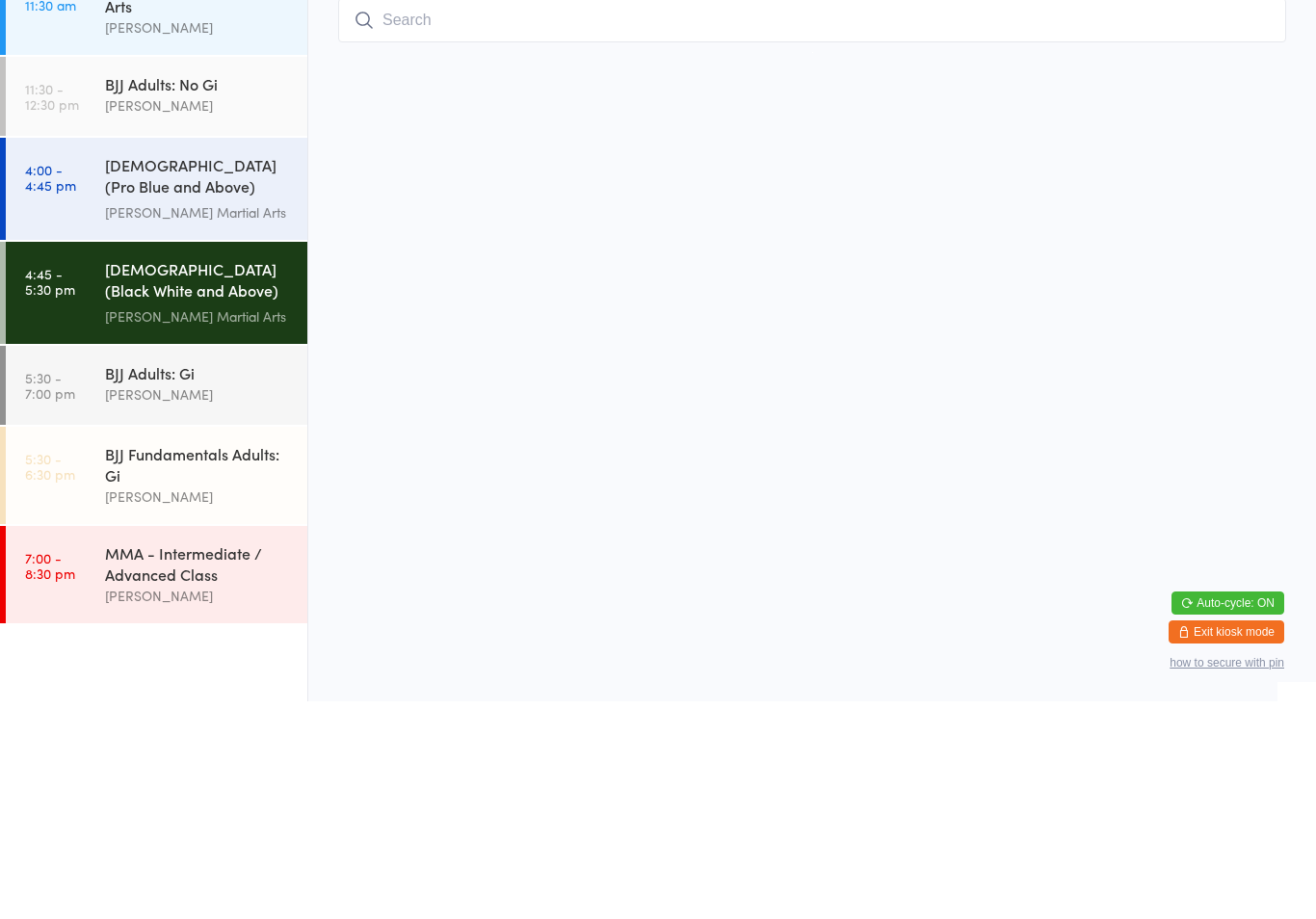
click at [1012, 216] on input "search" at bounding box center [811, 238] width 948 height 45
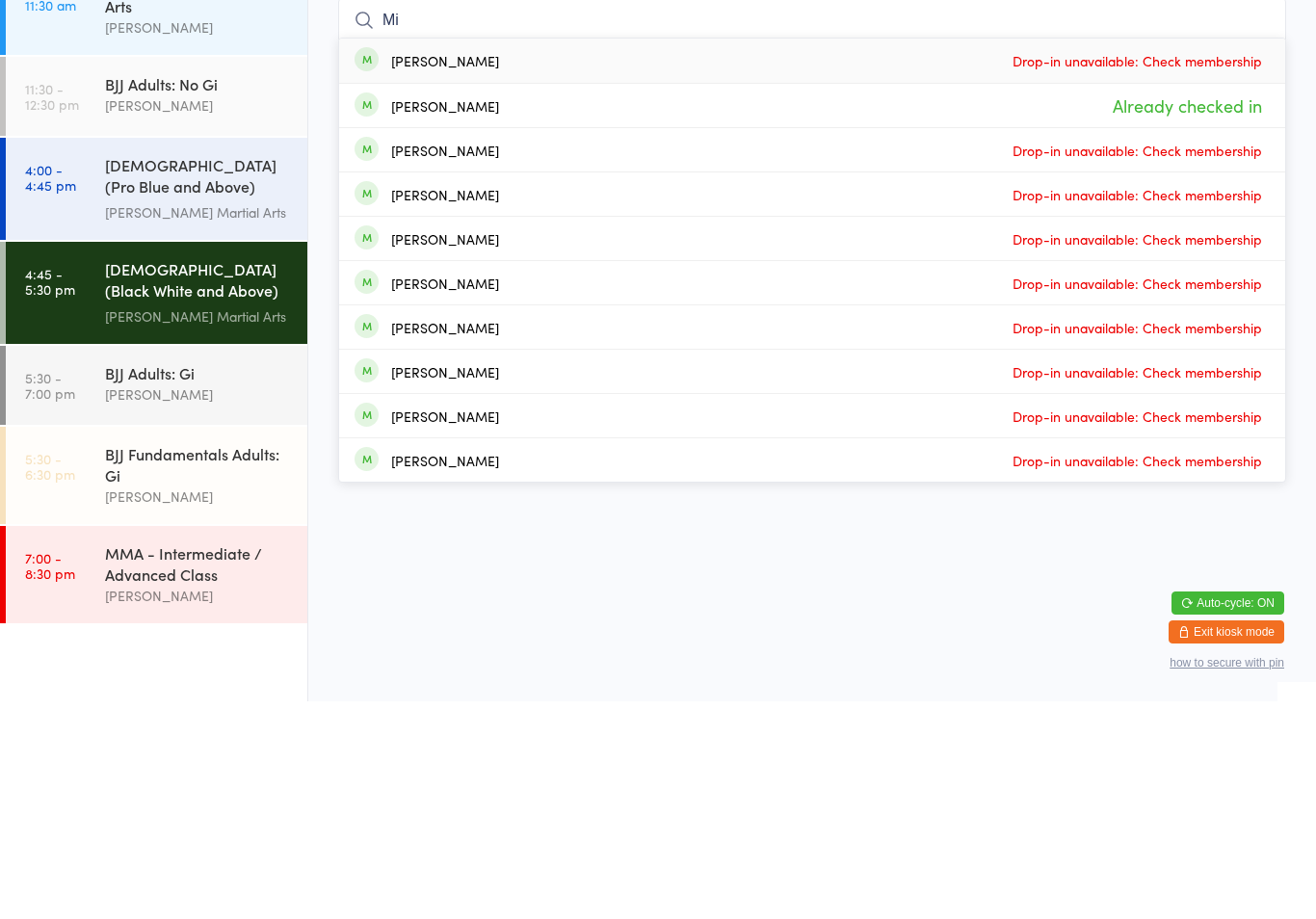
type input "M"
